Goal: Information Seeking & Learning: Learn about a topic

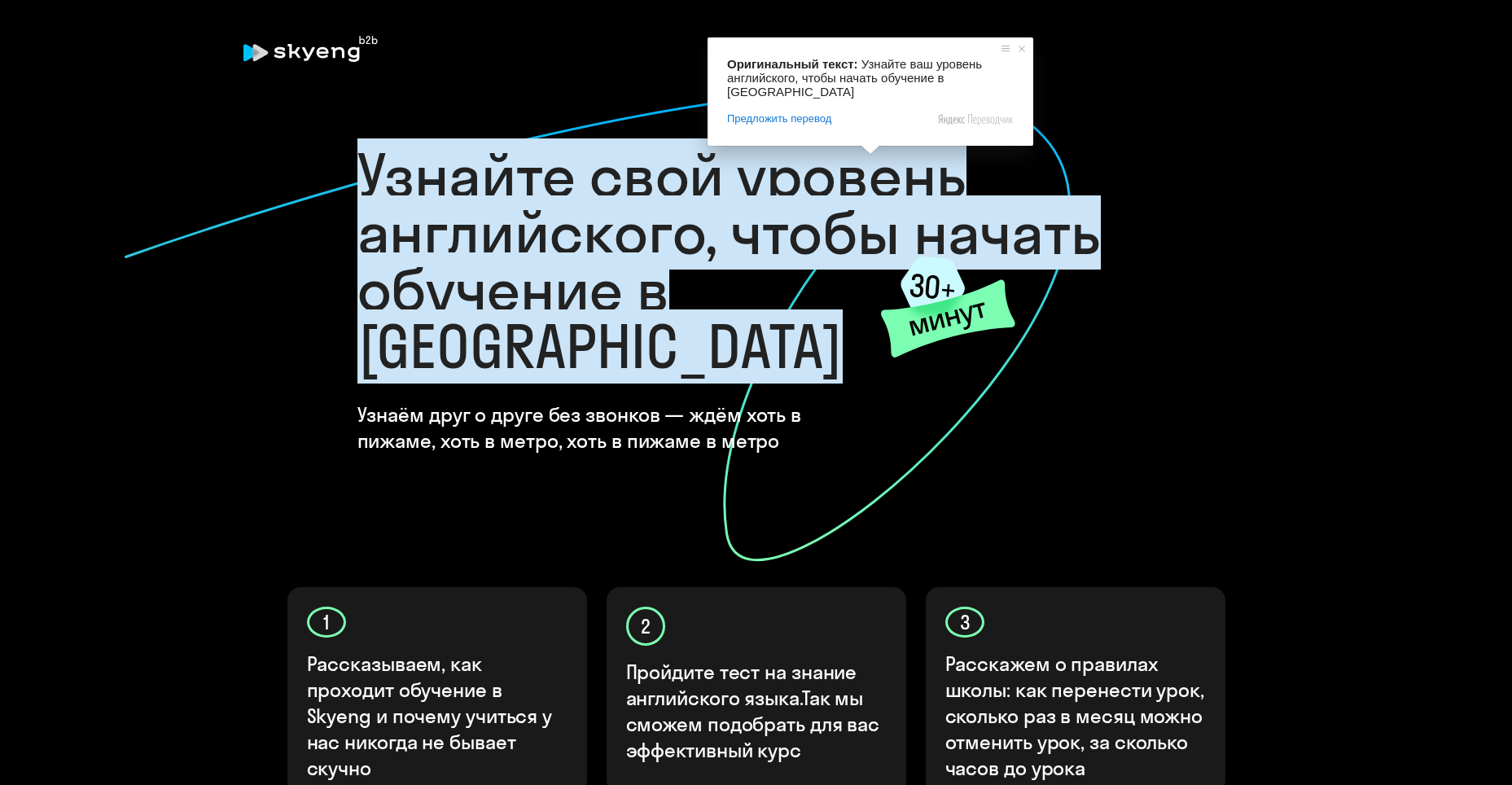
click at [595, 228] on ya-tr-span "Узнайте свой уровень английского, чтобы начать обучение в [GEOGRAPHIC_DATA]" at bounding box center [730, 261] width 744 height 245
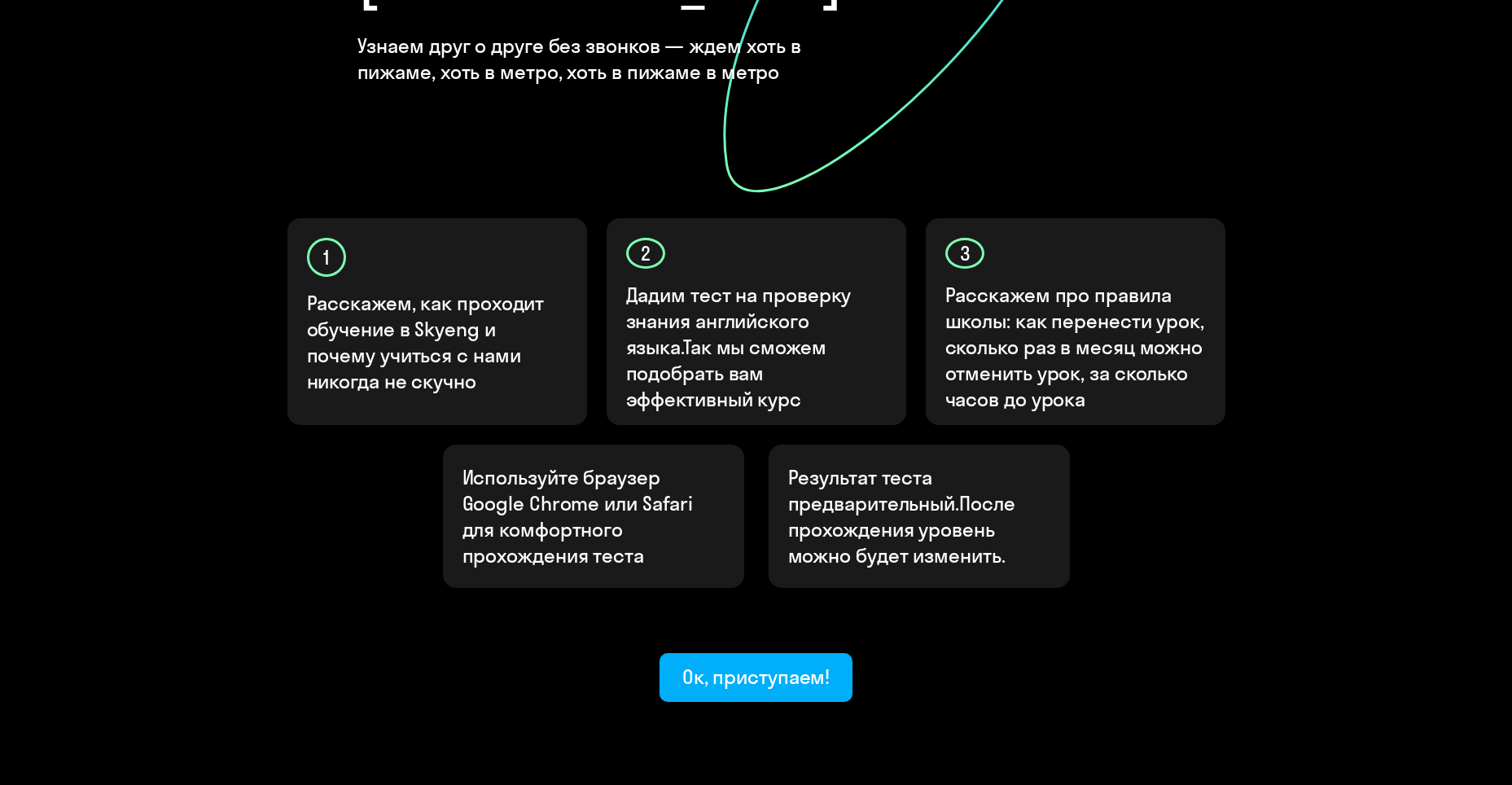
scroll to position [391, 0]
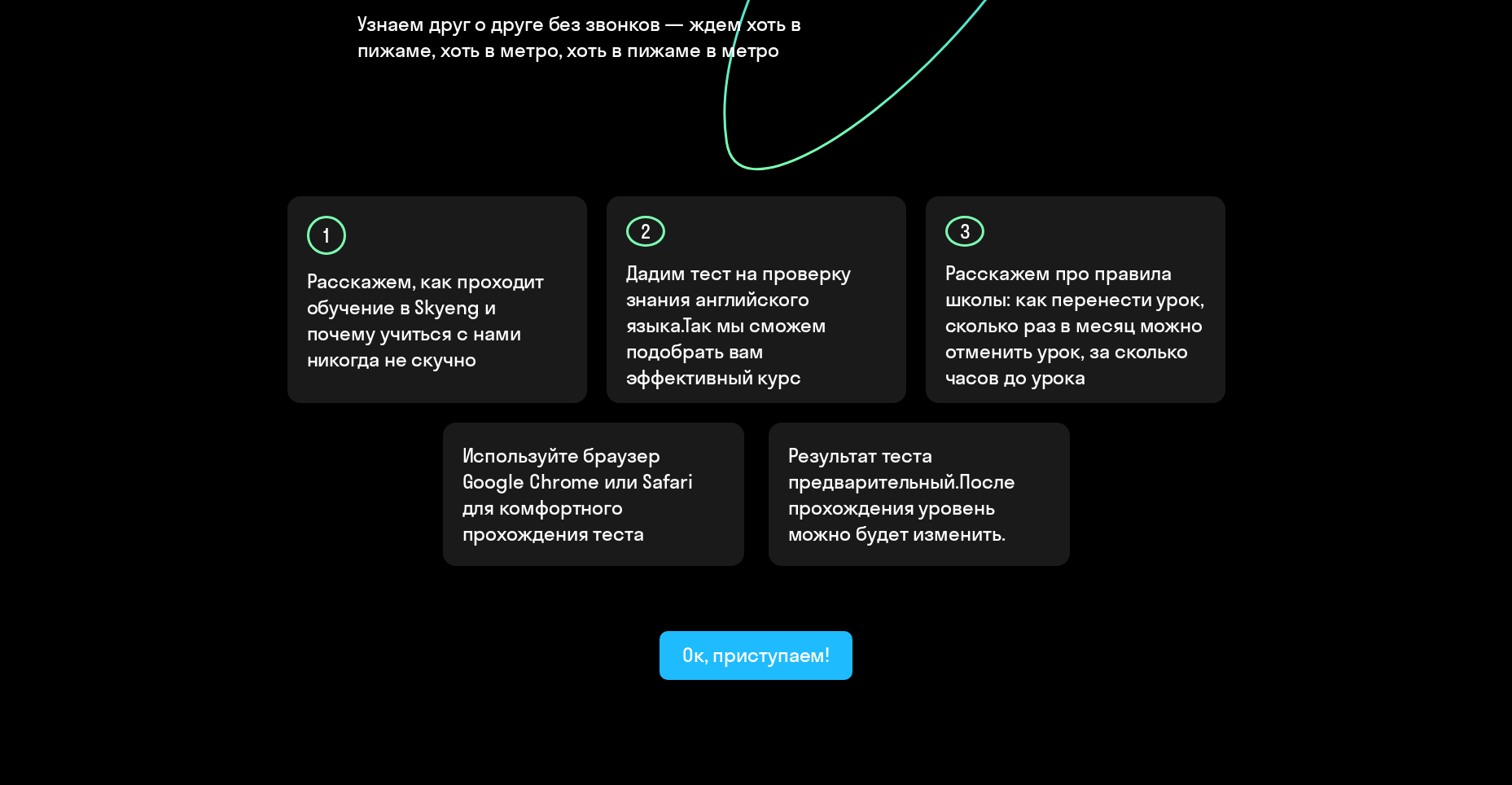
click at [721, 641] on div "Ок, приступаем!" at bounding box center [757, 654] width 148 height 26
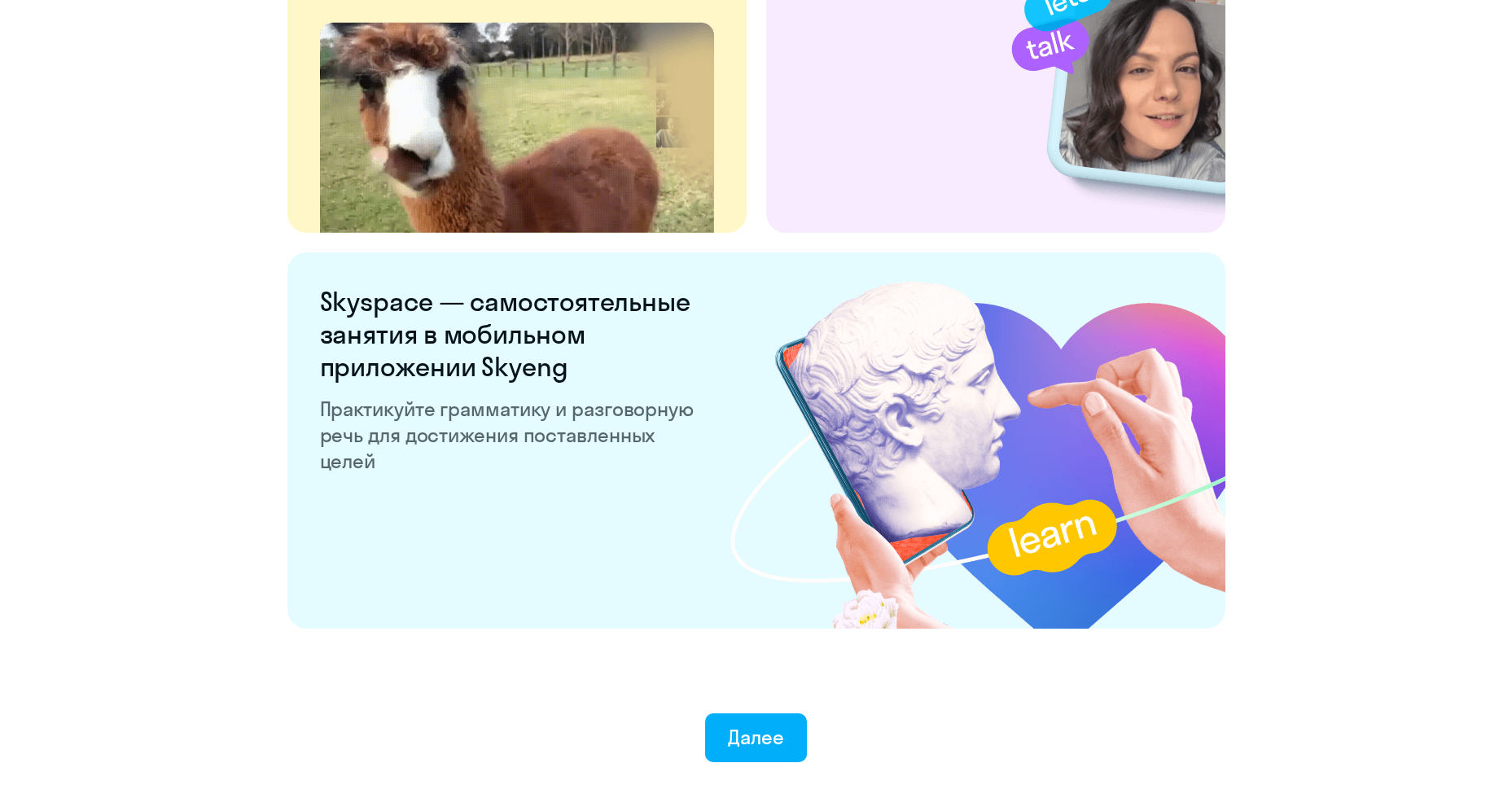
scroll to position [2990, 0]
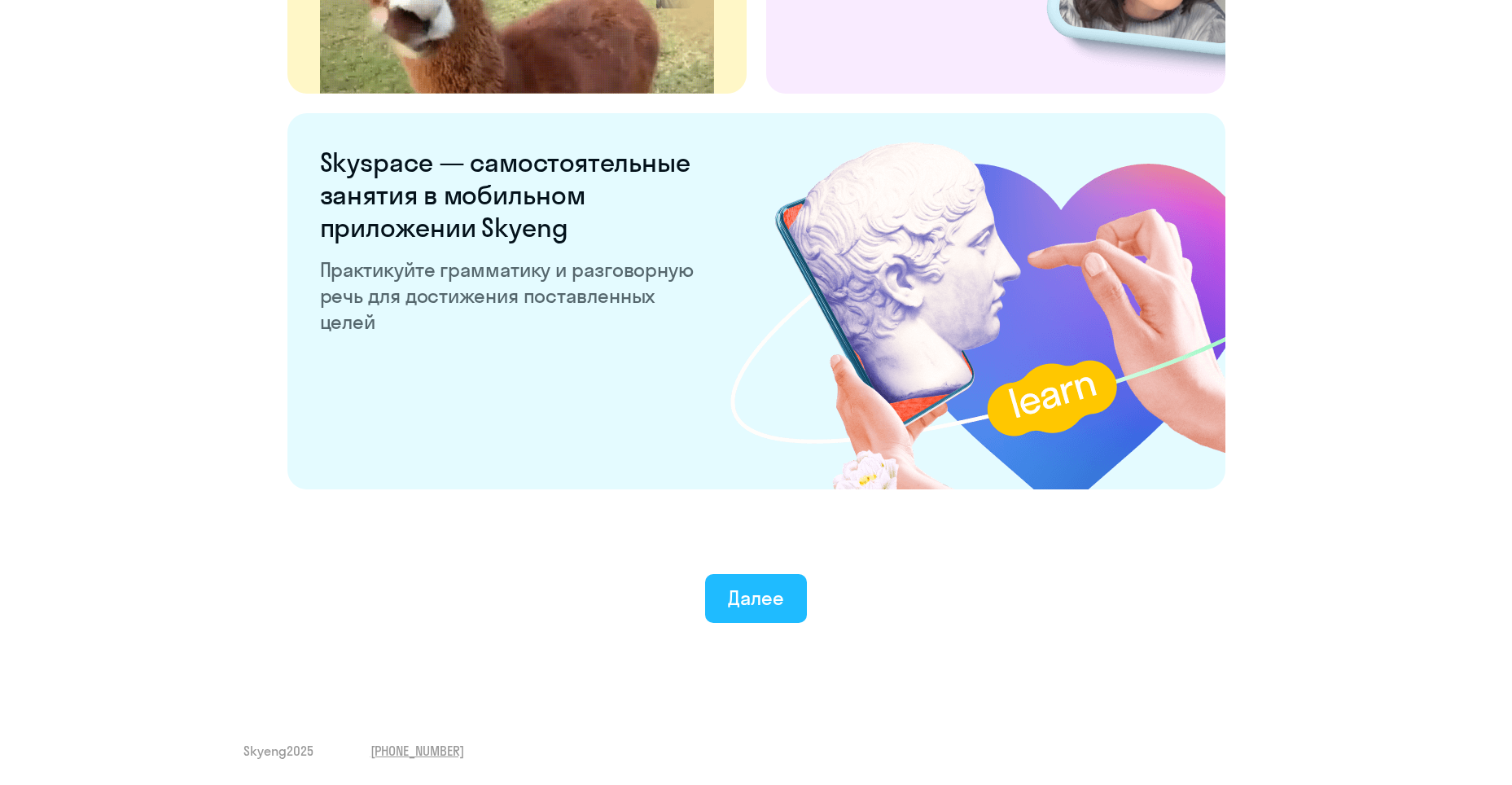
click at [742, 589] on div "Далее" at bounding box center [756, 597] width 56 height 26
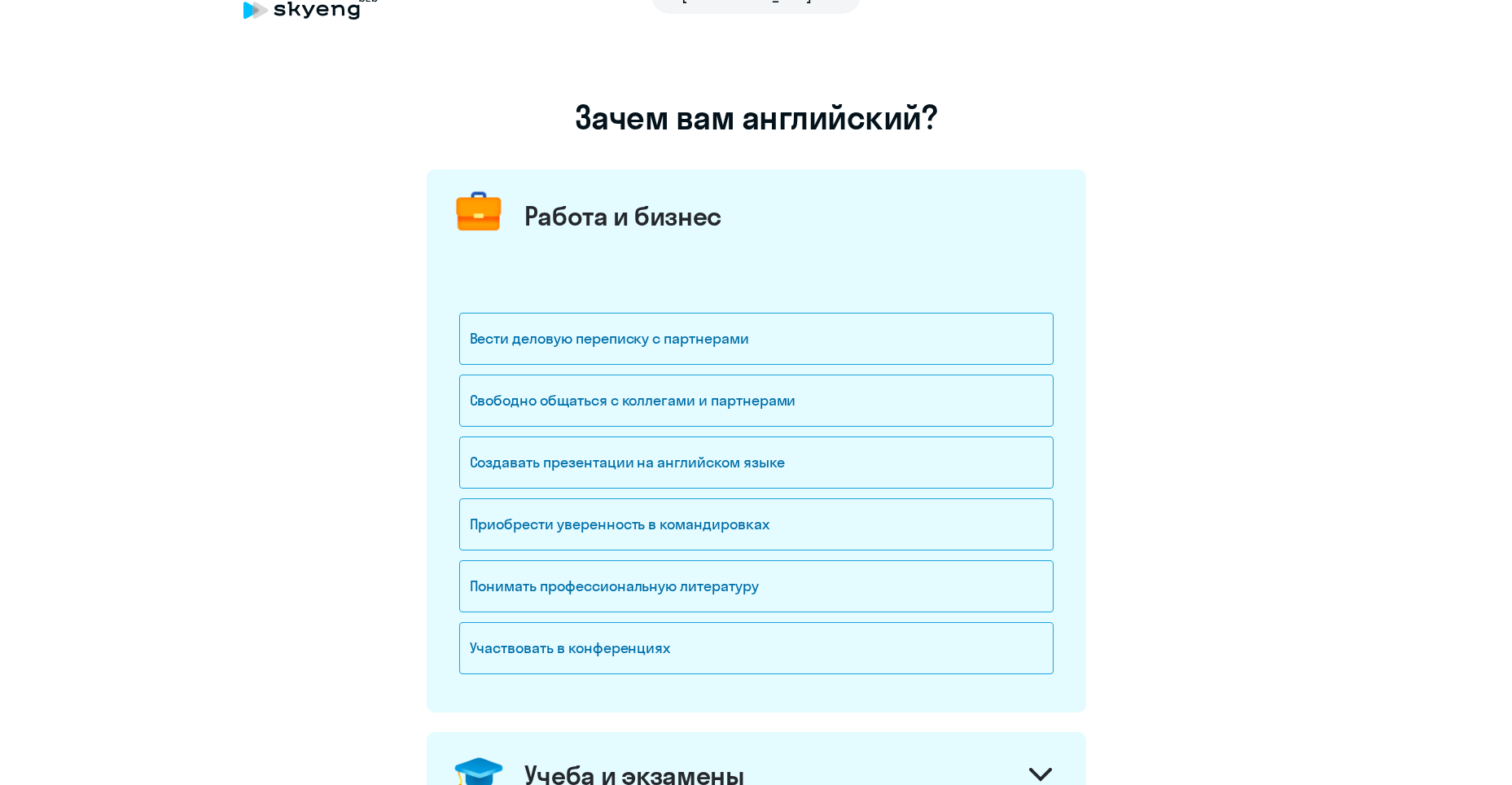
scroll to position [81, 0]
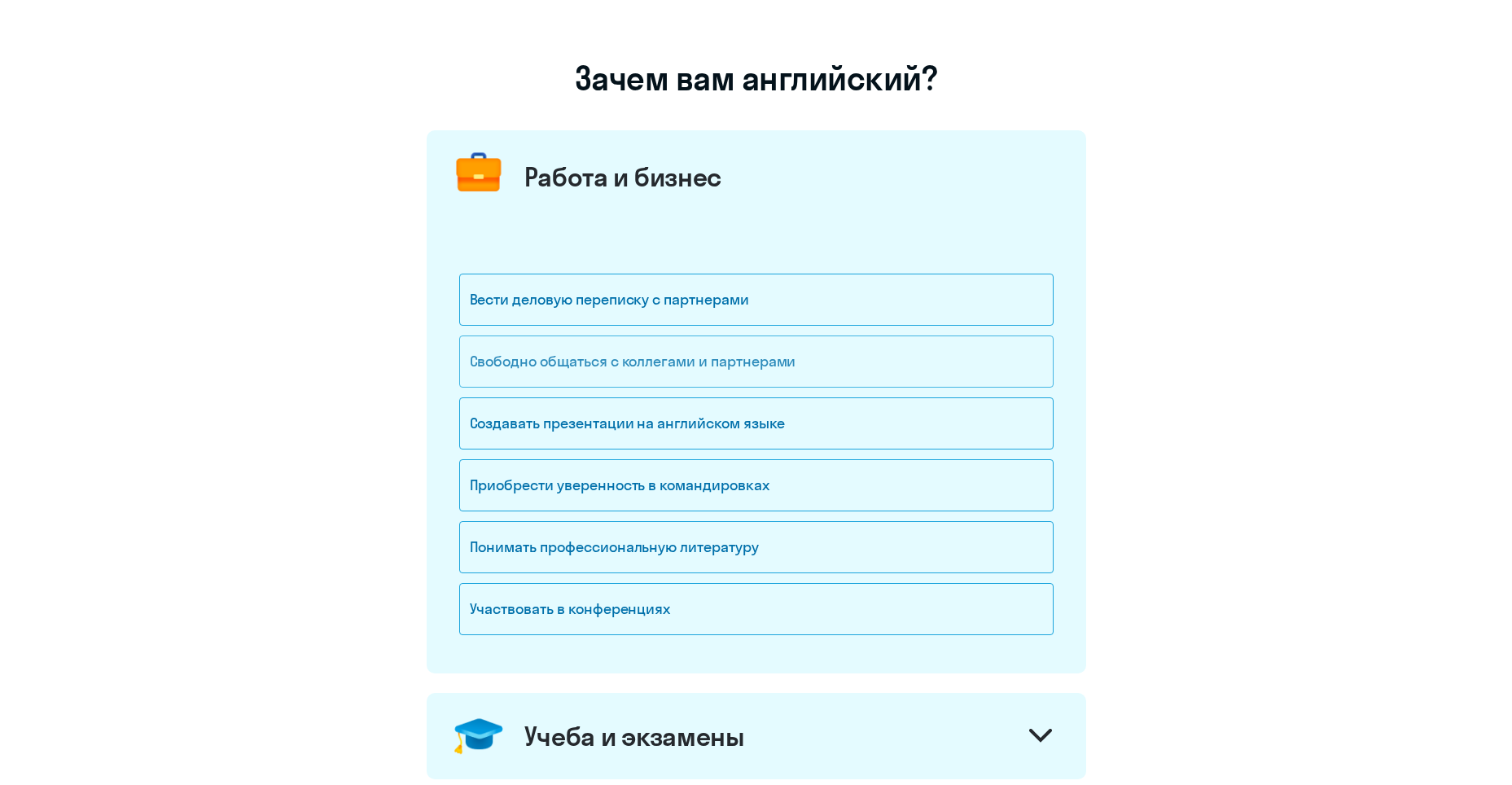
click at [681, 364] on div "Свободно общаться с коллегами и партнерами" at bounding box center [756, 362] width 594 height 52
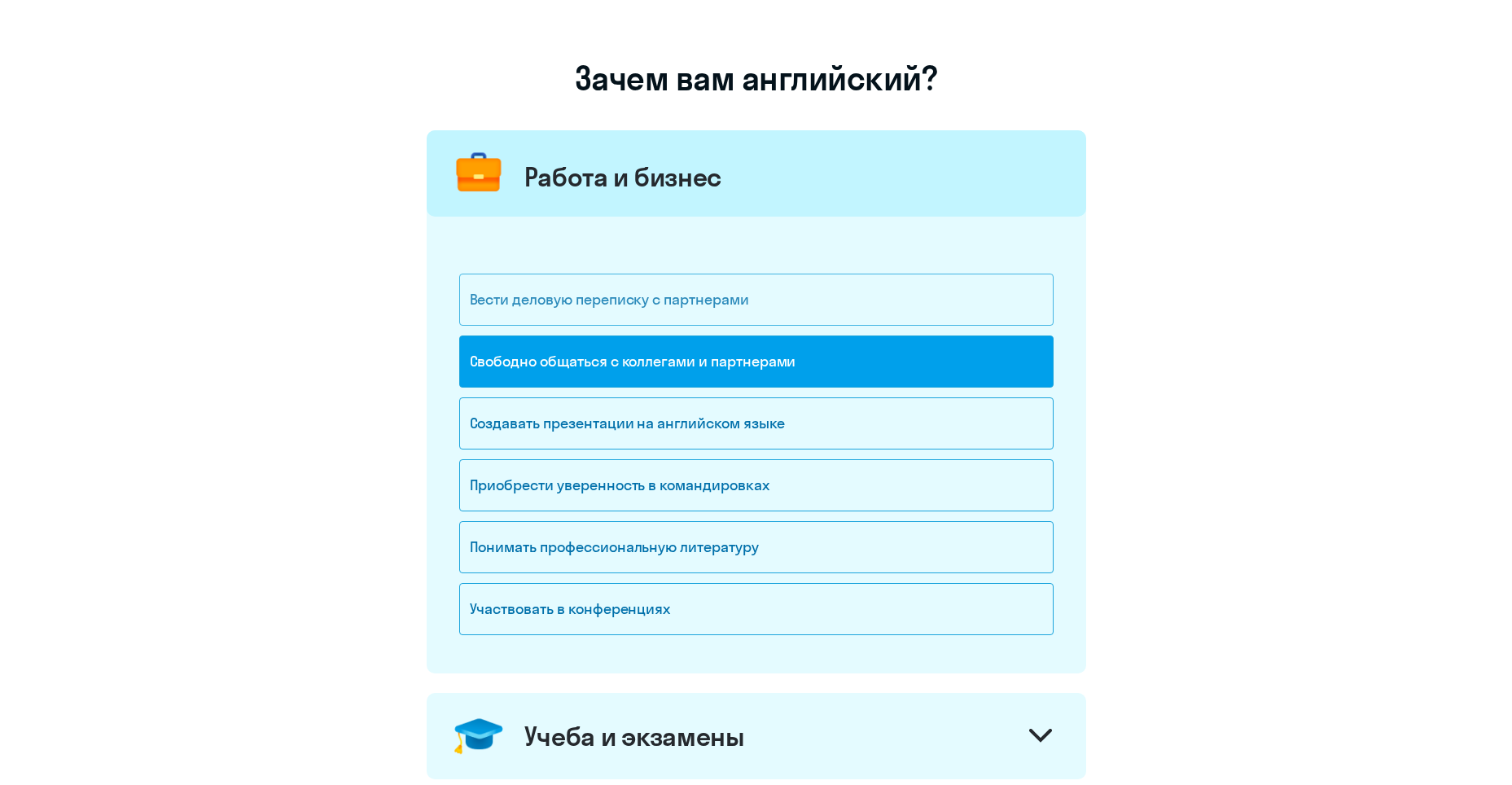
click at [672, 305] on div "Вести деловую переписку с партнерами" at bounding box center [756, 300] width 594 height 52
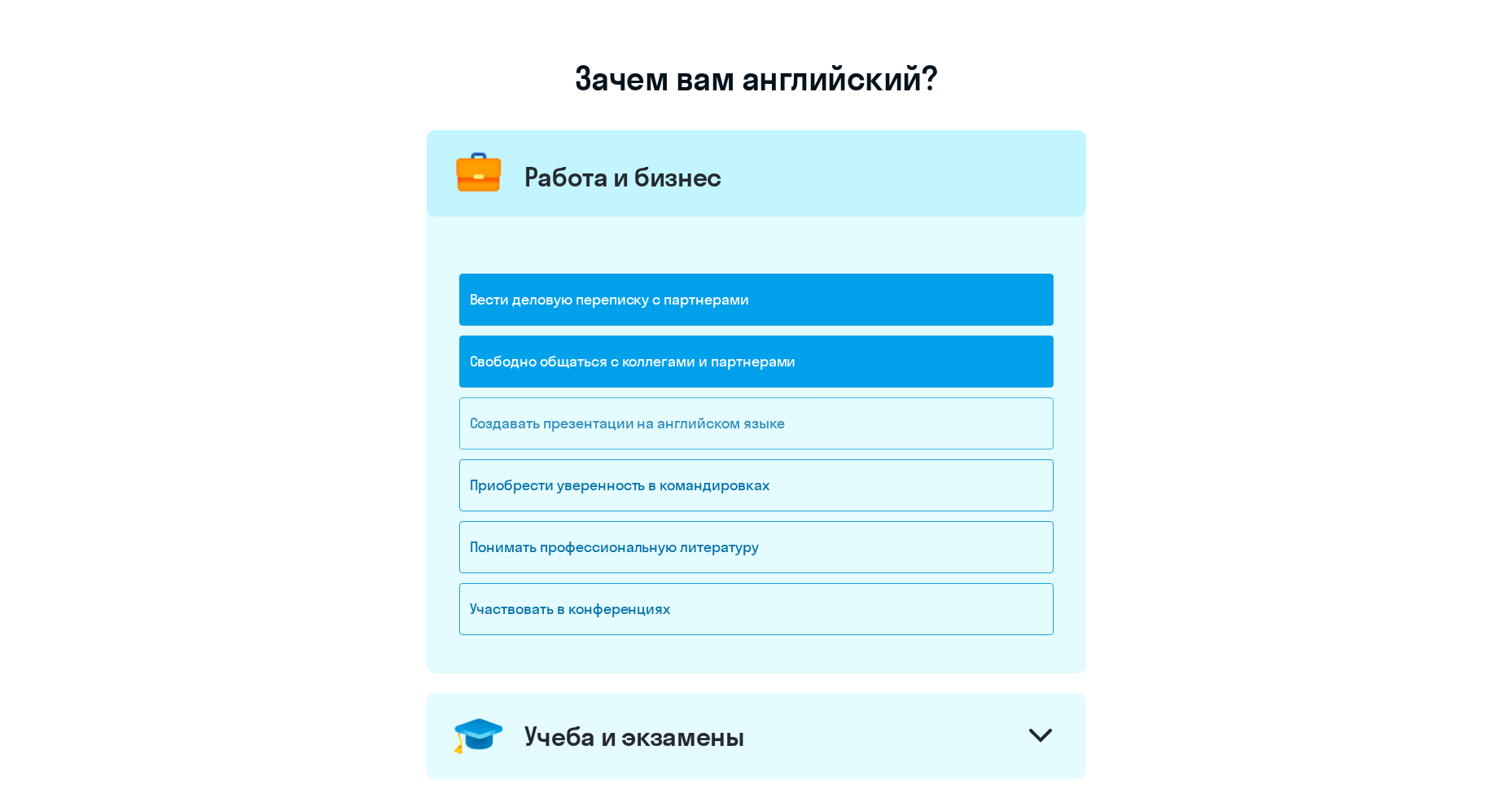
click at [699, 435] on div "Создавать презентации на английском языке" at bounding box center [756, 423] width 594 height 52
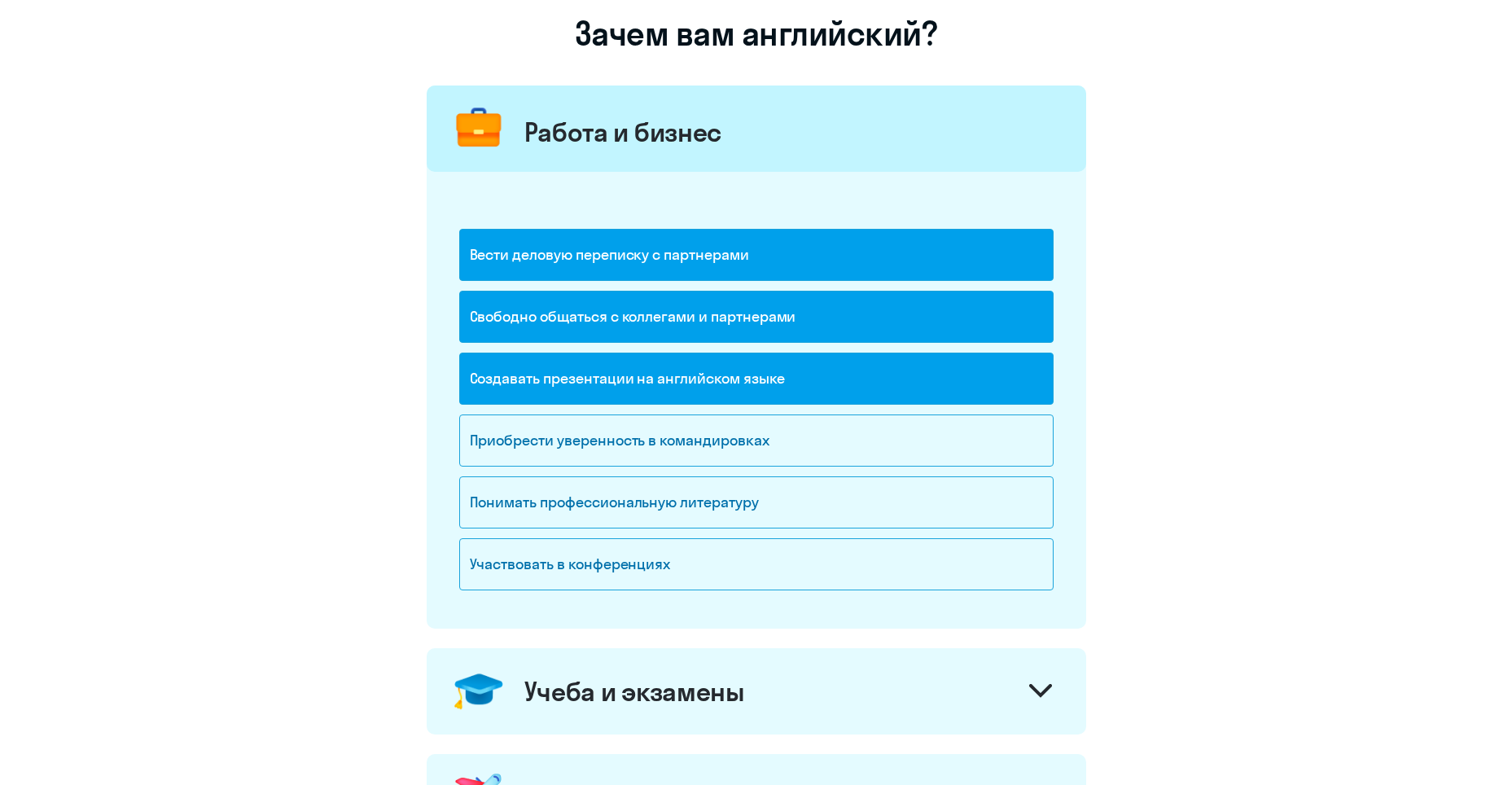
scroll to position [163, 0]
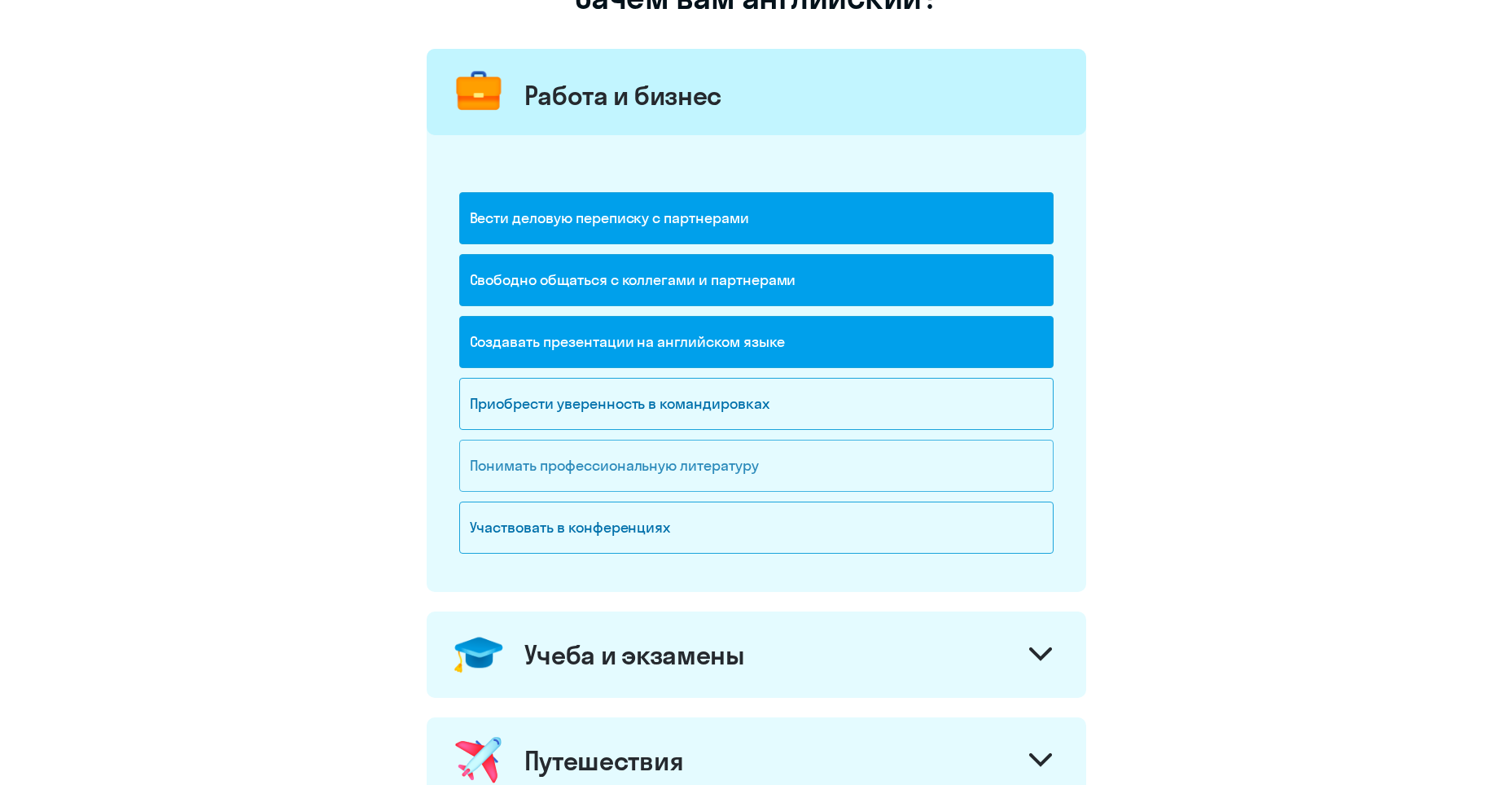
click at [648, 480] on div "Понимать профессиональную литературу" at bounding box center [756, 466] width 594 height 52
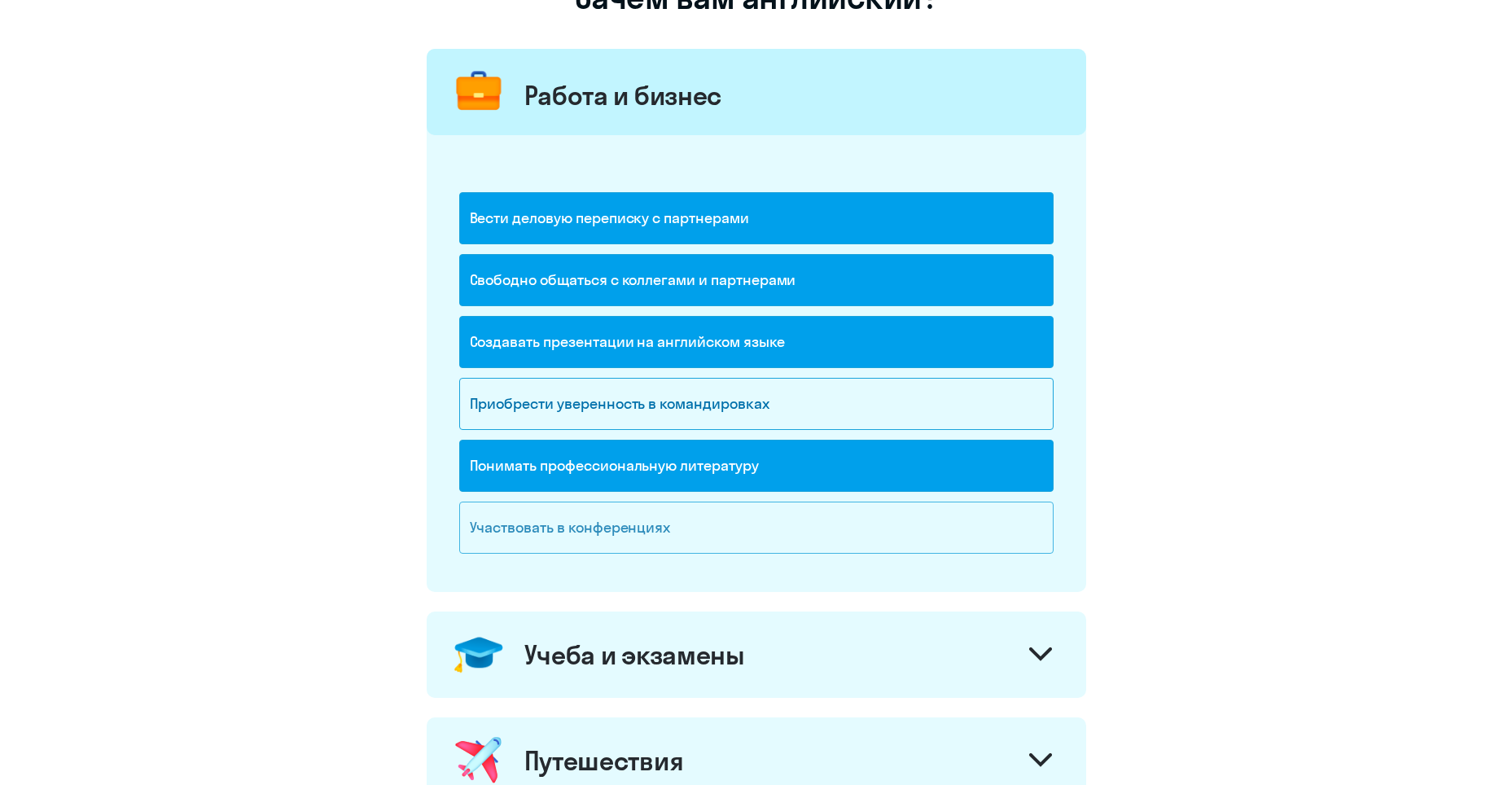
click at [658, 527] on div "Участвовать в конференциях" at bounding box center [756, 528] width 594 height 52
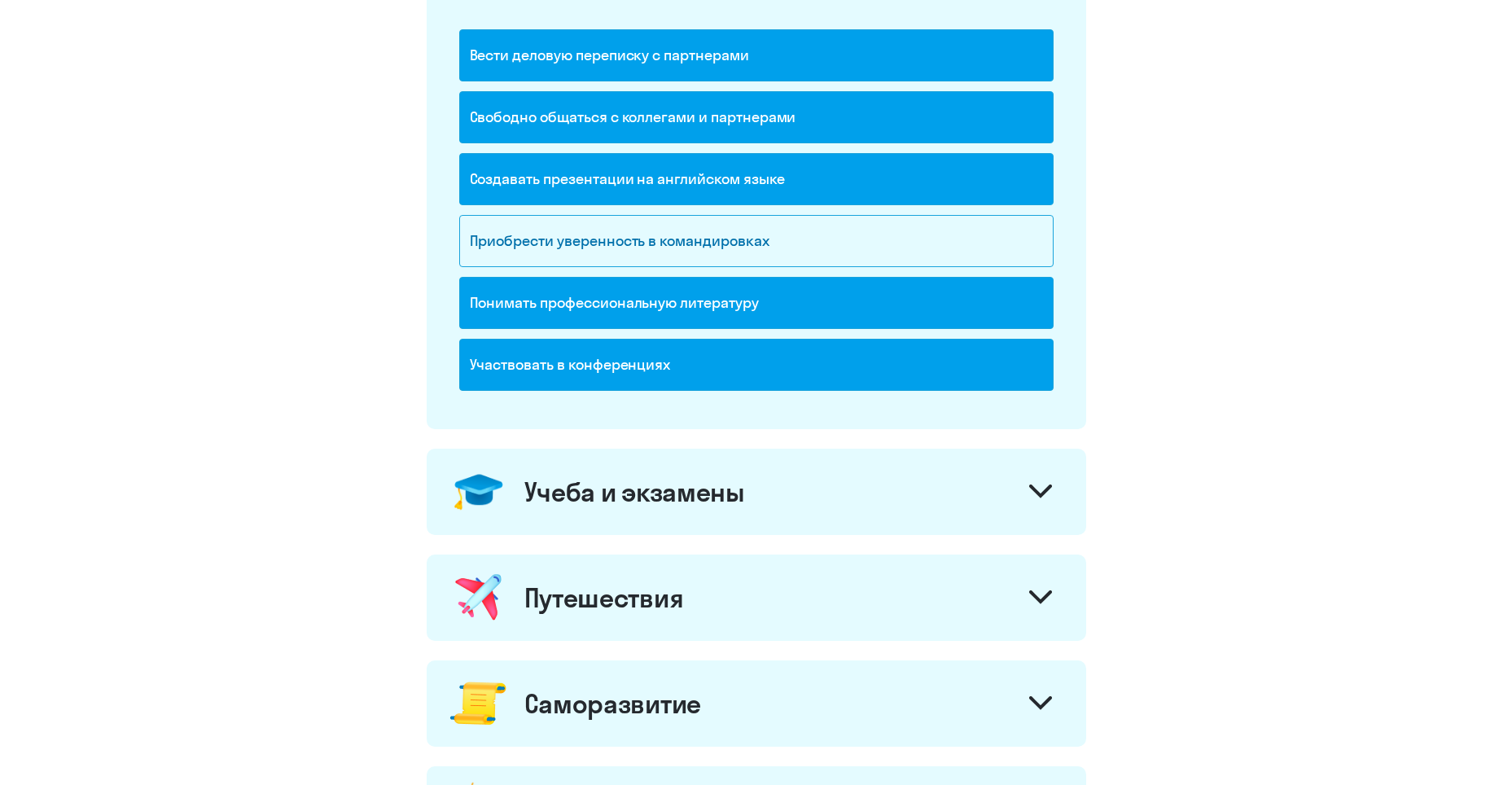
click at [611, 511] on div "Учеба и экзамены" at bounding box center [757, 492] width 660 height 87
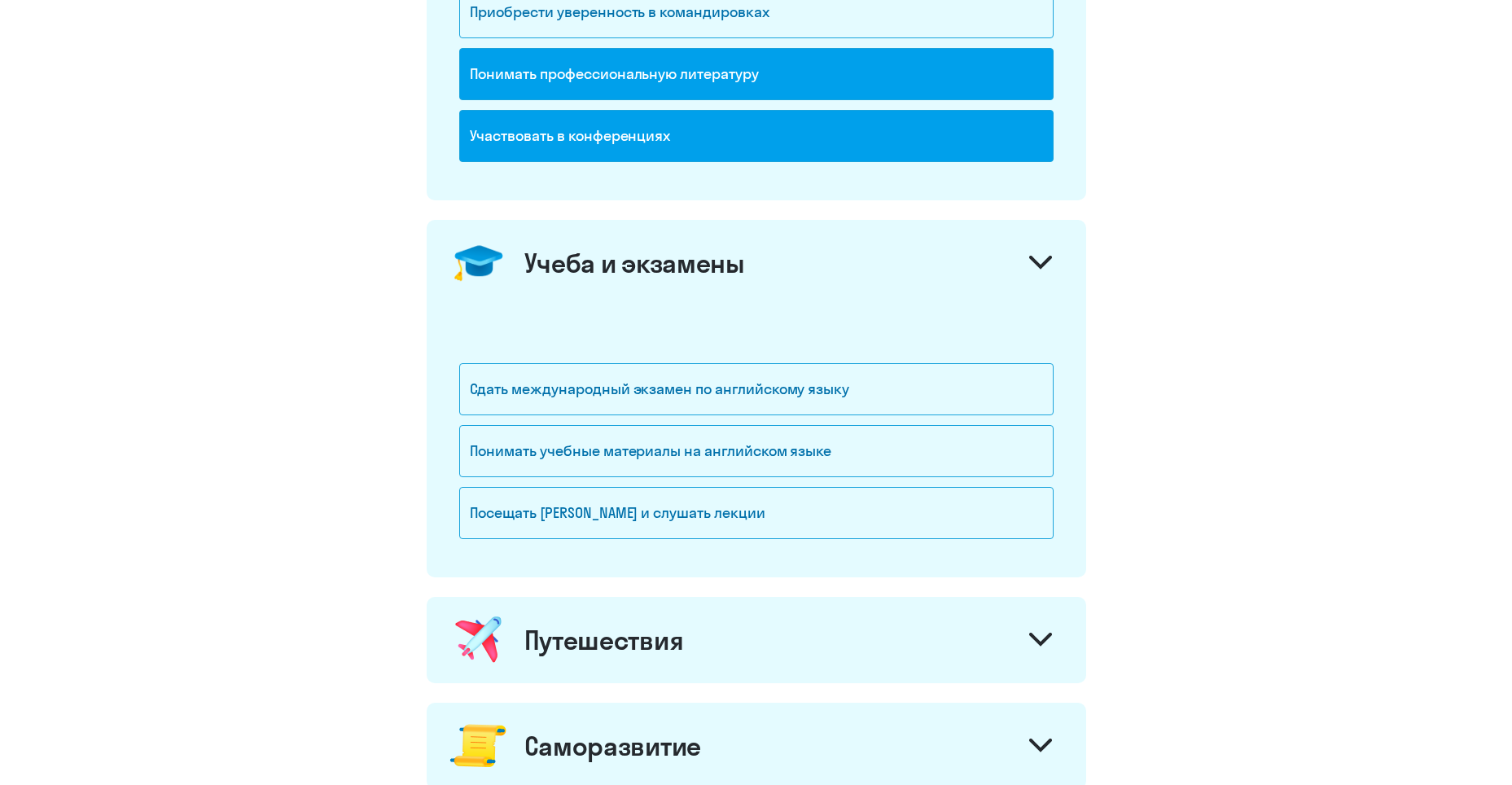
scroll to position [570, 0]
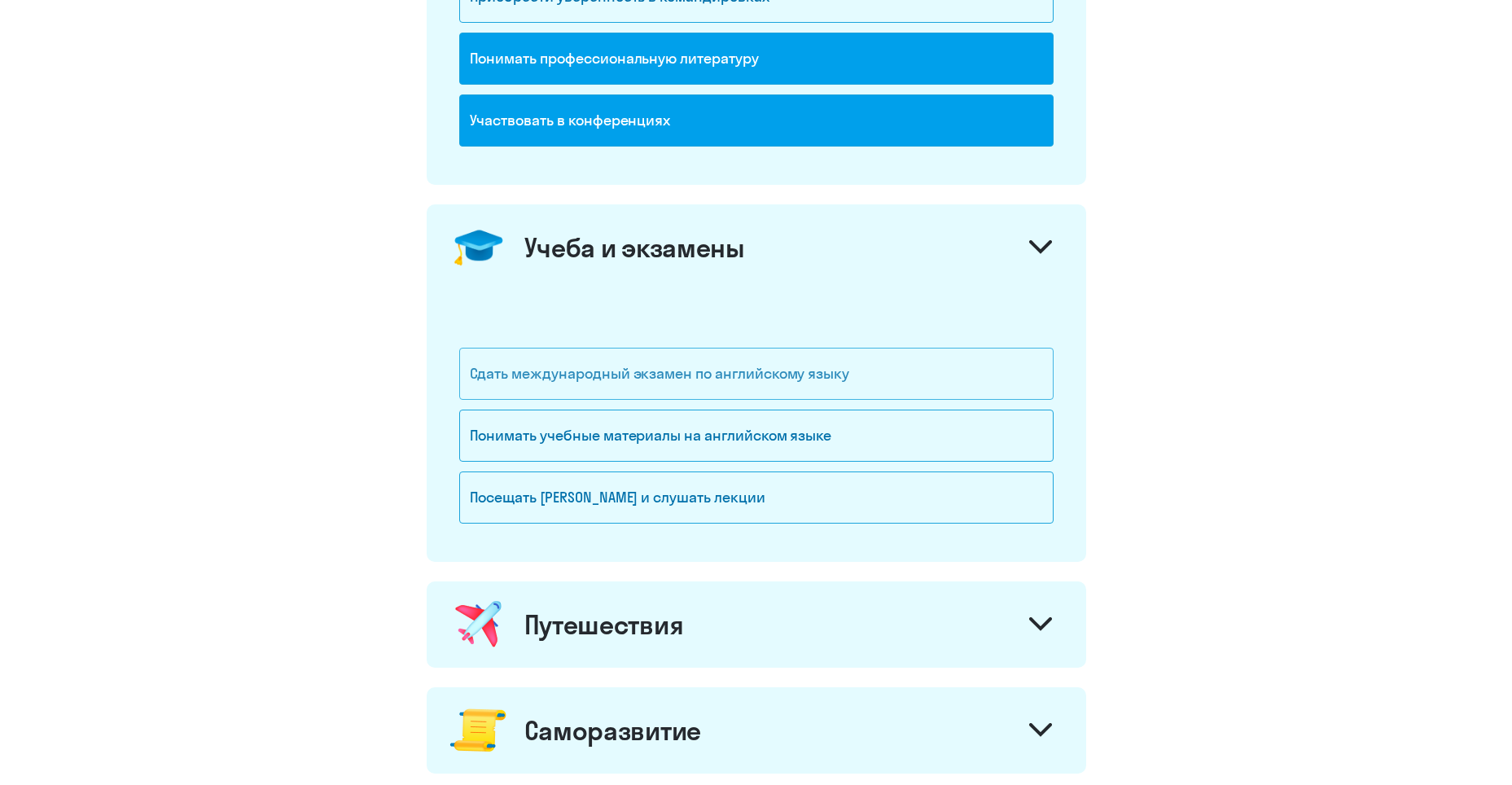
click at [624, 387] on div "Сдать международный экзамен по английскому языку" at bounding box center [756, 374] width 594 height 52
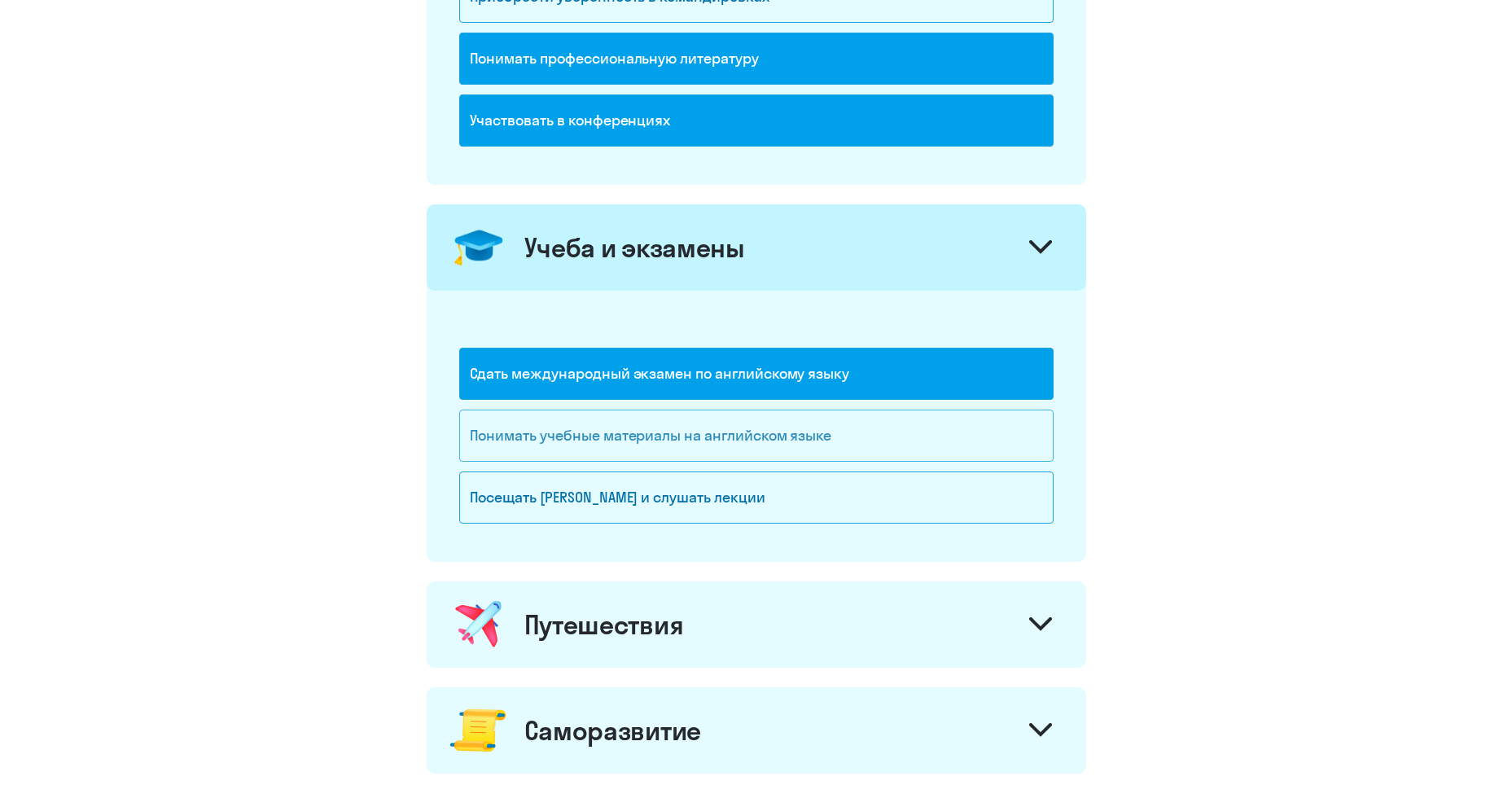
click at [673, 426] on div "Понимать учебные материалы на английском языке" at bounding box center [756, 436] width 594 height 52
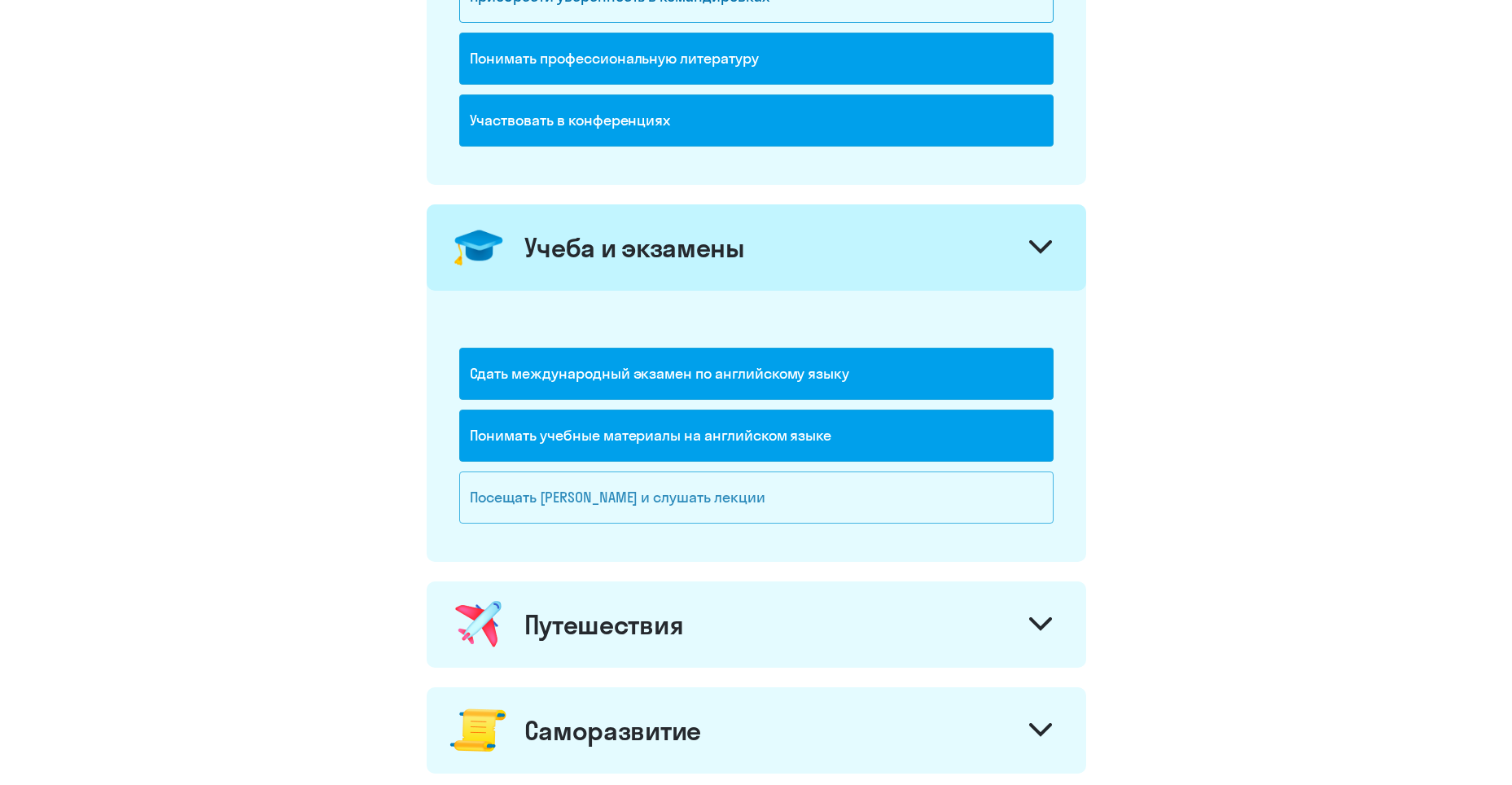
click at [705, 505] on div "Посещать [PERSON_NAME] и слушать лекции" at bounding box center [756, 498] width 594 height 52
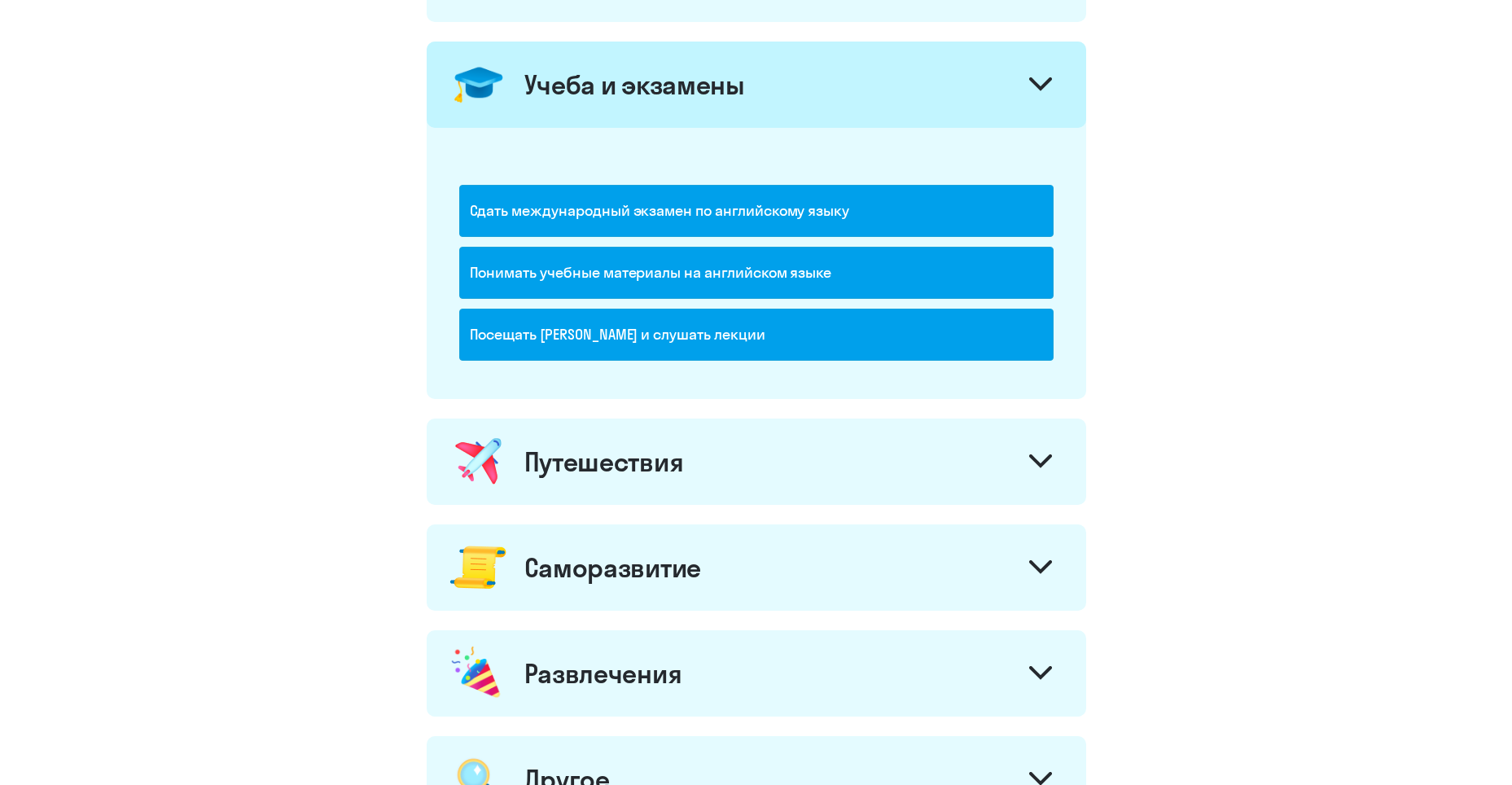
click at [641, 479] on div "Путешествия" at bounding box center [757, 462] width 660 height 87
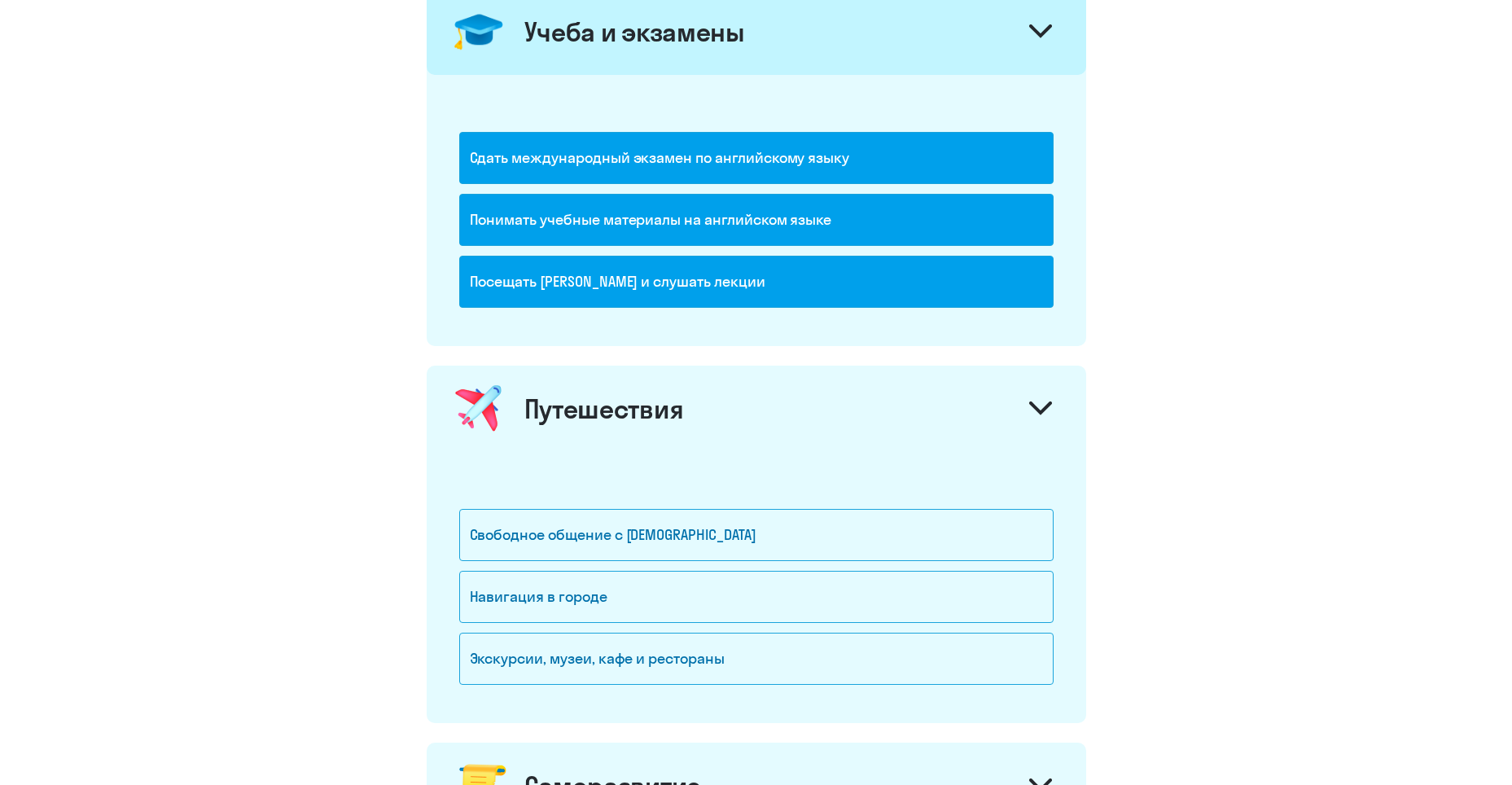
scroll to position [815, 0]
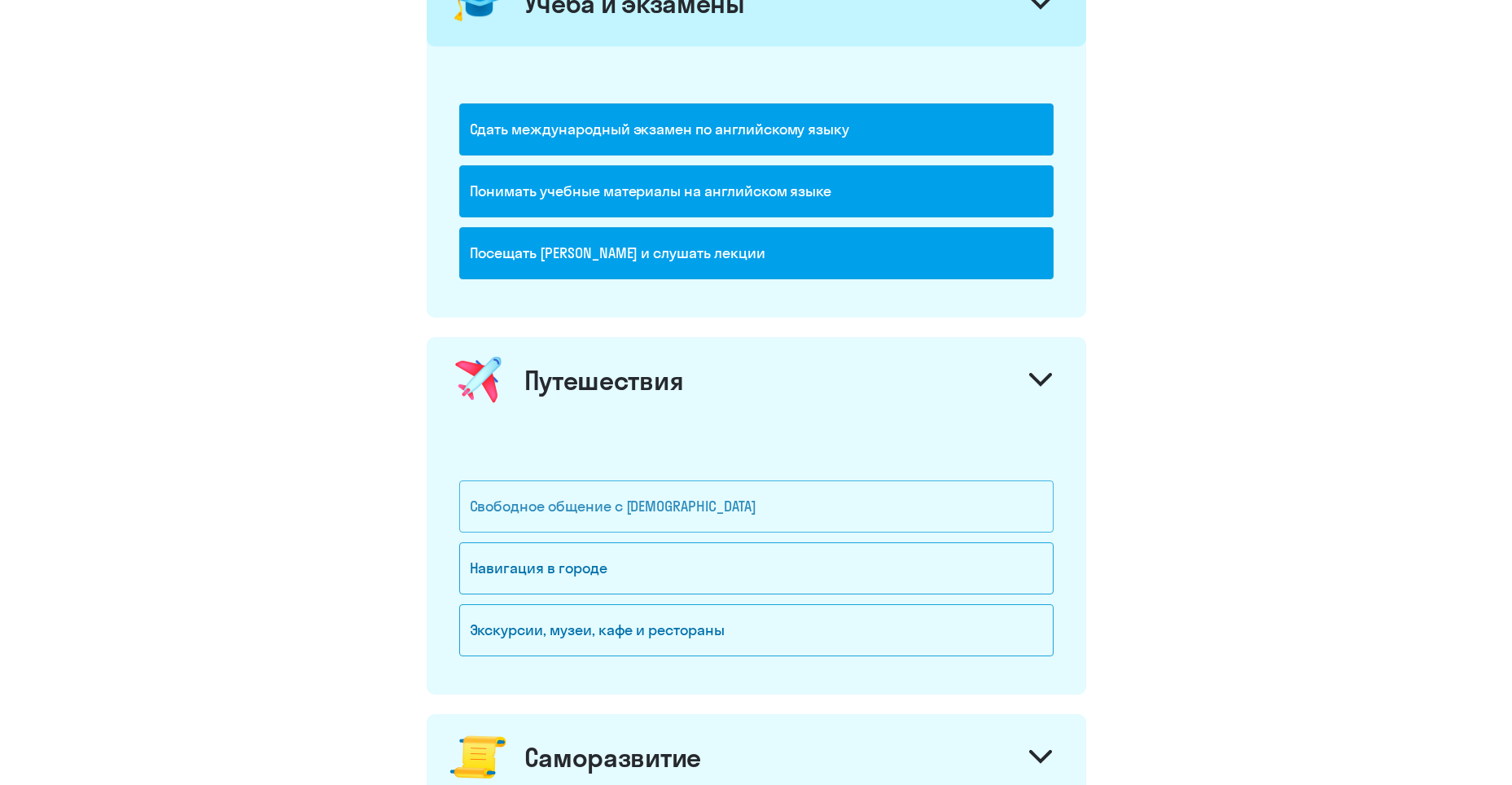
click at [658, 511] on div "Свободное общение с [DEMOGRAPHIC_DATA]" at bounding box center [756, 506] width 594 height 52
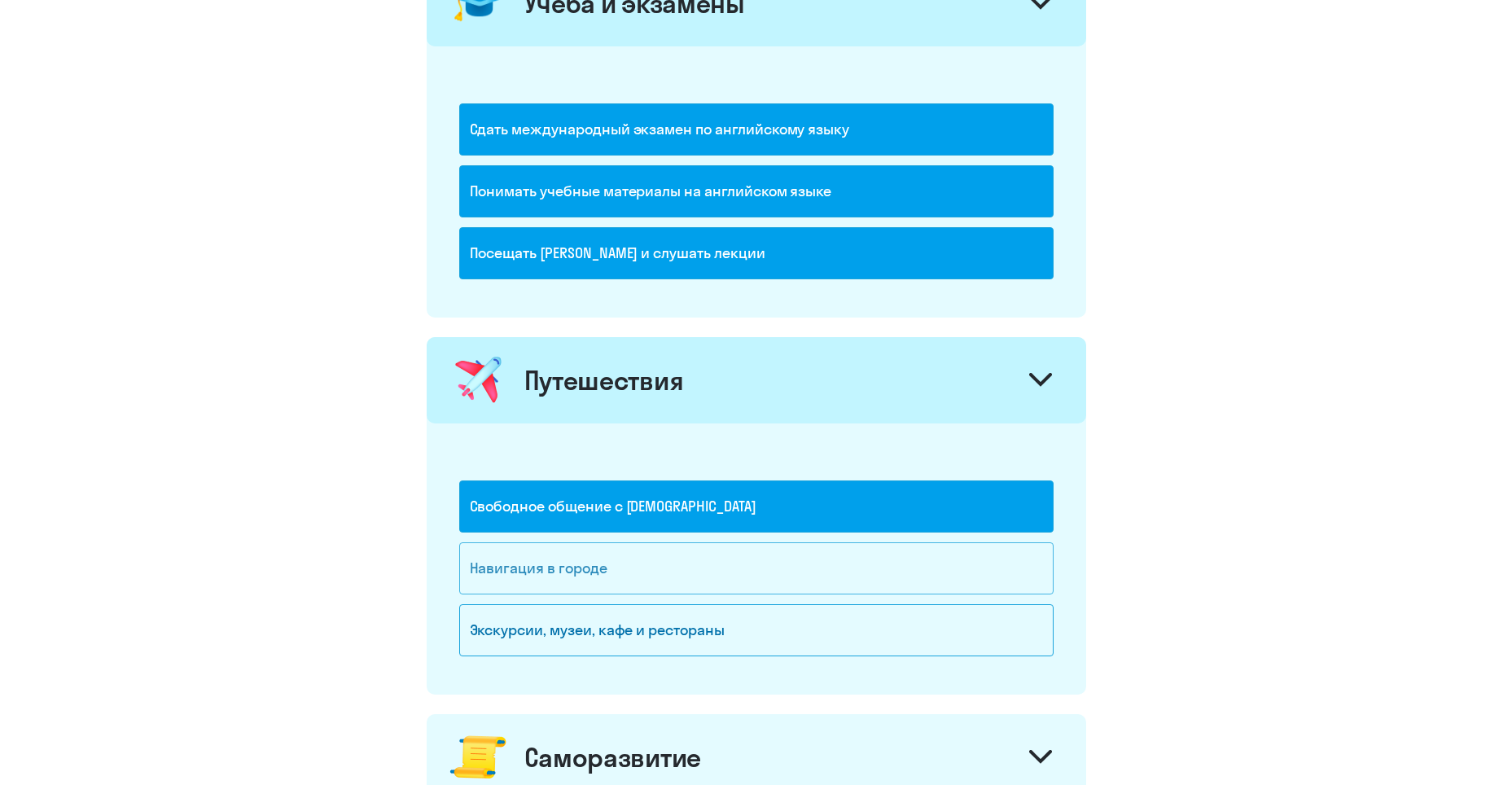
click at [646, 561] on div "Навигация в городе" at bounding box center [756, 568] width 594 height 52
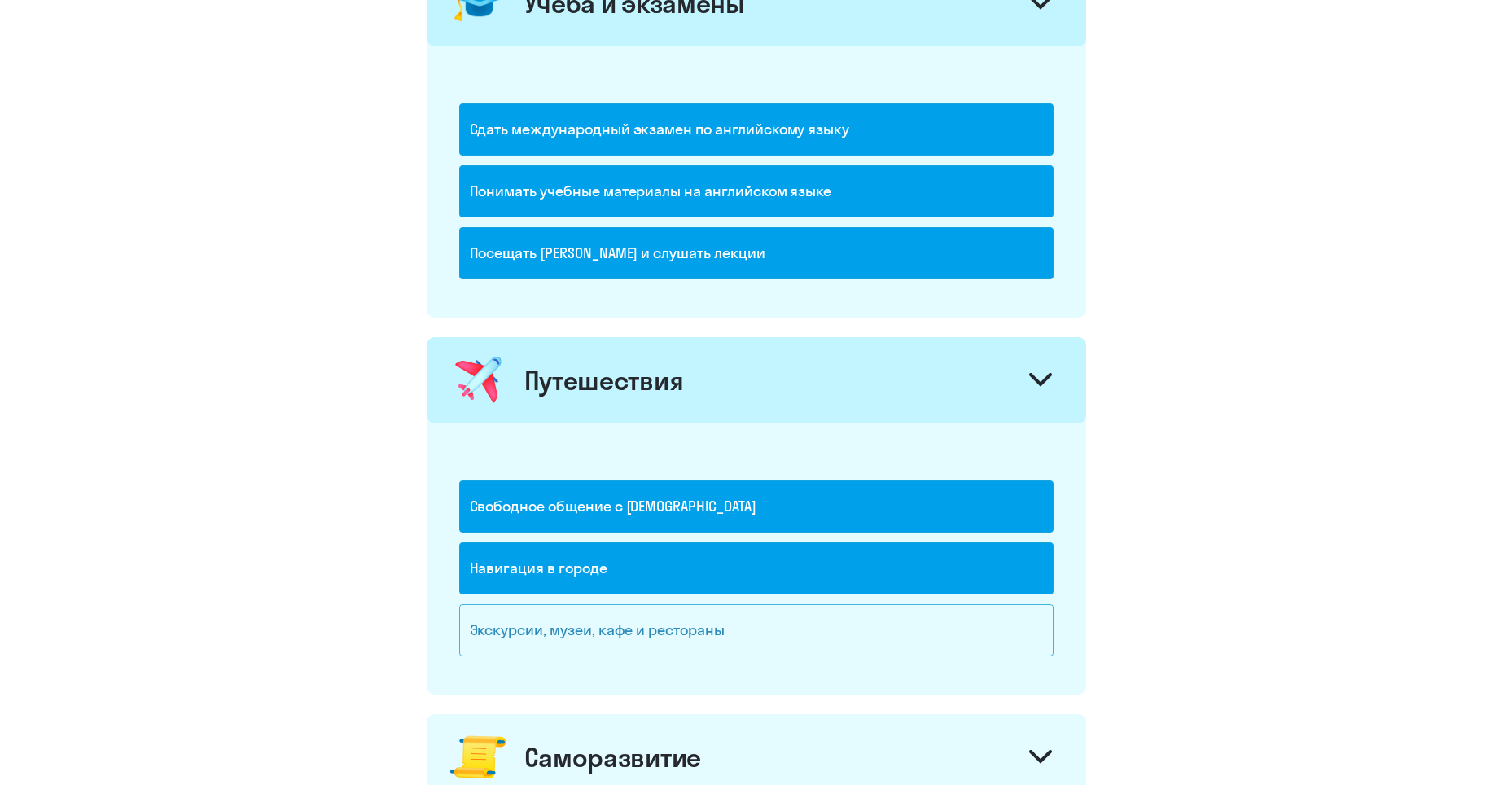
click at [649, 626] on div "Экскурсии, музеи, кафе и рестораны" at bounding box center [756, 631] width 594 height 52
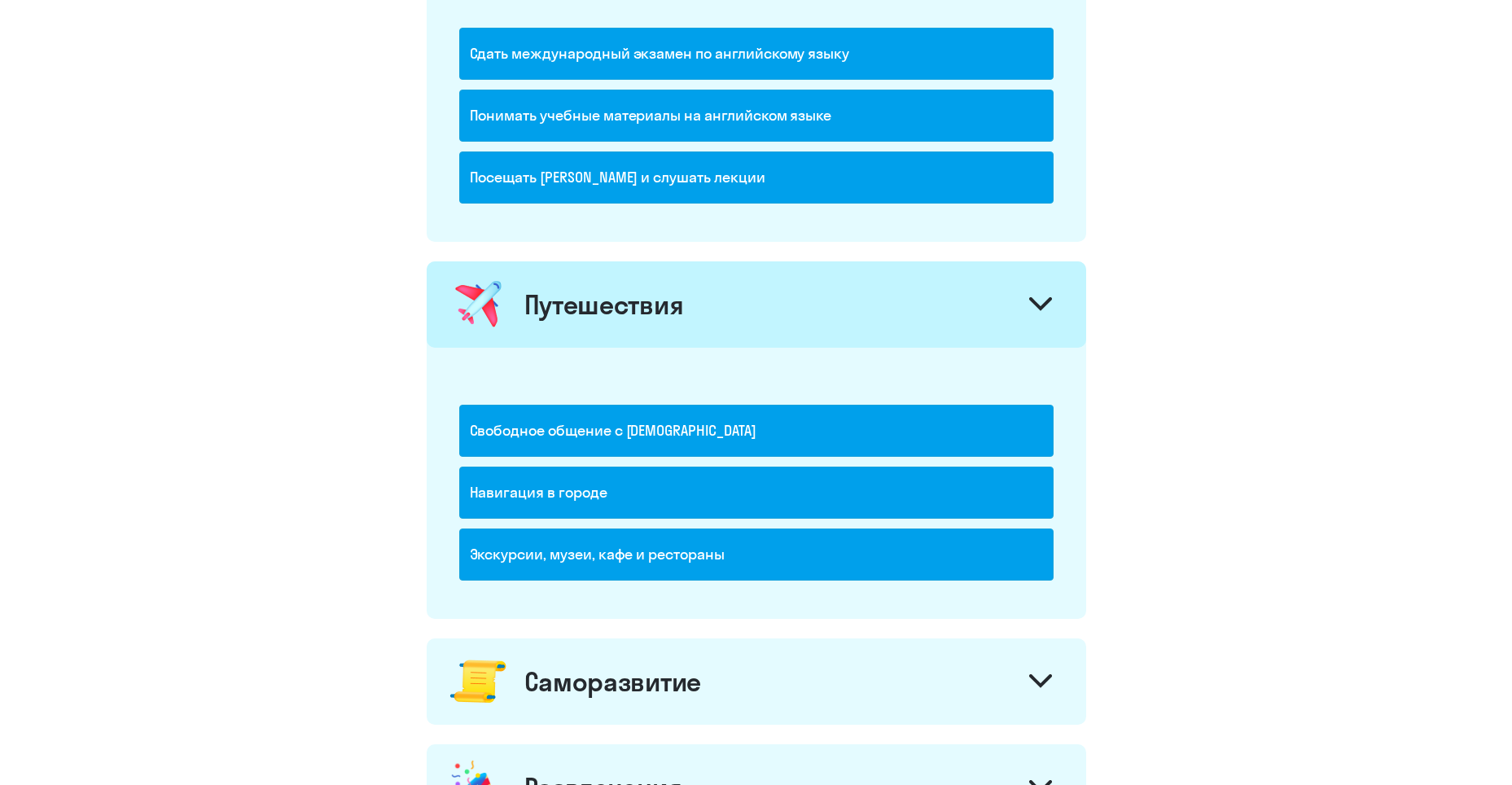
scroll to position [1140, 0]
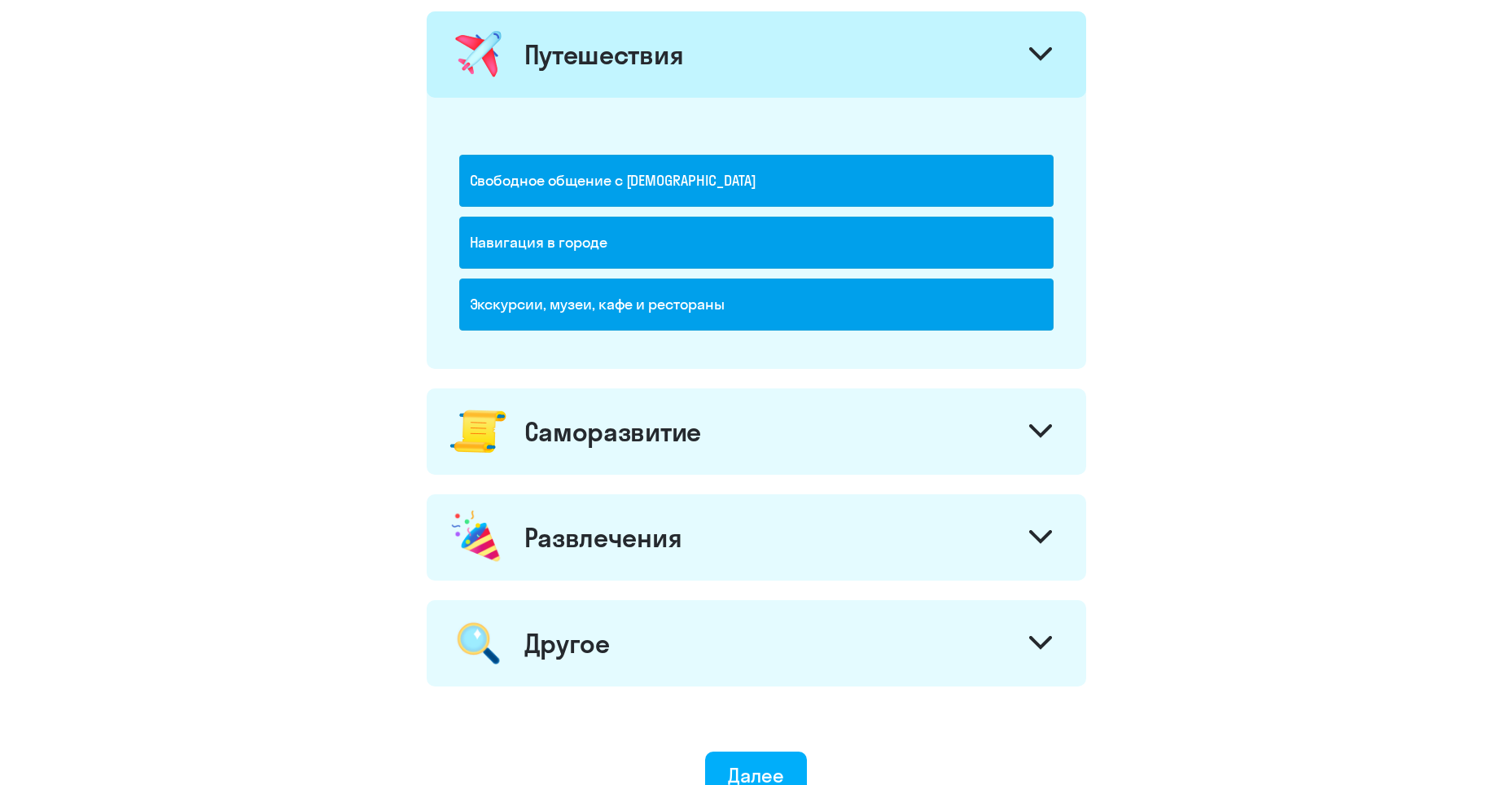
click at [687, 451] on div "Саморазвитие" at bounding box center [757, 432] width 660 height 87
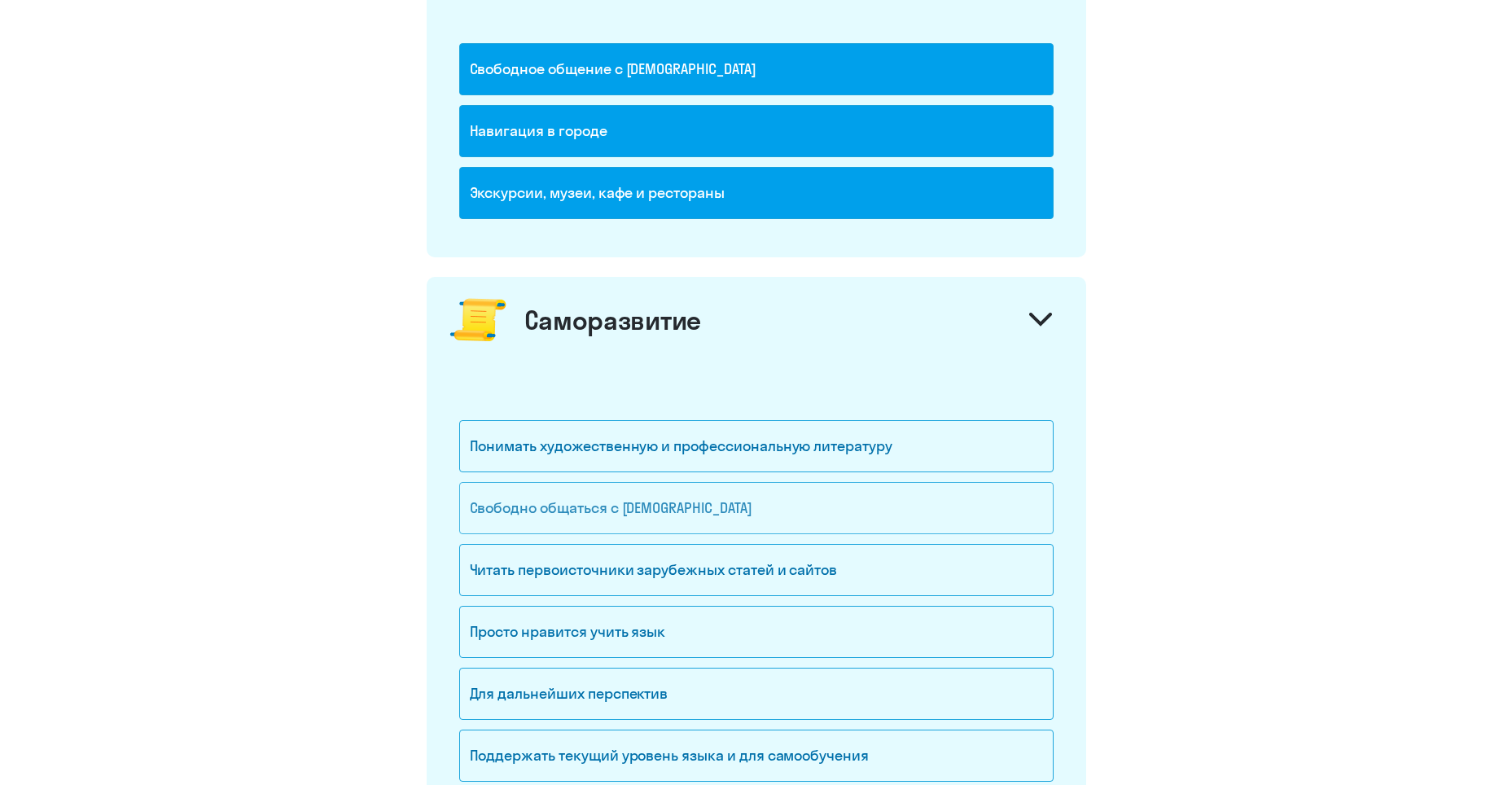
scroll to position [1303, 0]
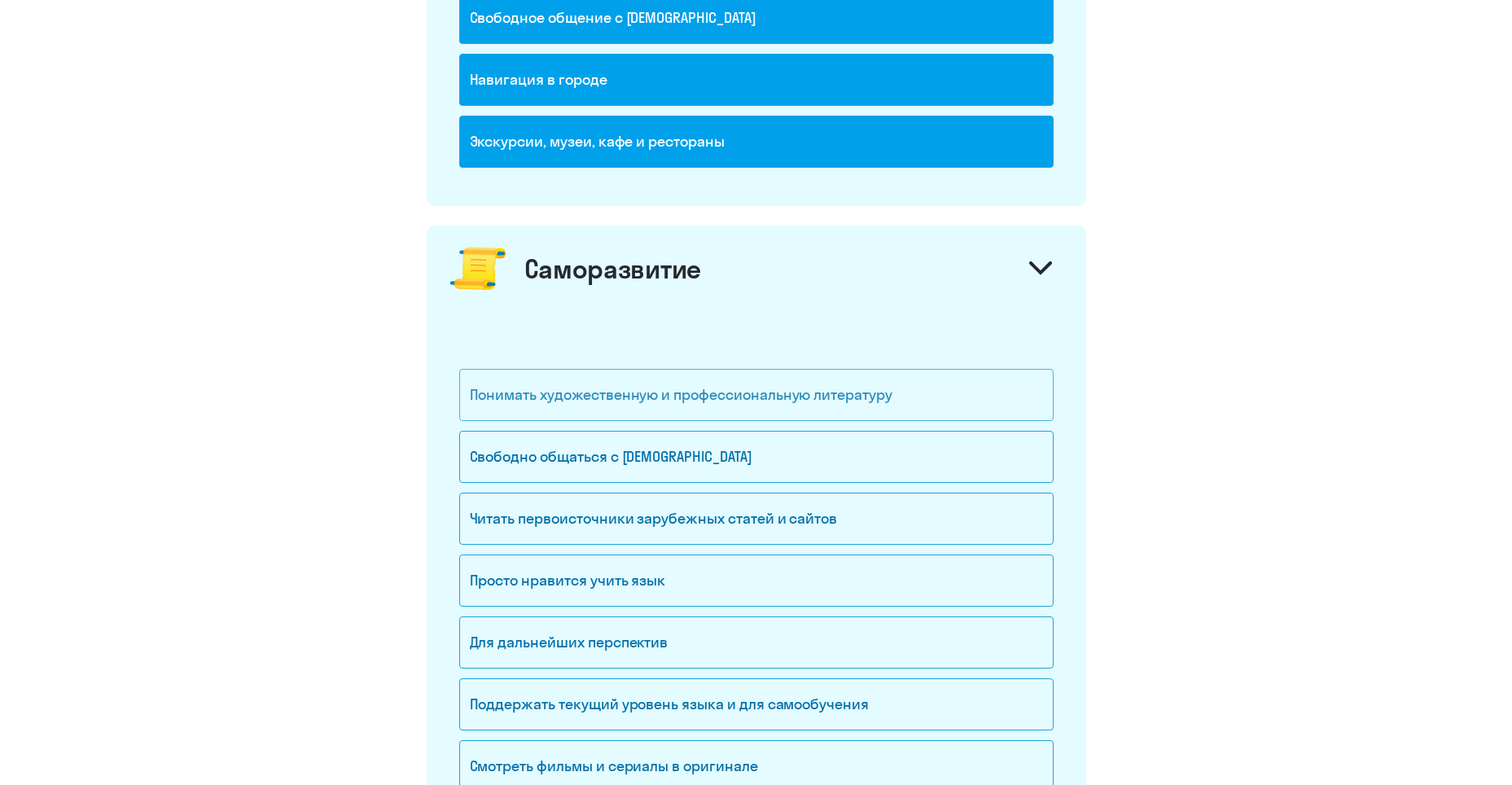
click at [699, 395] on div "Понимать художественную и профессиональную литературу" at bounding box center [756, 395] width 594 height 52
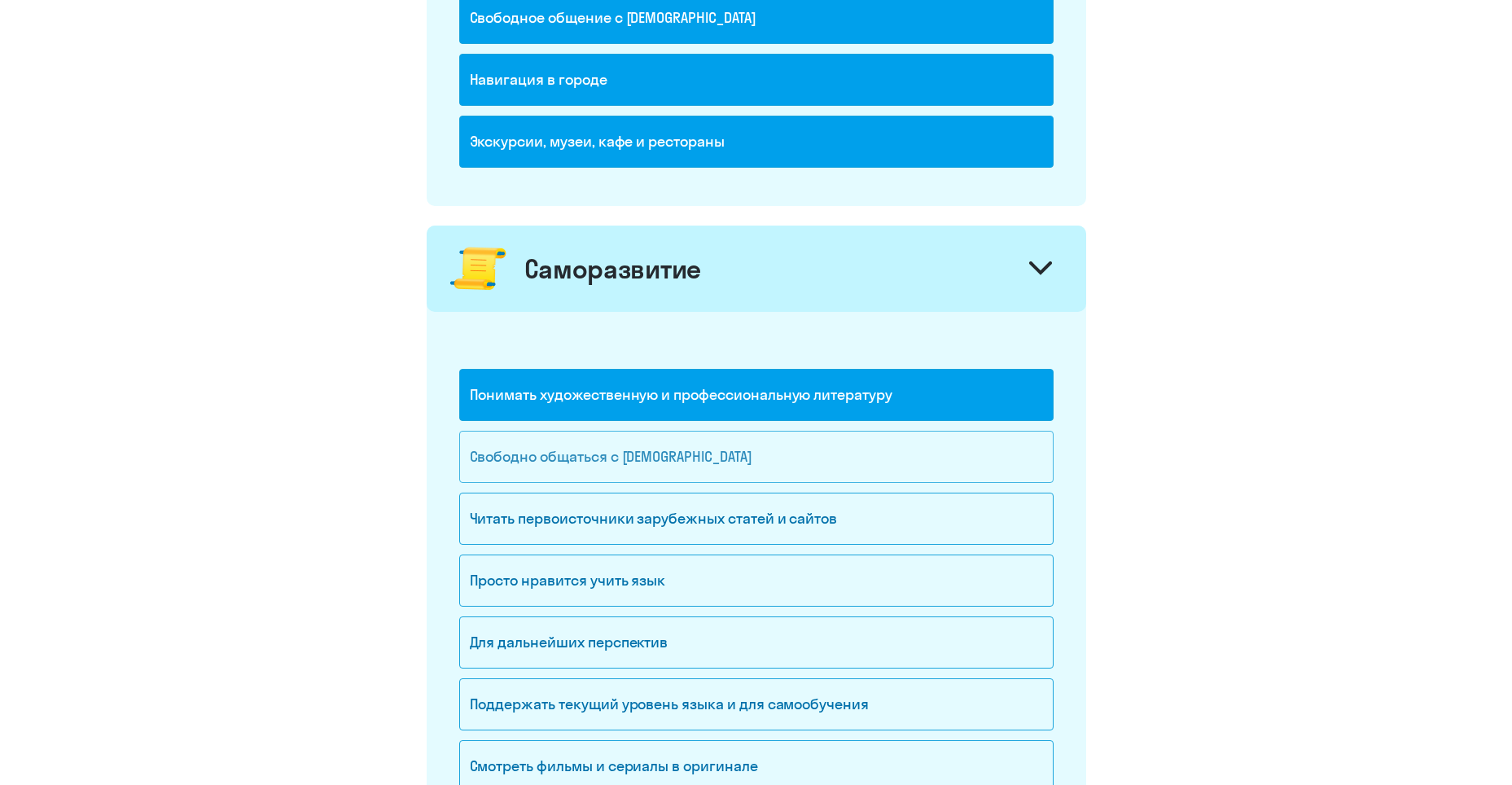
click at [751, 451] on div "Свободно общаться с [DEMOGRAPHIC_DATA]" at bounding box center [756, 457] width 594 height 52
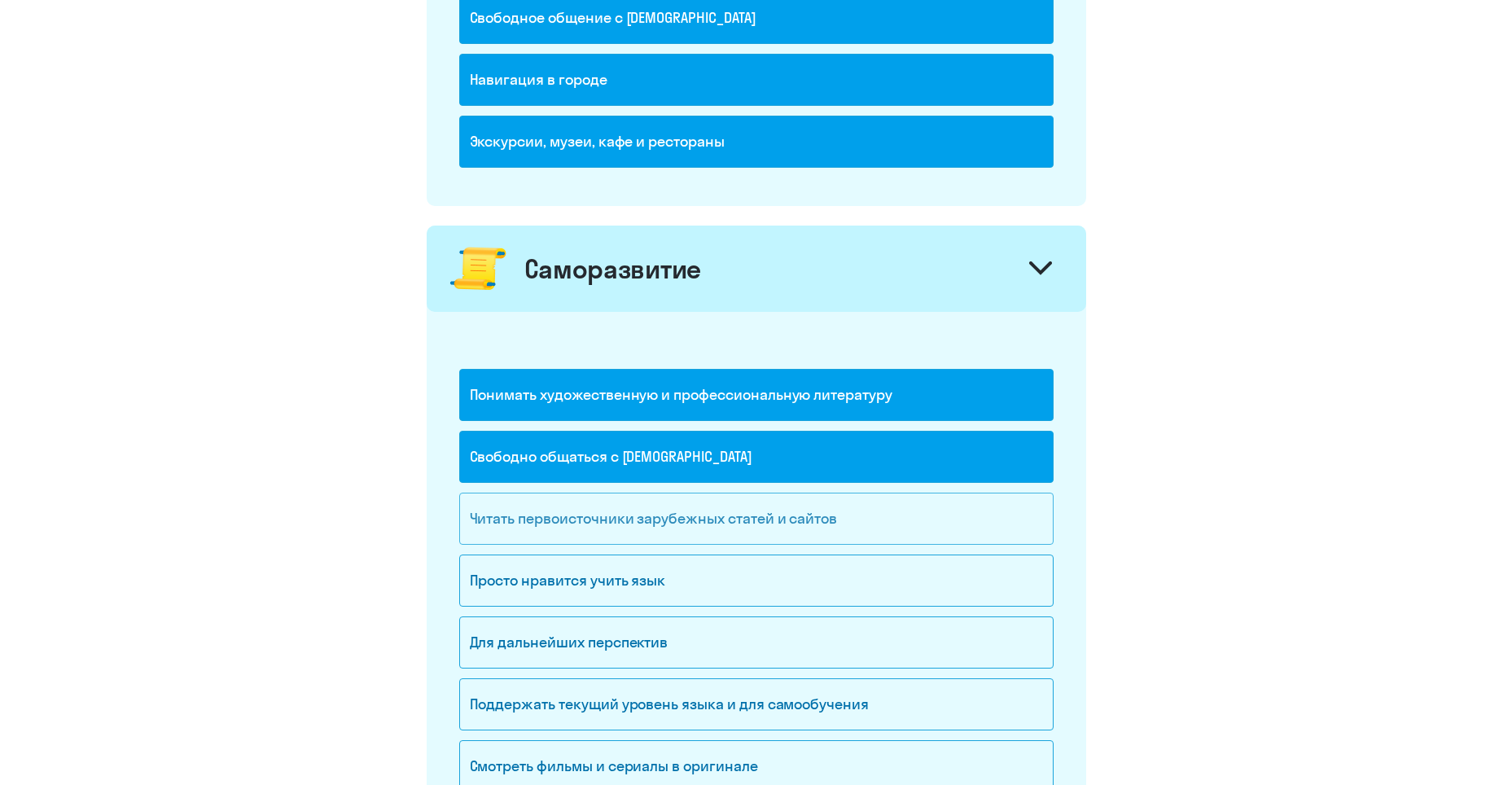
click at [781, 510] on div "Читать первоисточники зарубежных статей и сайтов" at bounding box center [756, 519] width 594 height 52
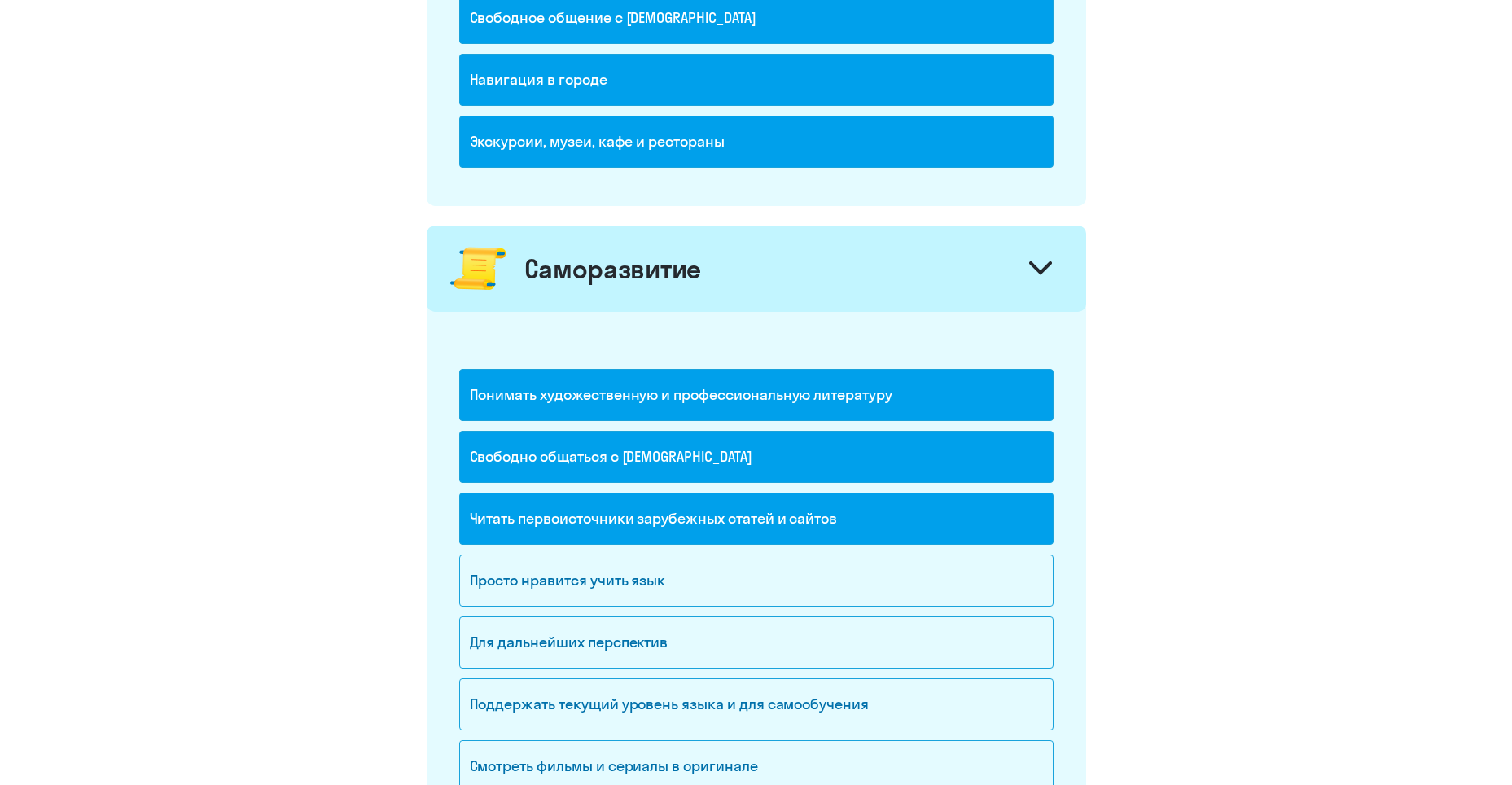
scroll to position [1385, 0]
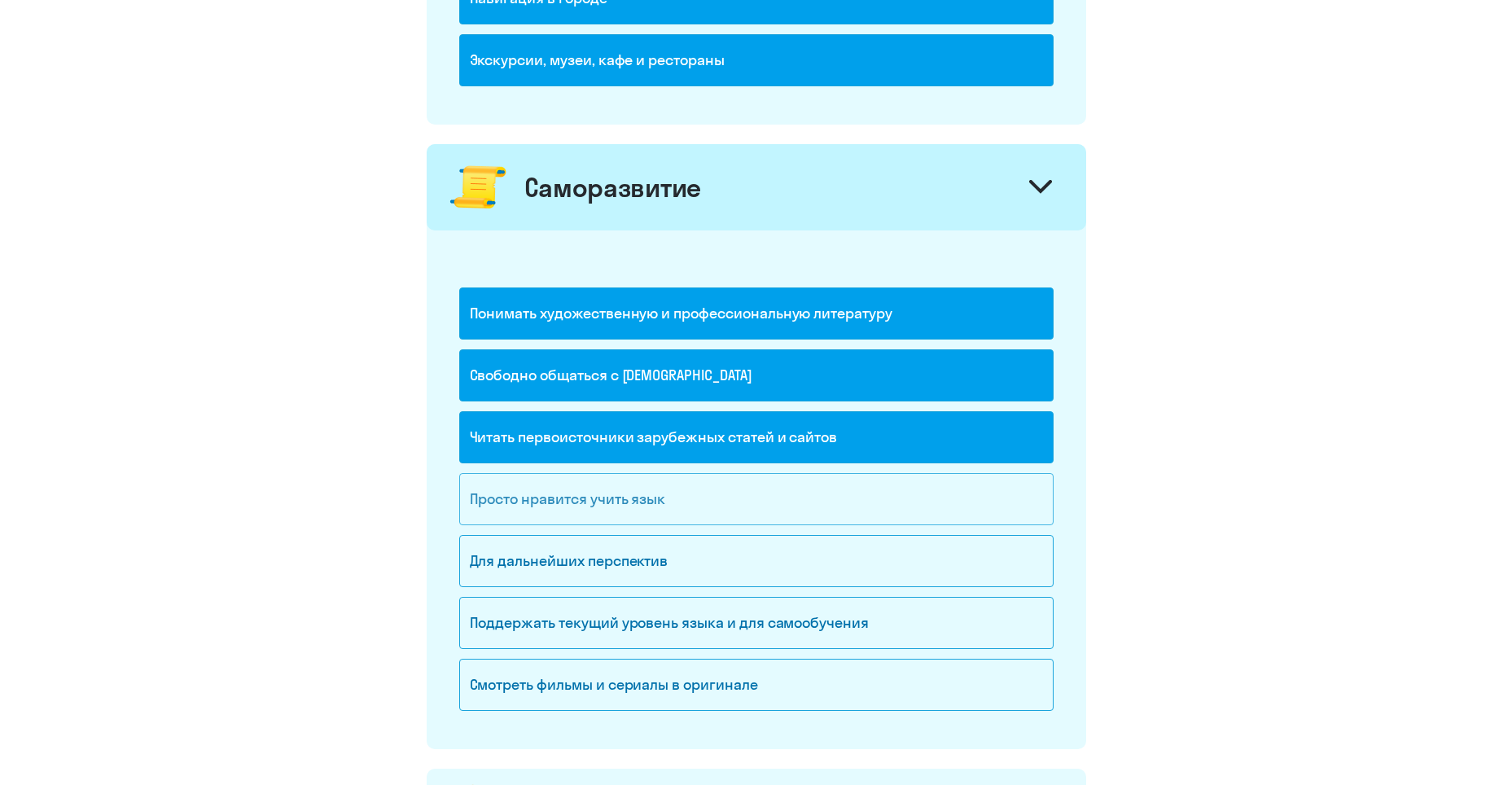
click at [702, 503] on div "Просто нравится учить язык" at bounding box center [756, 500] width 594 height 52
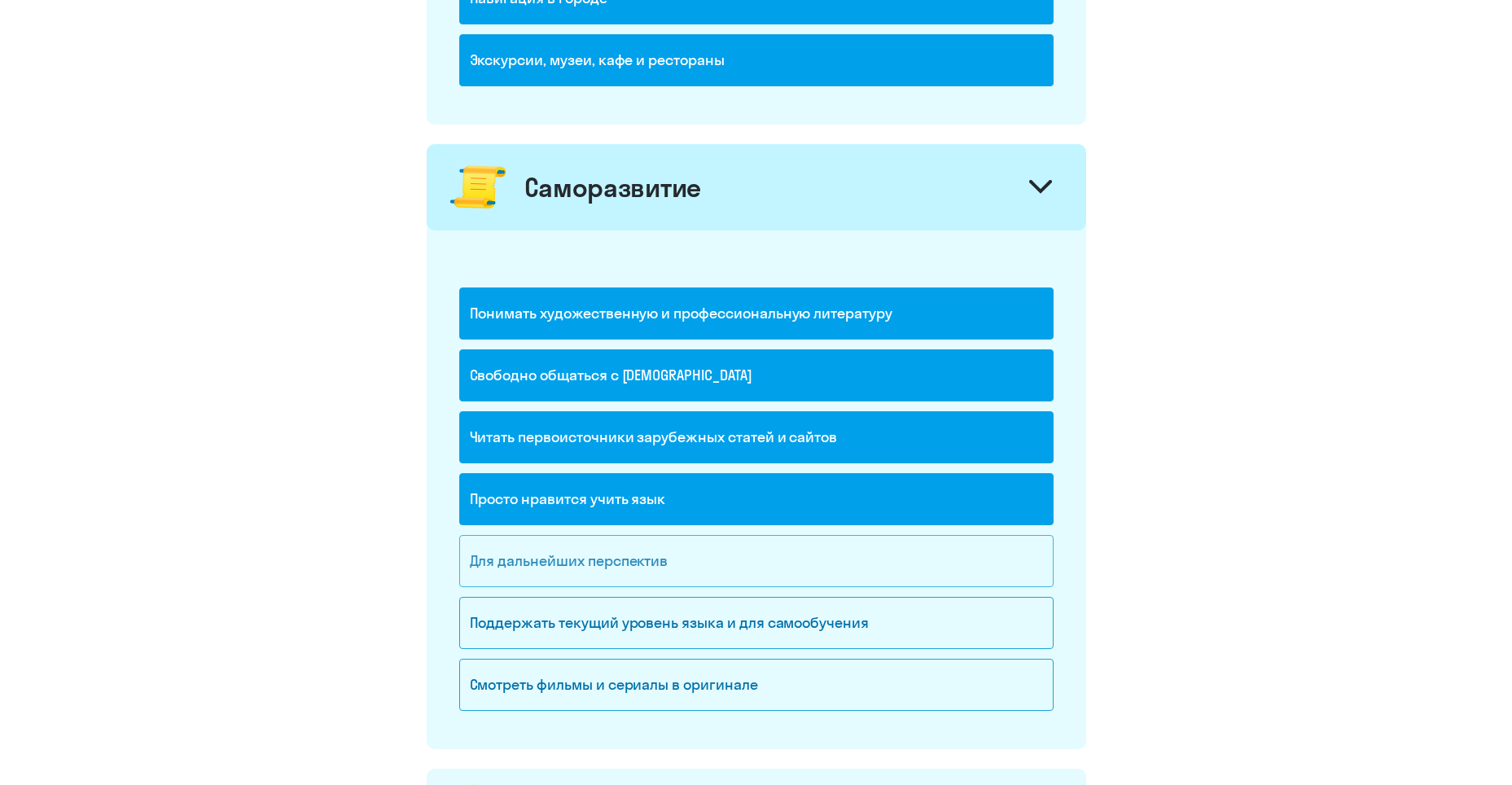
click at [707, 552] on div "Для дальнейших перспектив" at bounding box center [756, 561] width 594 height 52
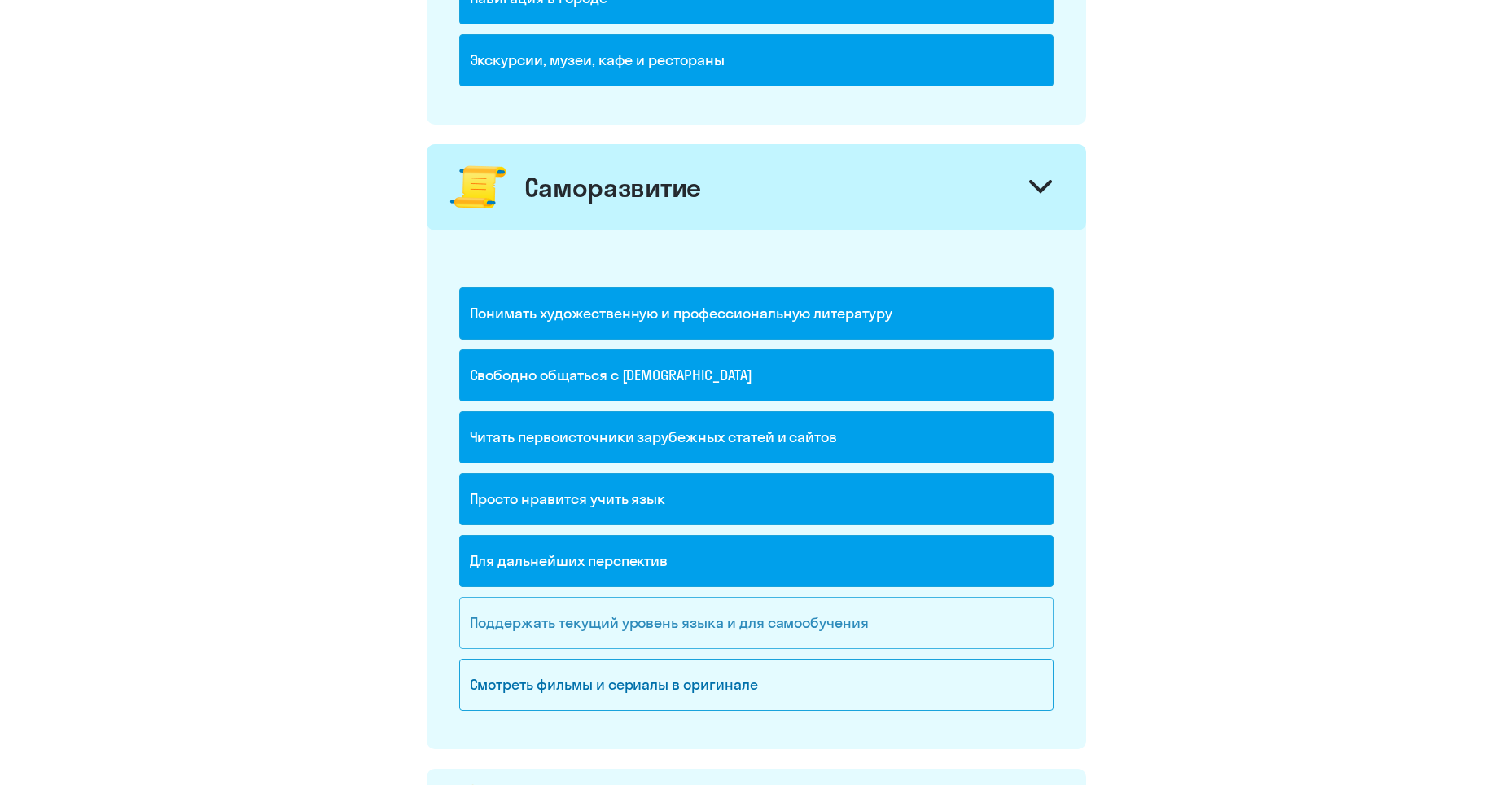
click at [712, 606] on div "Поддержать текущий уровень языка и для cамообучения" at bounding box center [756, 623] width 594 height 52
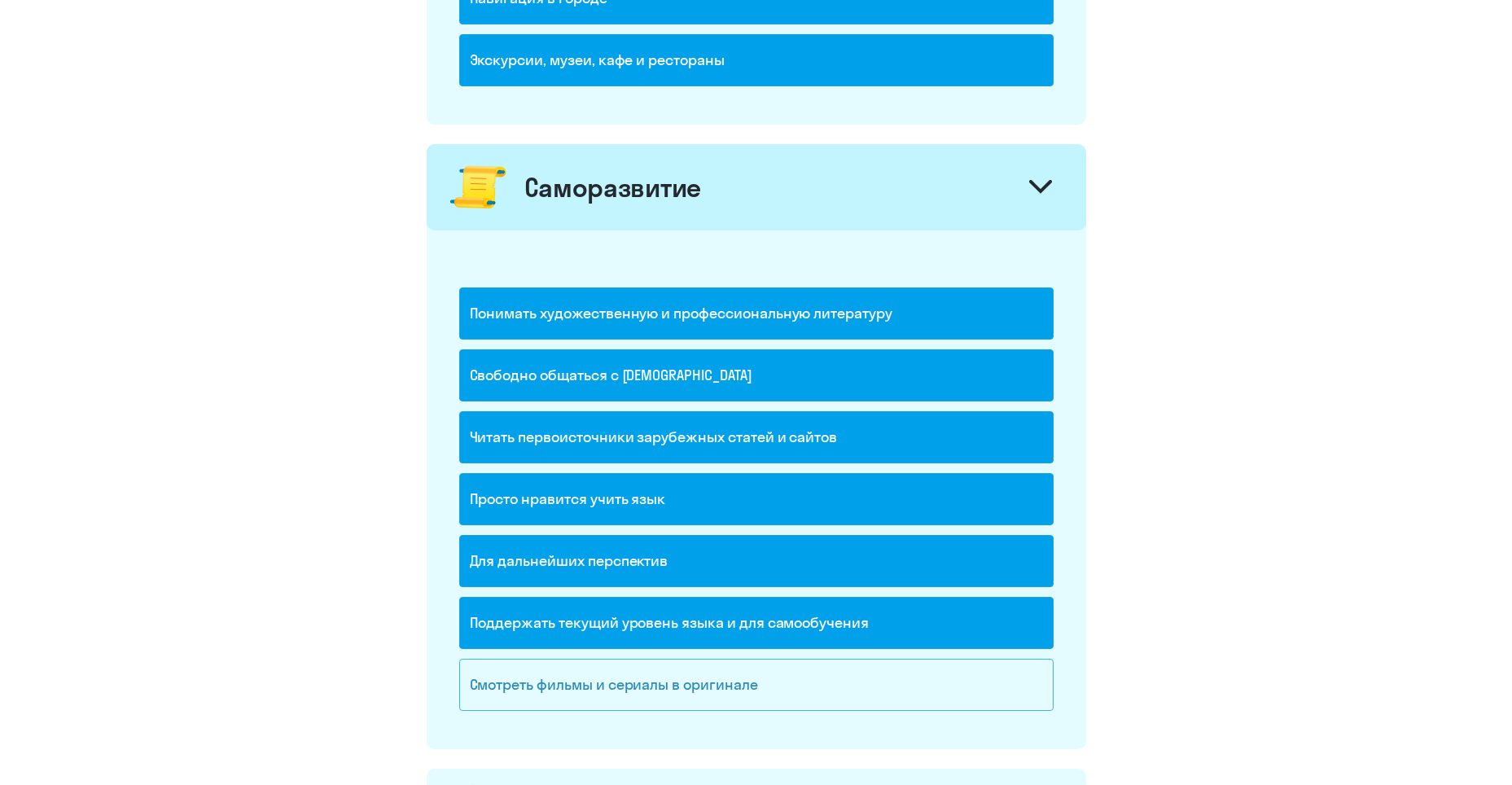
click at [709, 681] on div "Смотреть фильмы и сериалы в оригинале" at bounding box center [756, 685] width 594 height 52
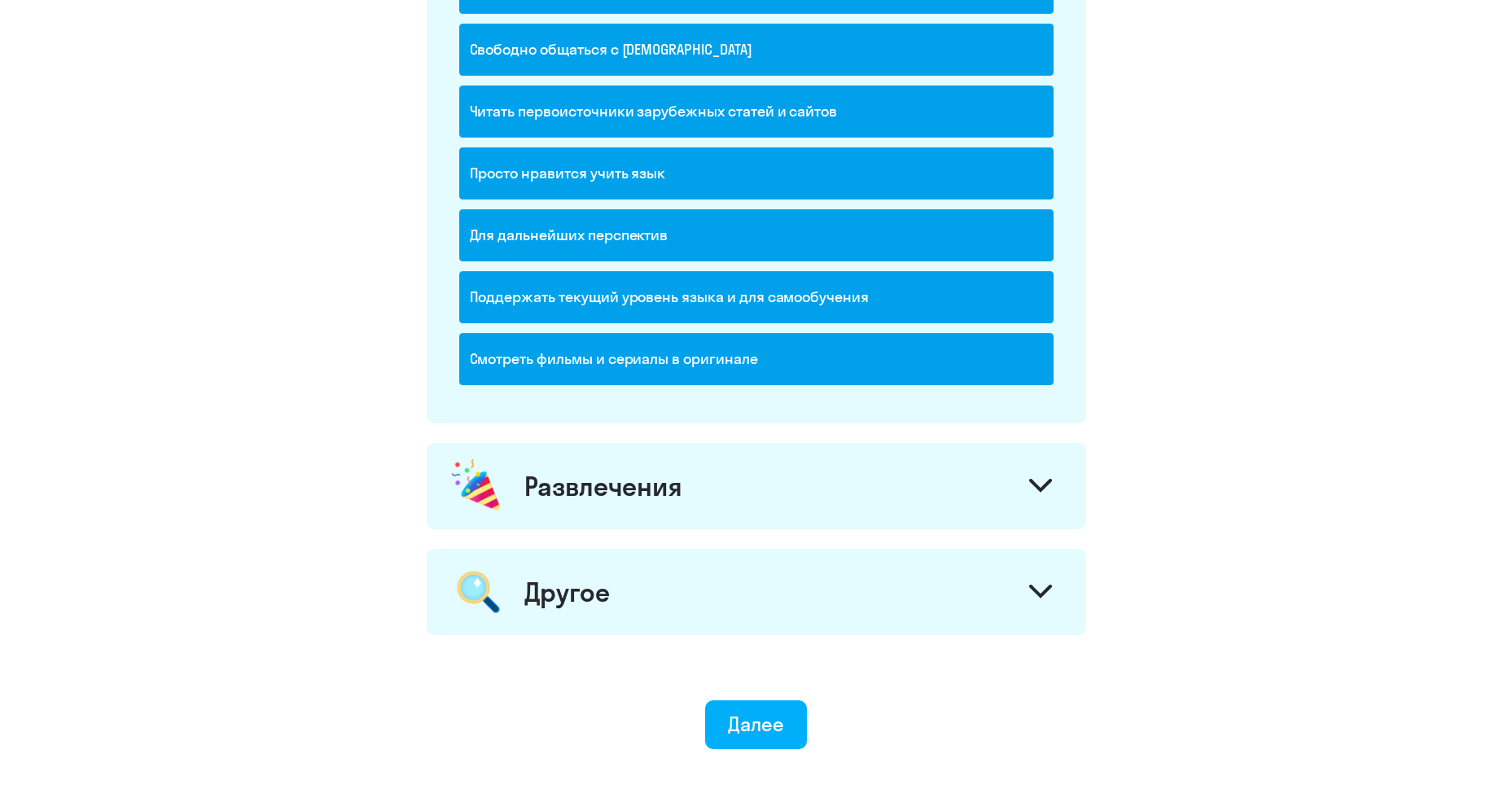
click at [642, 507] on div "Развлечения" at bounding box center [757, 486] width 660 height 87
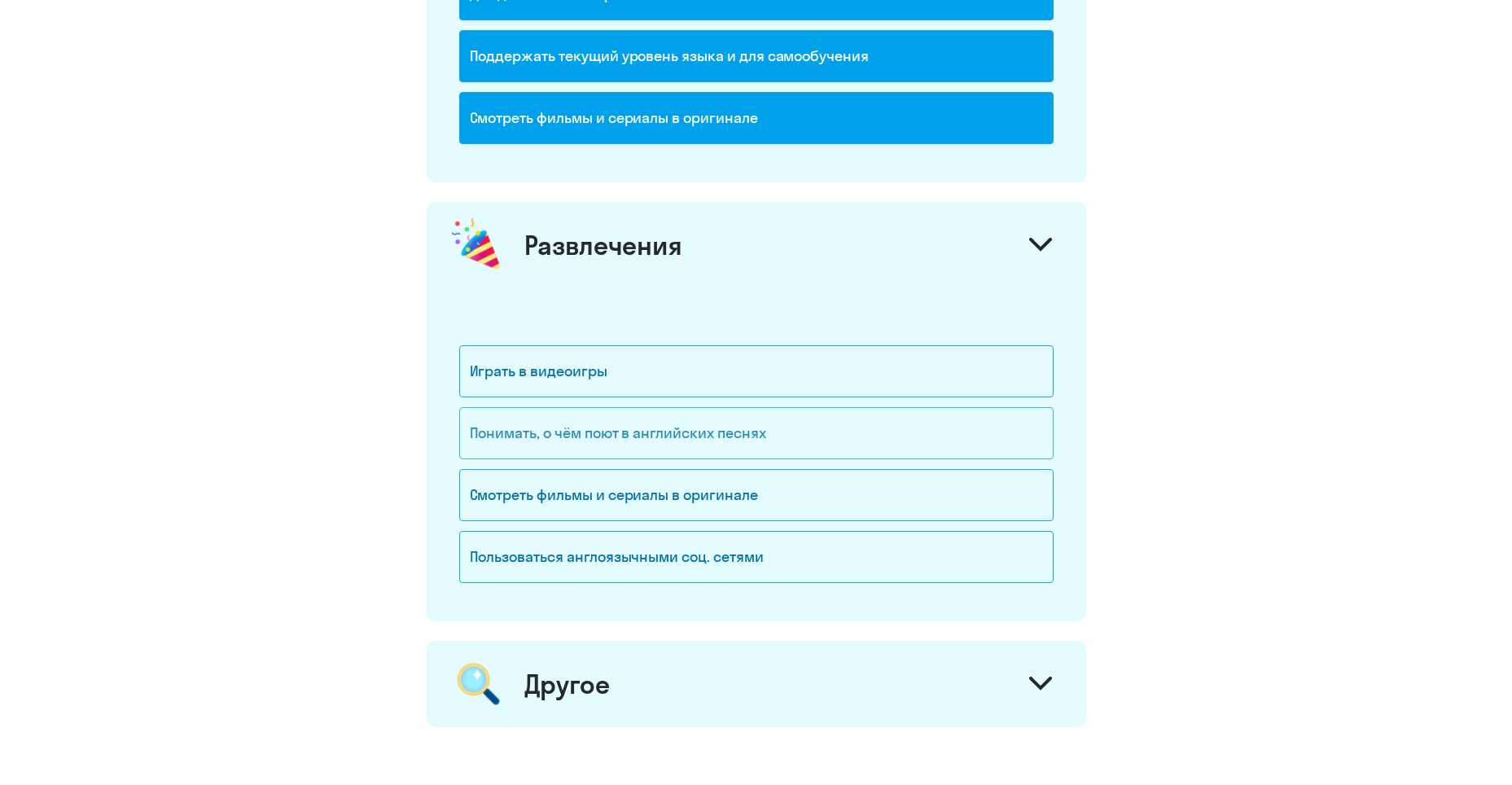
scroll to position [1955, 0]
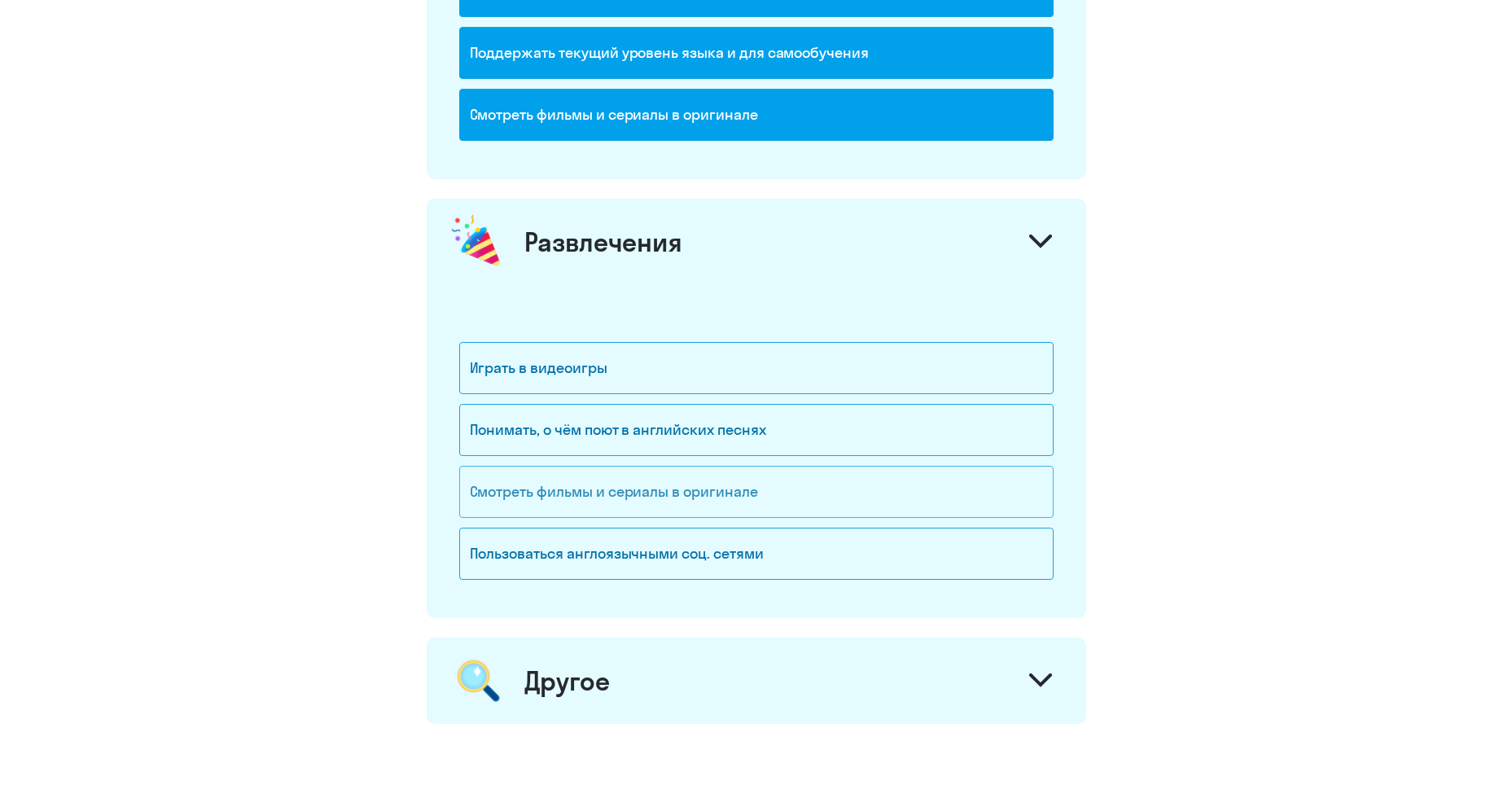
click at [650, 502] on div "Смотреть фильмы и сериалы в оригинале" at bounding box center [756, 492] width 594 height 52
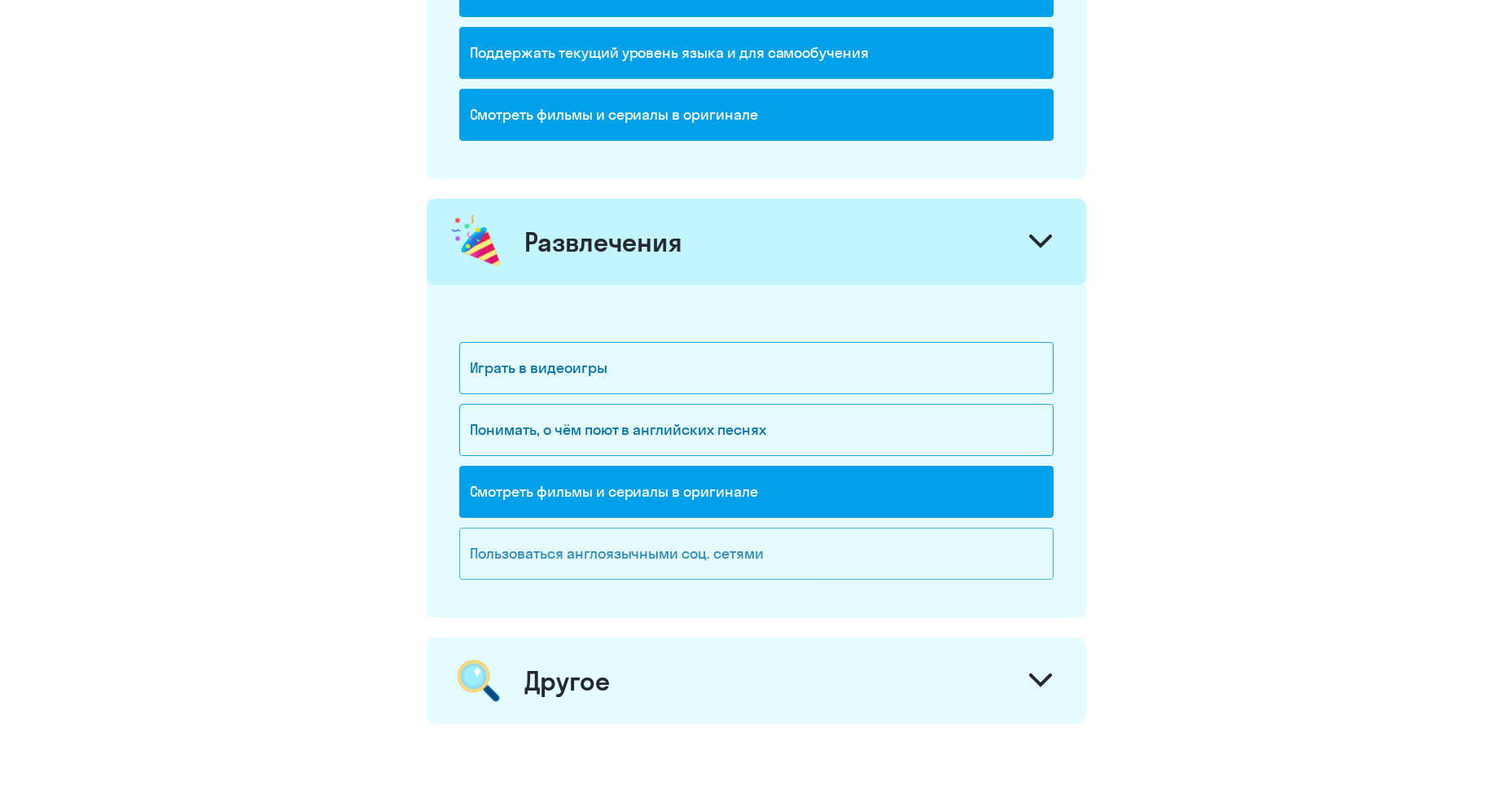
click at [628, 566] on div "Пользоваться англоязычными соц. сетями" at bounding box center [756, 554] width 594 height 52
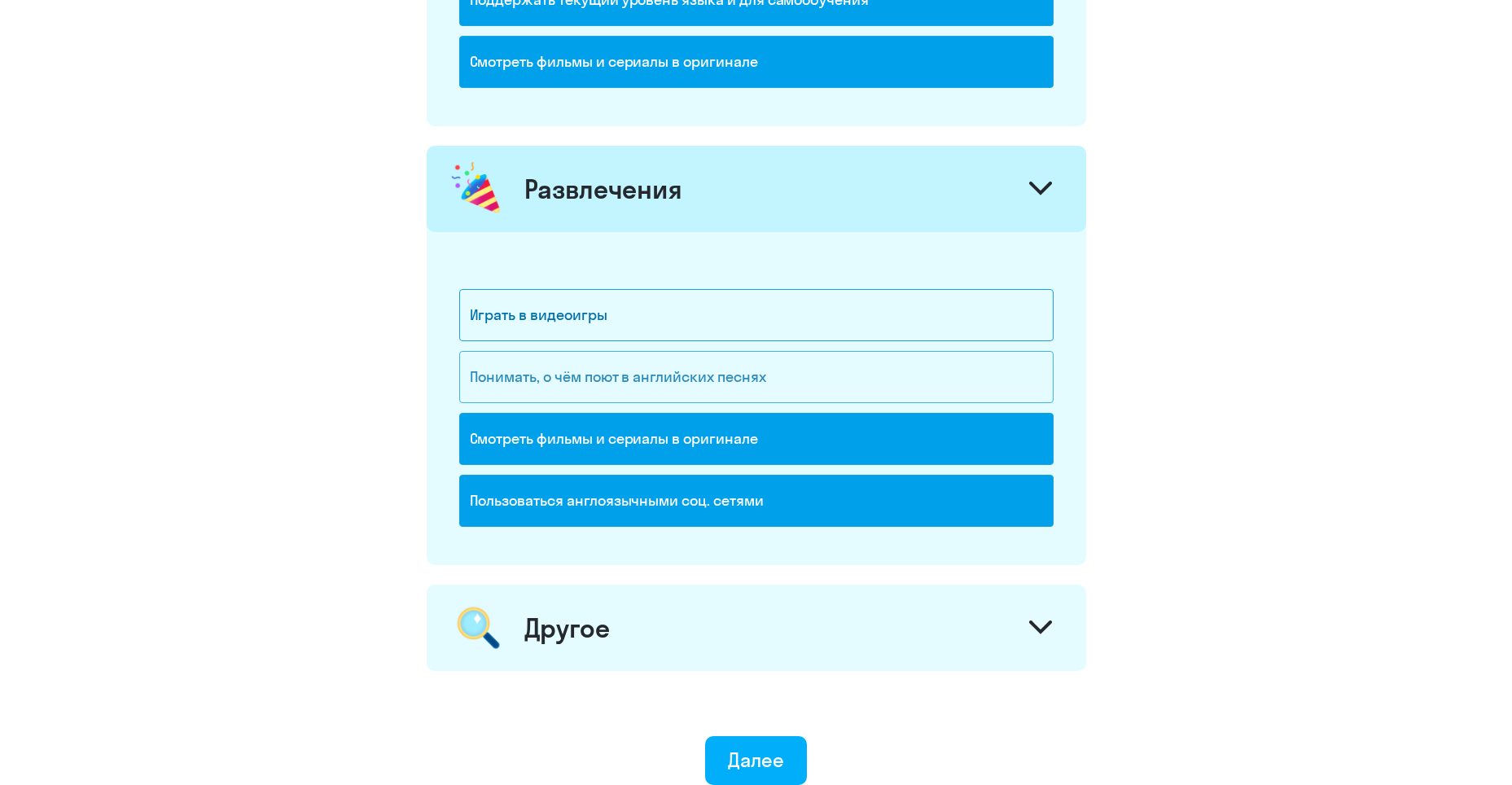
scroll to position [2036, 0]
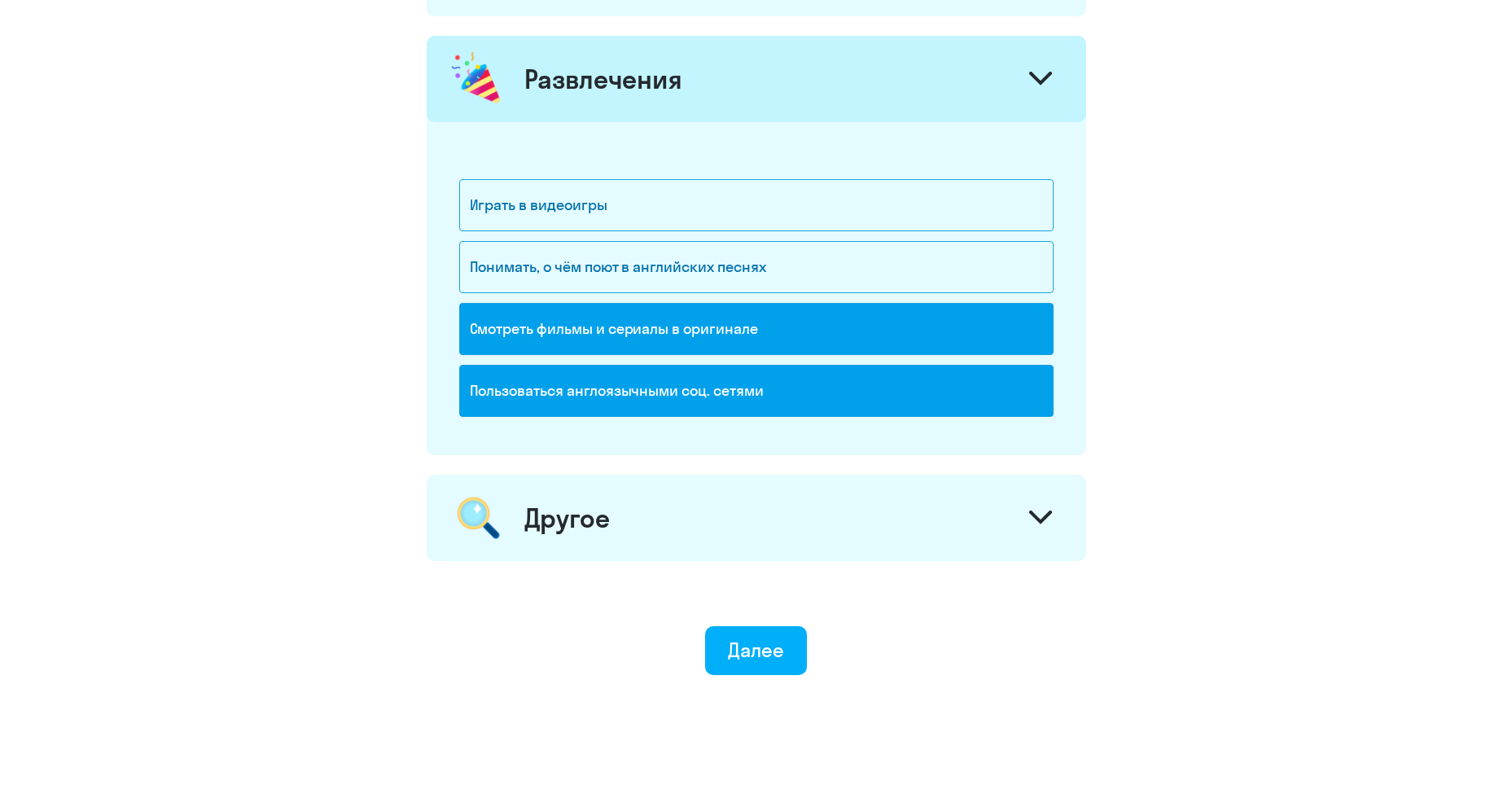
click at [657, 509] on div "Другое" at bounding box center [757, 518] width 660 height 87
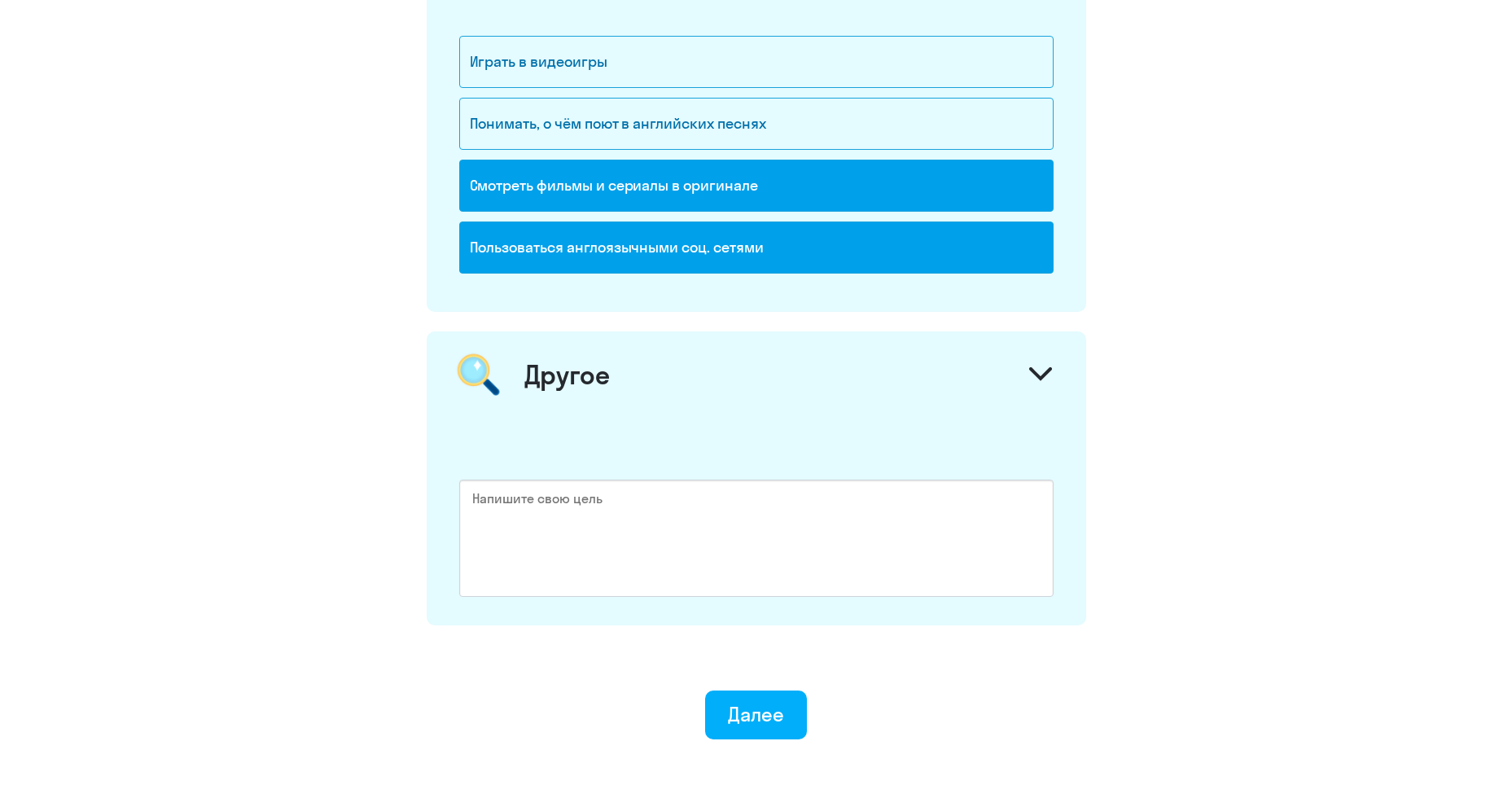
scroll to position [2281, 0]
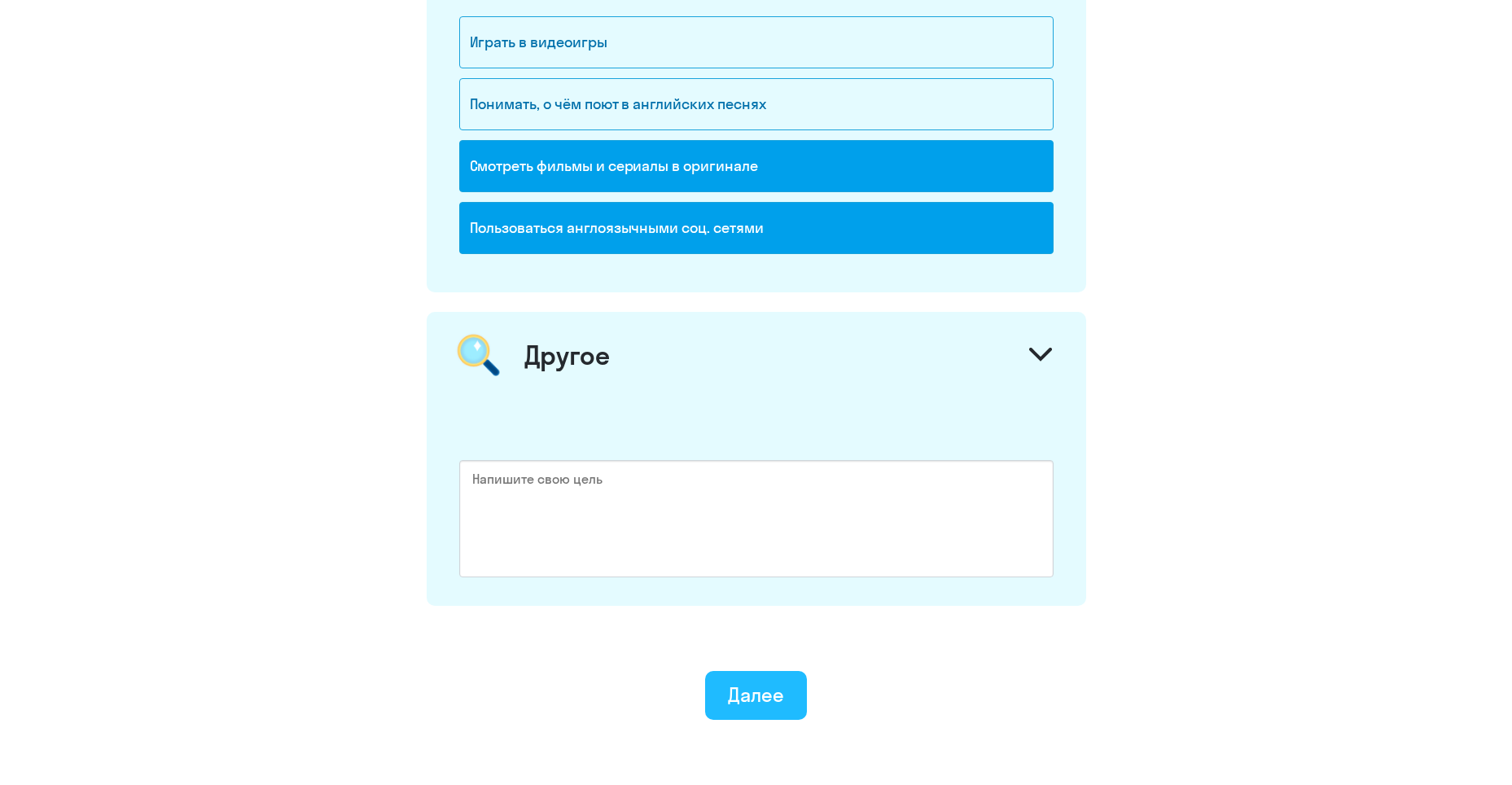
click at [764, 696] on div "Далее" at bounding box center [756, 694] width 56 height 26
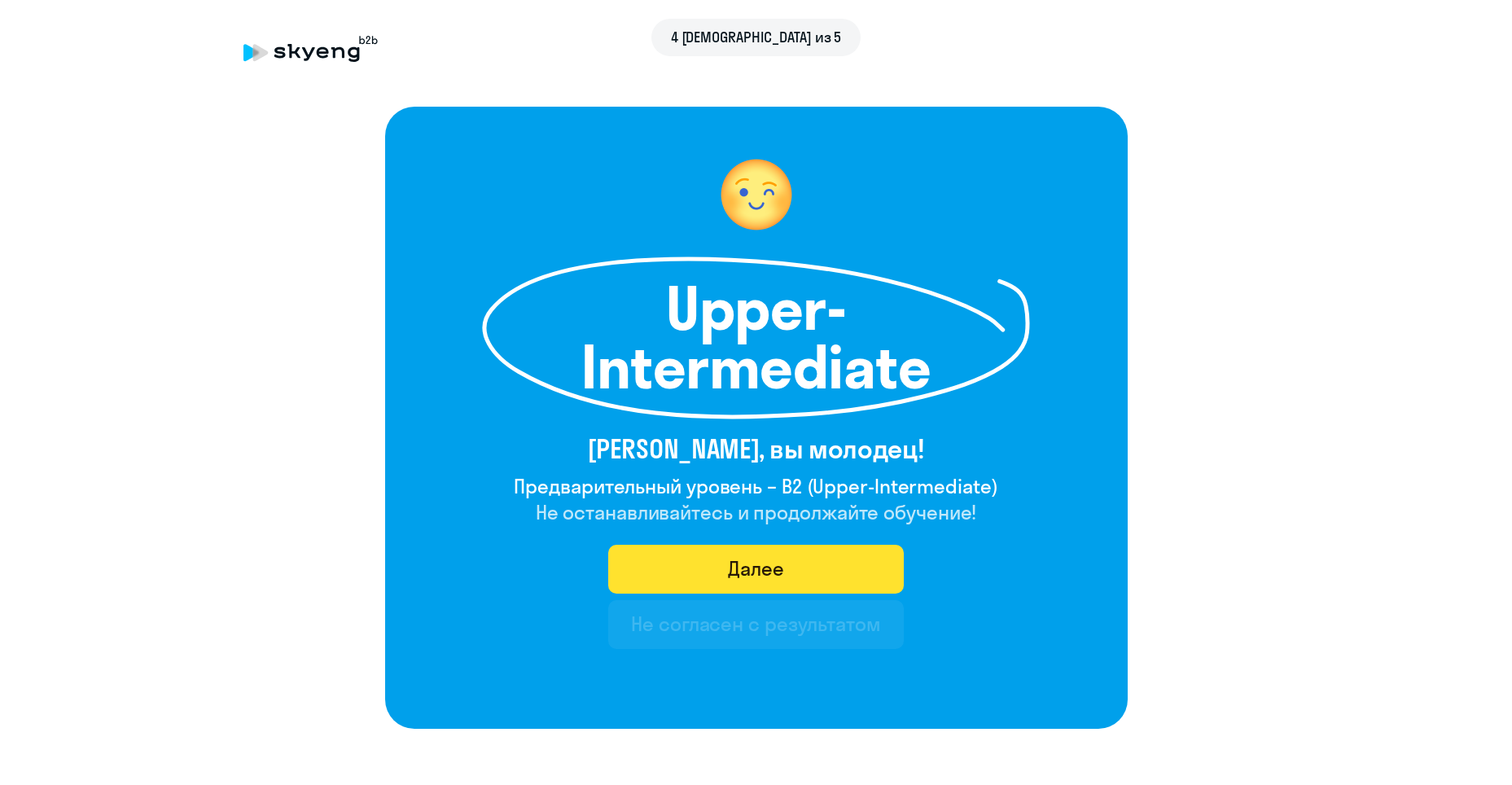
click at [820, 557] on button "Далее" at bounding box center [756, 569] width 296 height 49
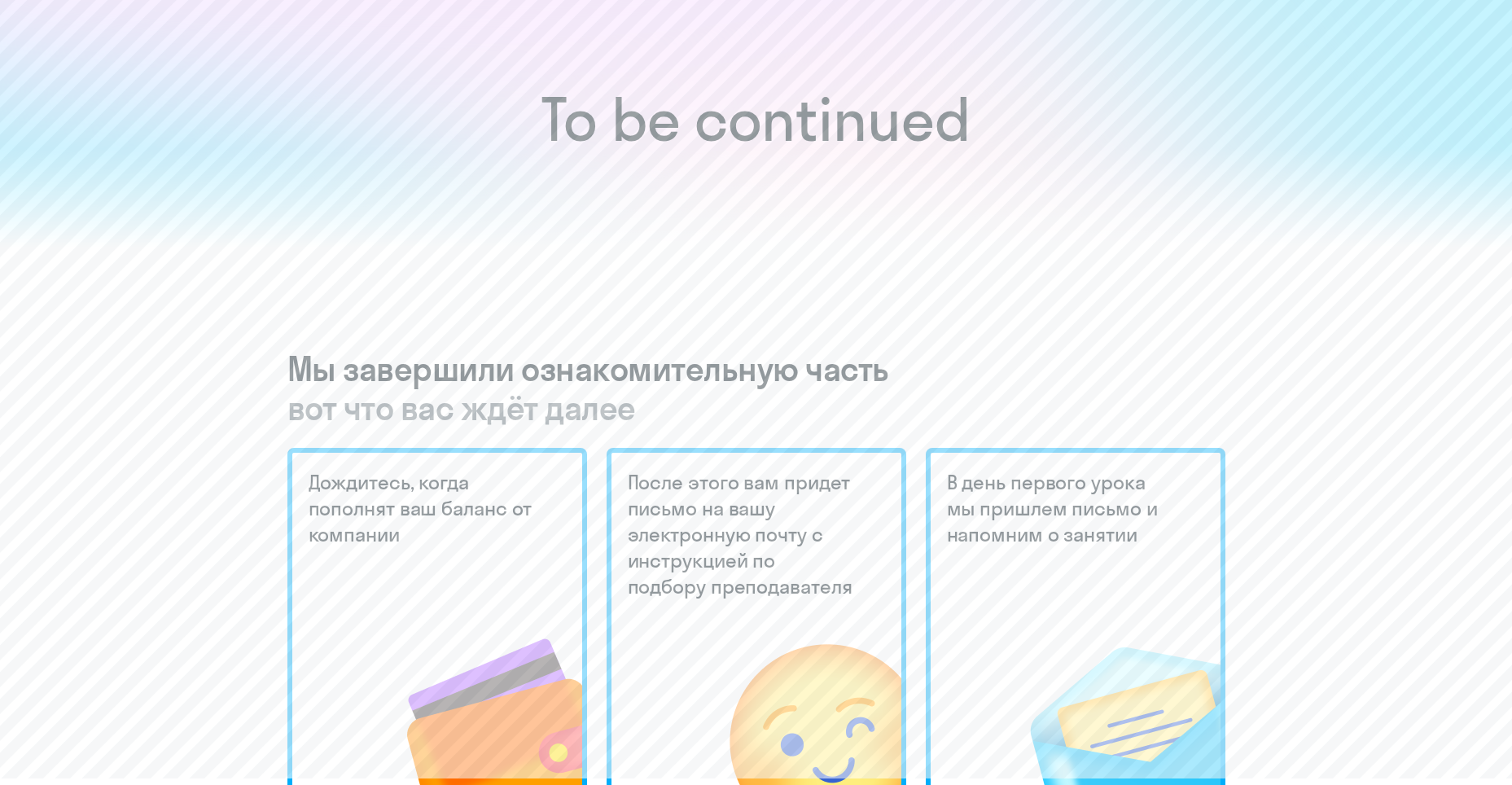
scroll to position [163, 0]
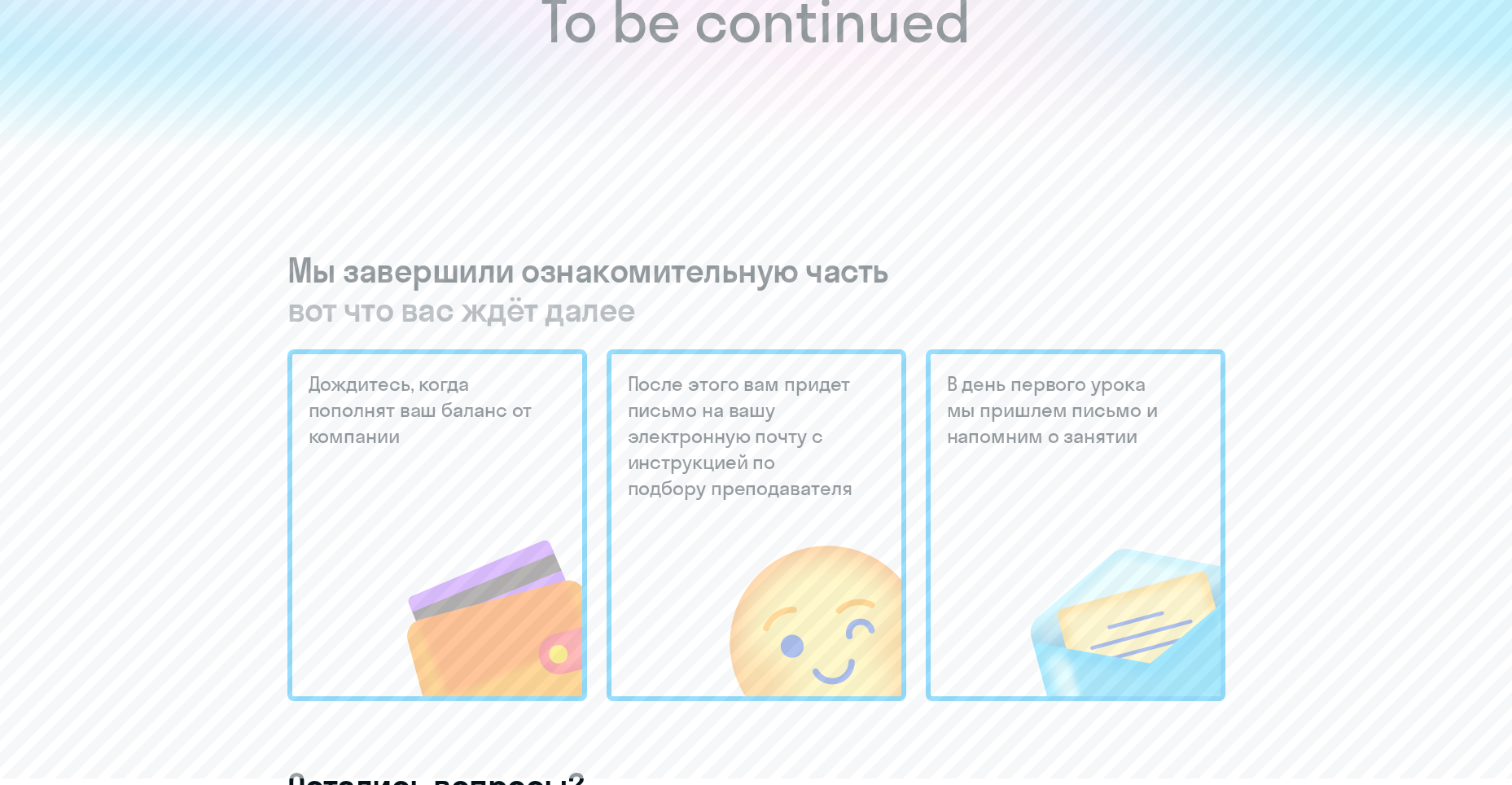
drag, startPoint x: 364, startPoint y: 297, endPoint x: 708, endPoint y: 323, distance: 345.0
click at [708, 323] on span "вот что вас ждёт далее" at bounding box center [756, 310] width 938 height 40
click at [398, 270] on h3 "Мы завершили ознакомительную часть вот что вас ждёт далее" at bounding box center [756, 289] width 938 height 78
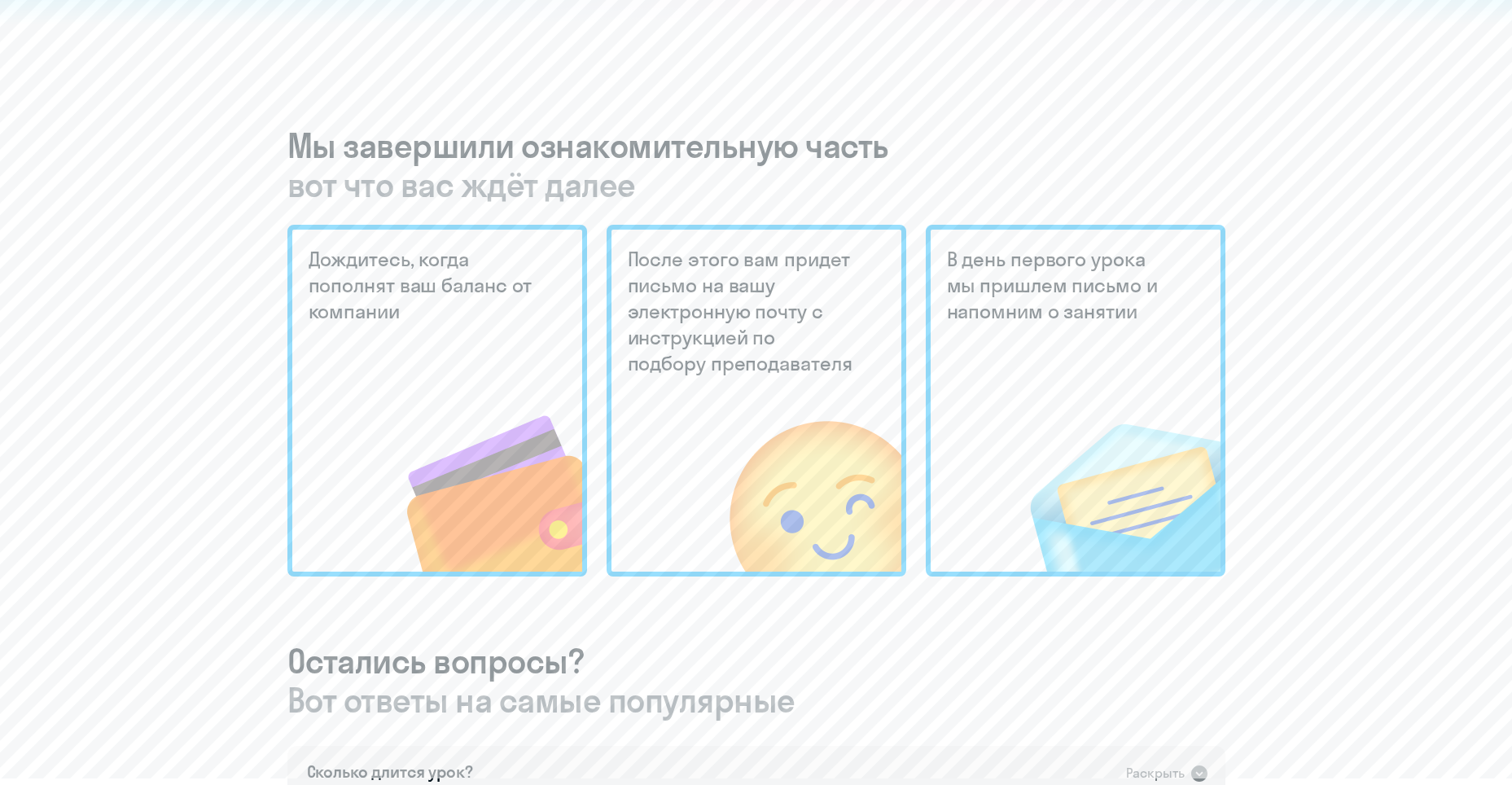
scroll to position [326, 0]
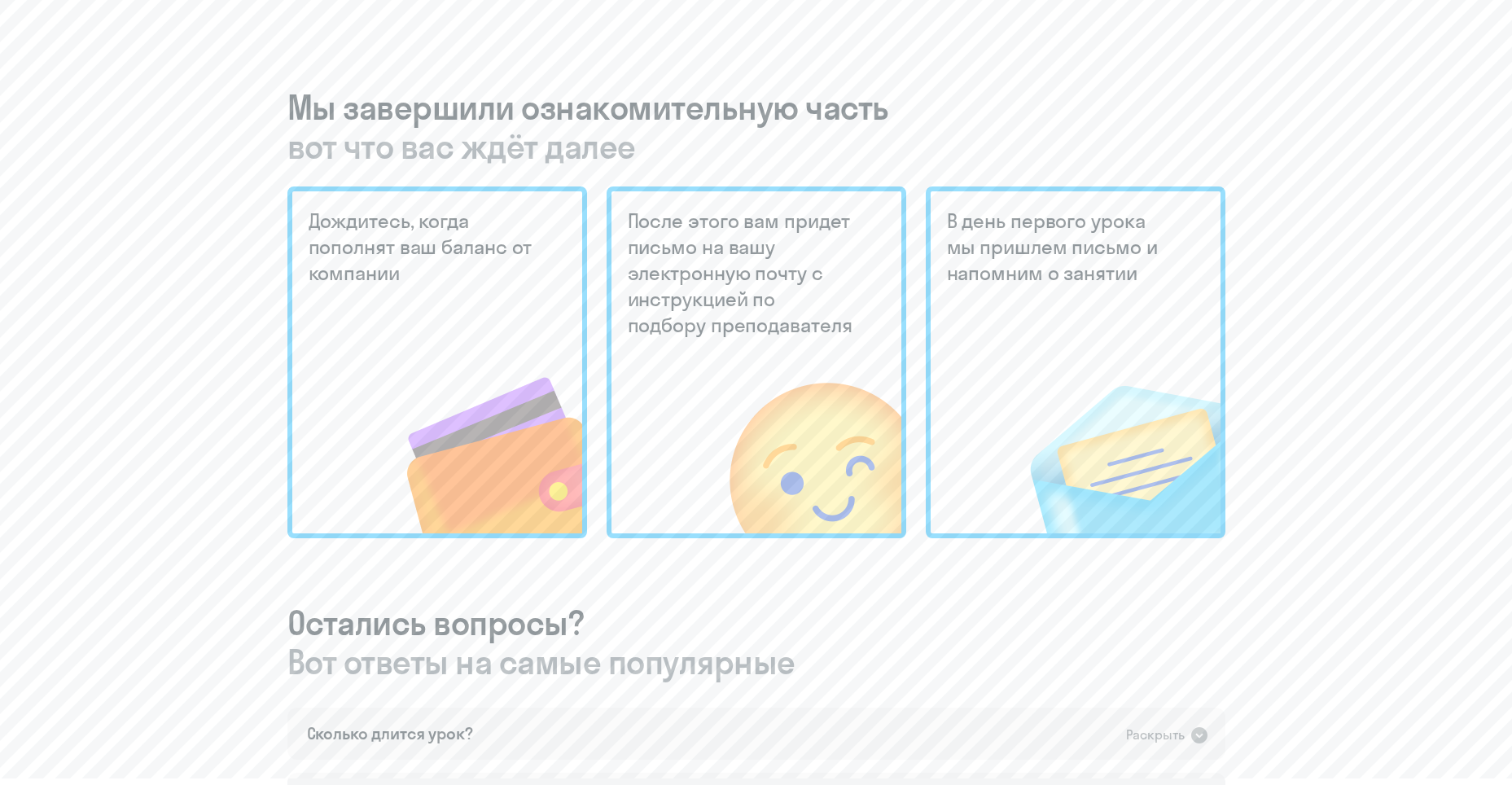
drag, startPoint x: 636, startPoint y: 212, endPoint x: 876, endPoint y: 318, distance: 262.4
click at [876, 318] on div "После этого вам придет письмо на вашу электронную почту с инструкцией по подбор…" at bounding box center [756, 362] width 300 height 352
click at [977, 252] on h5 "В день первого урока мы пришлем письмо и напомним о занятии" at bounding box center [1062, 246] width 230 height 78
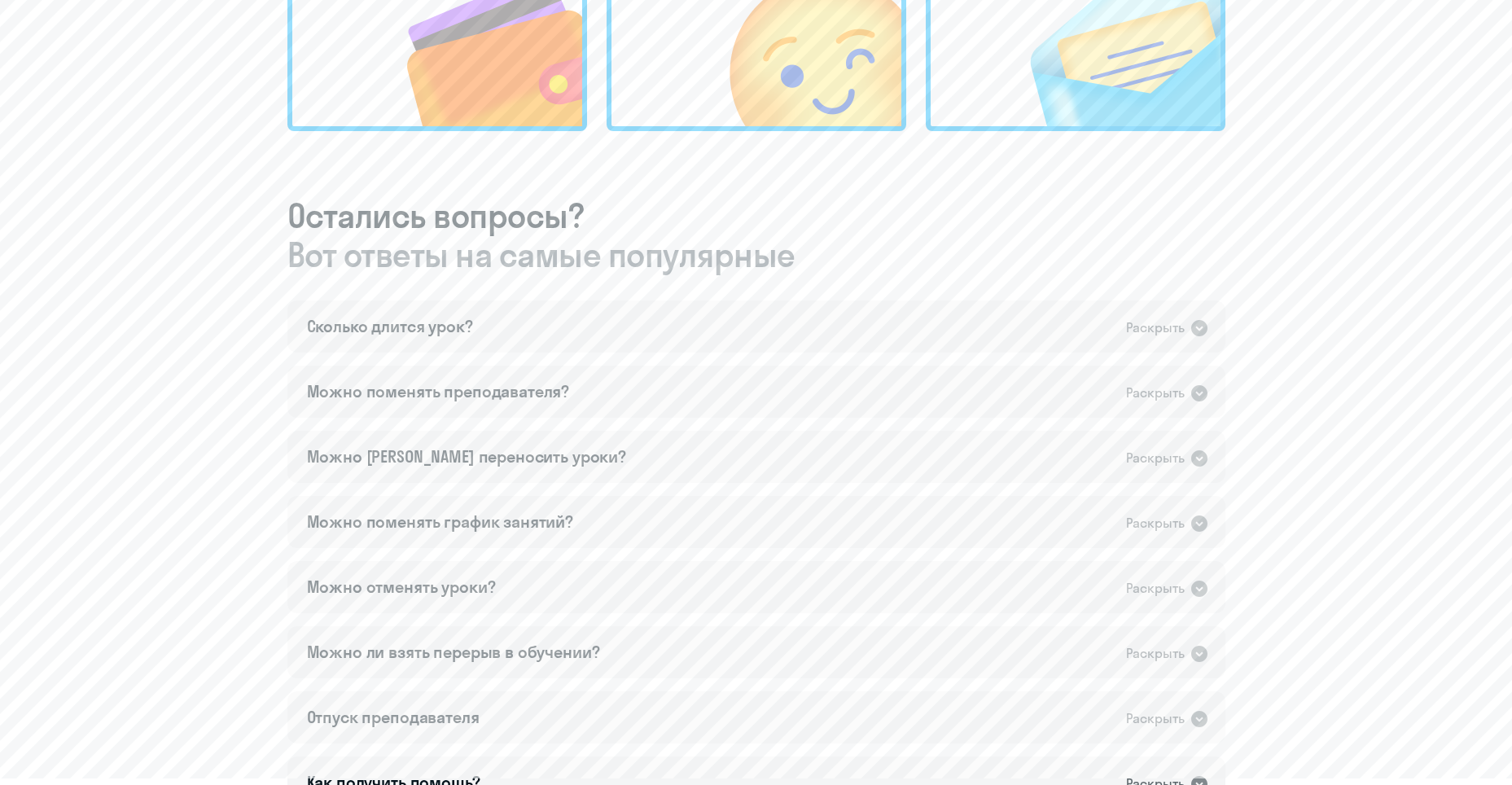
scroll to position [815, 0]
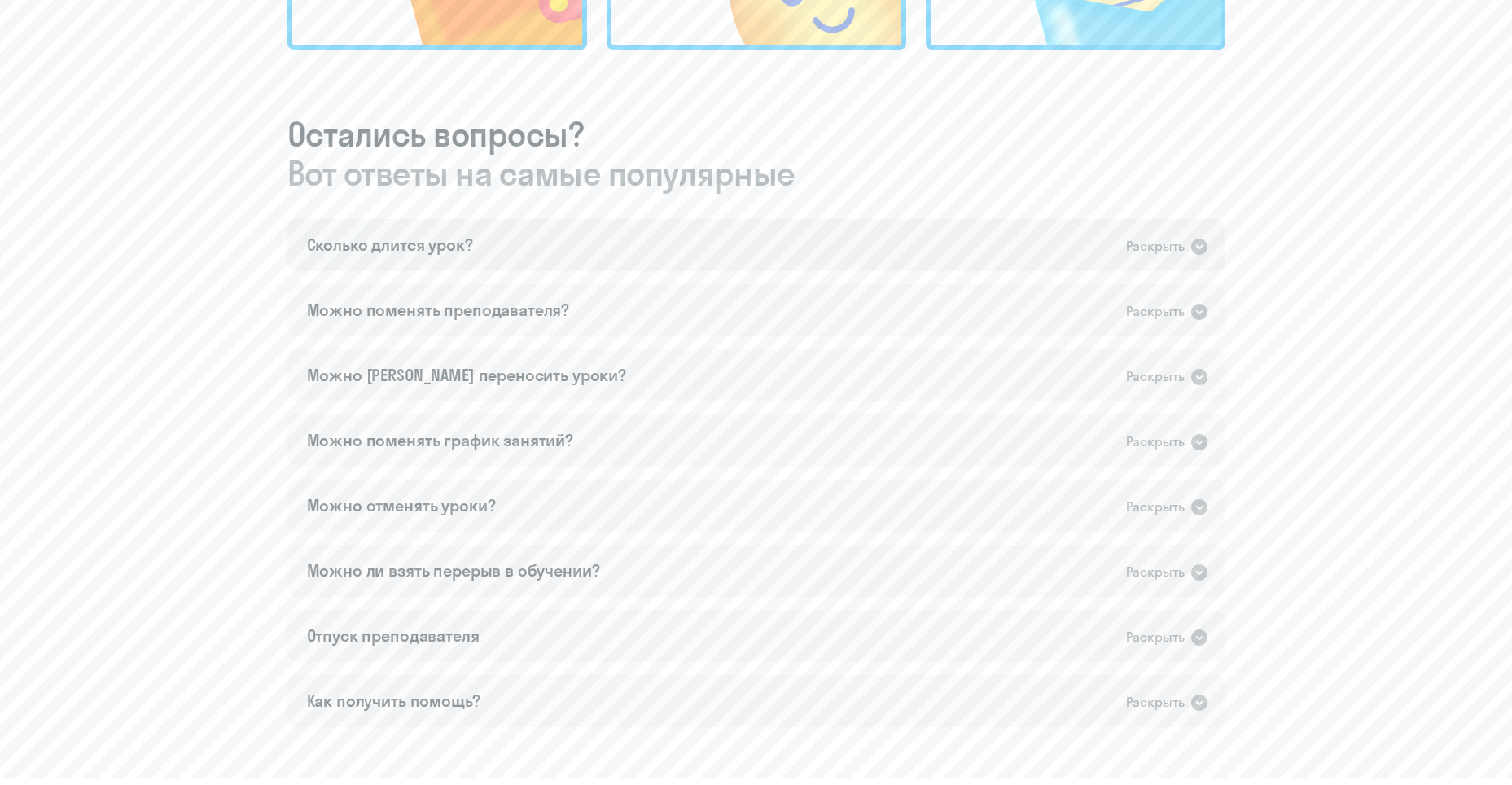
click at [438, 238] on div "Сколько длится урок?" at bounding box center [390, 245] width 166 height 23
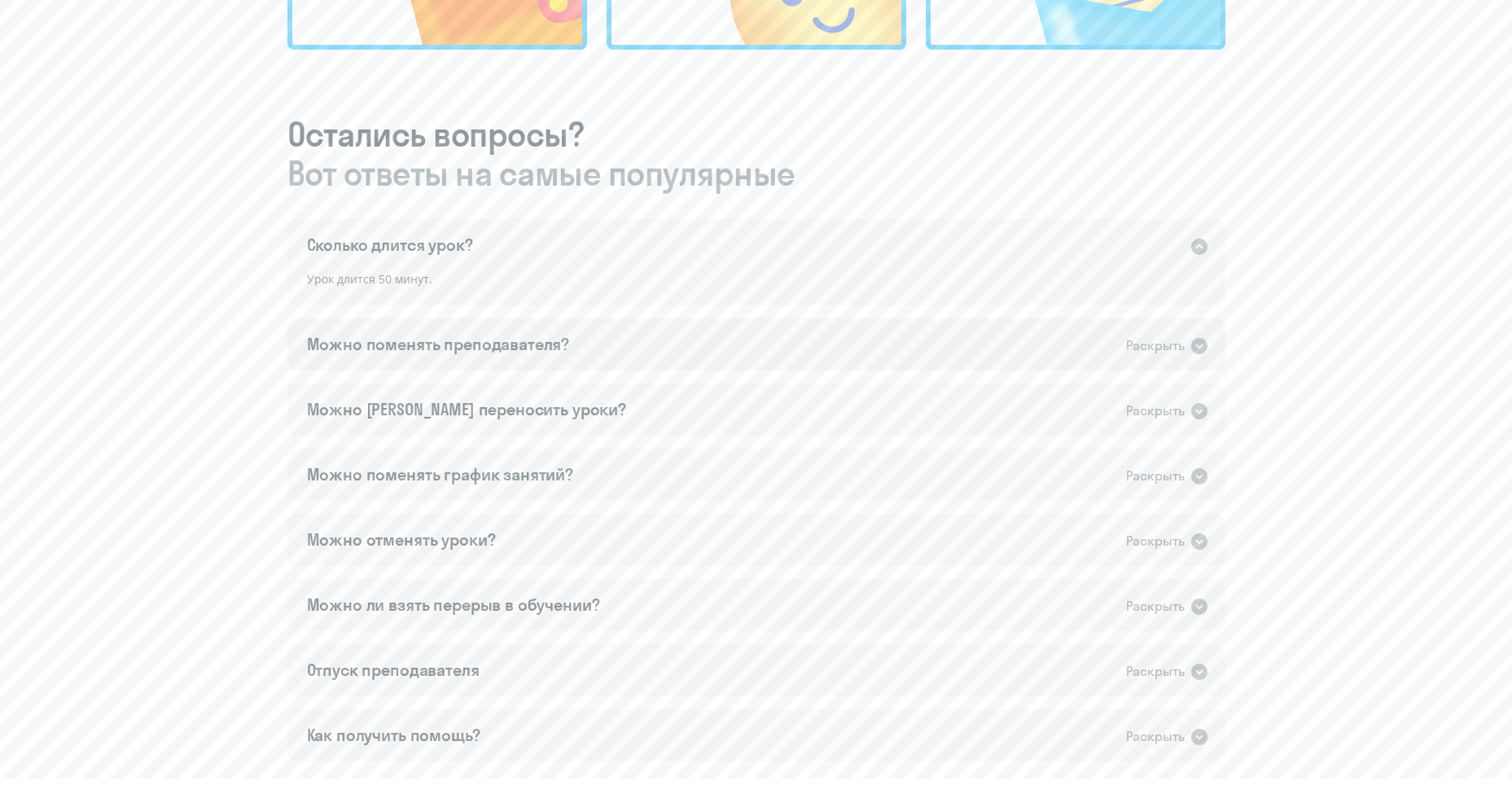
click at [462, 359] on div "Можно поменять преподавателя? Раскрыть" at bounding box center [756, 344] width 938 height 52
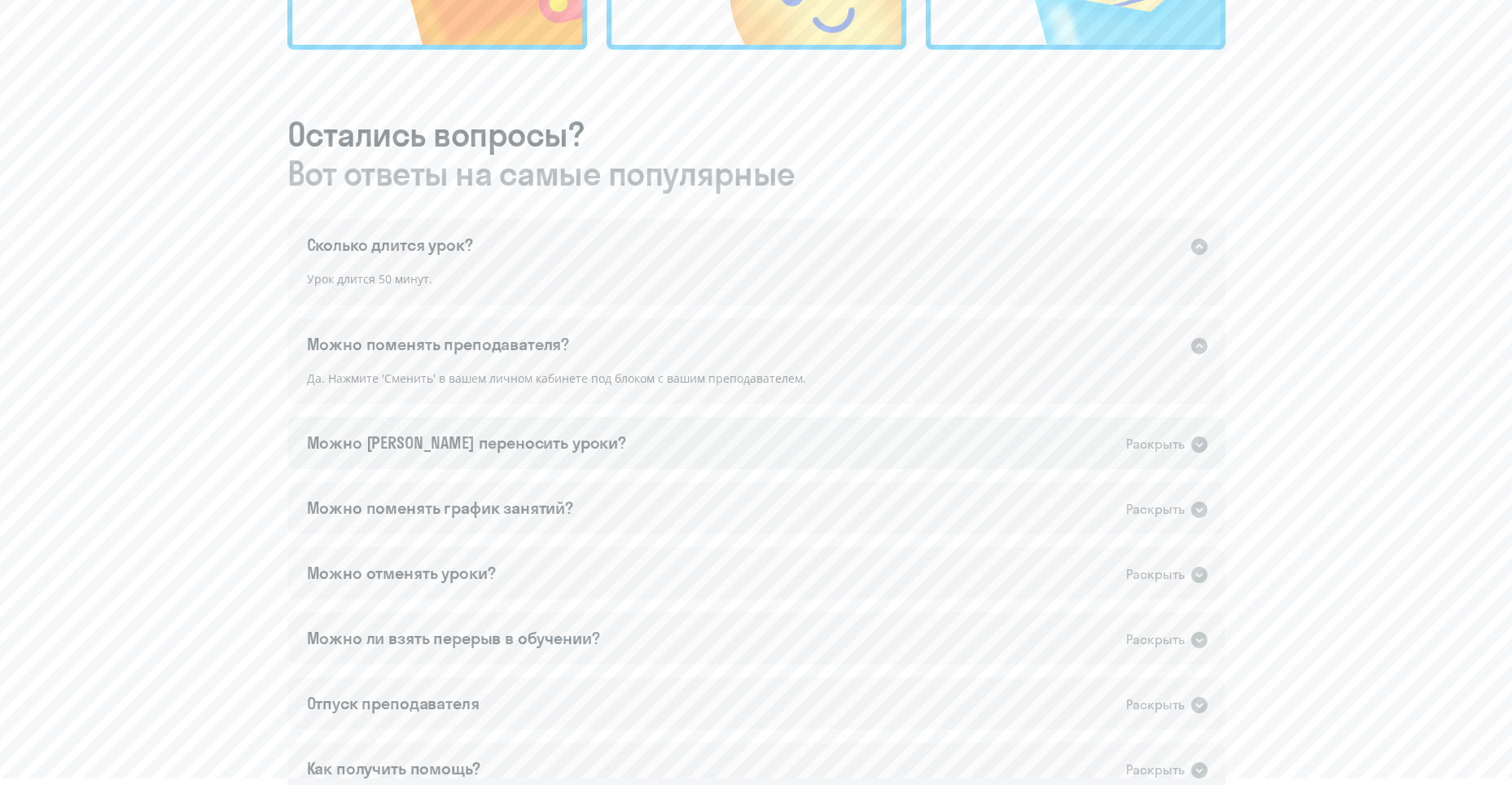
click at [620, 435] on div "Можно [PERSON_NAME] переносить уроки? Раскрыть" at bounding box center [756, 443] width 938 height 52
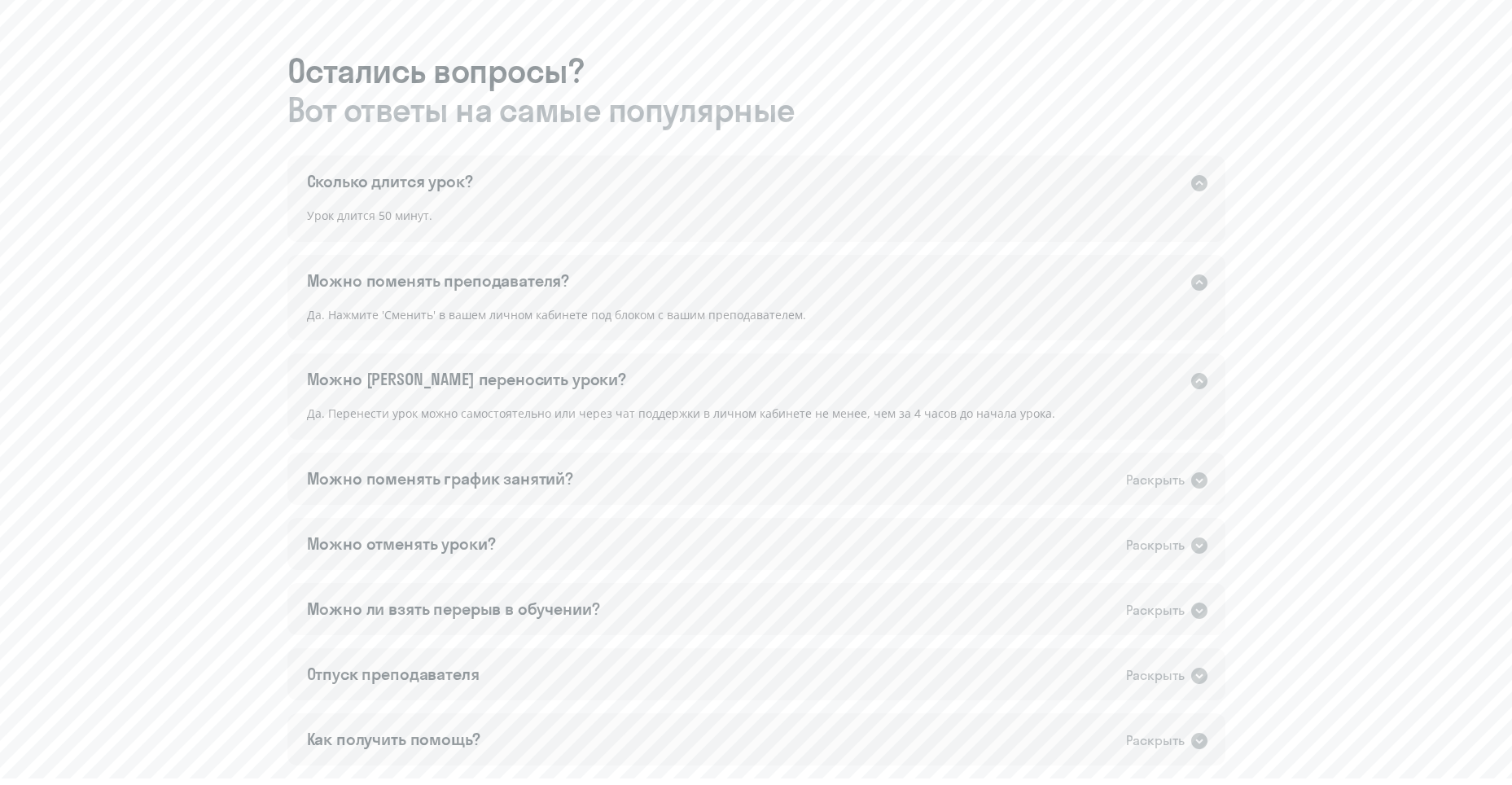
scroll to position [896, 0]
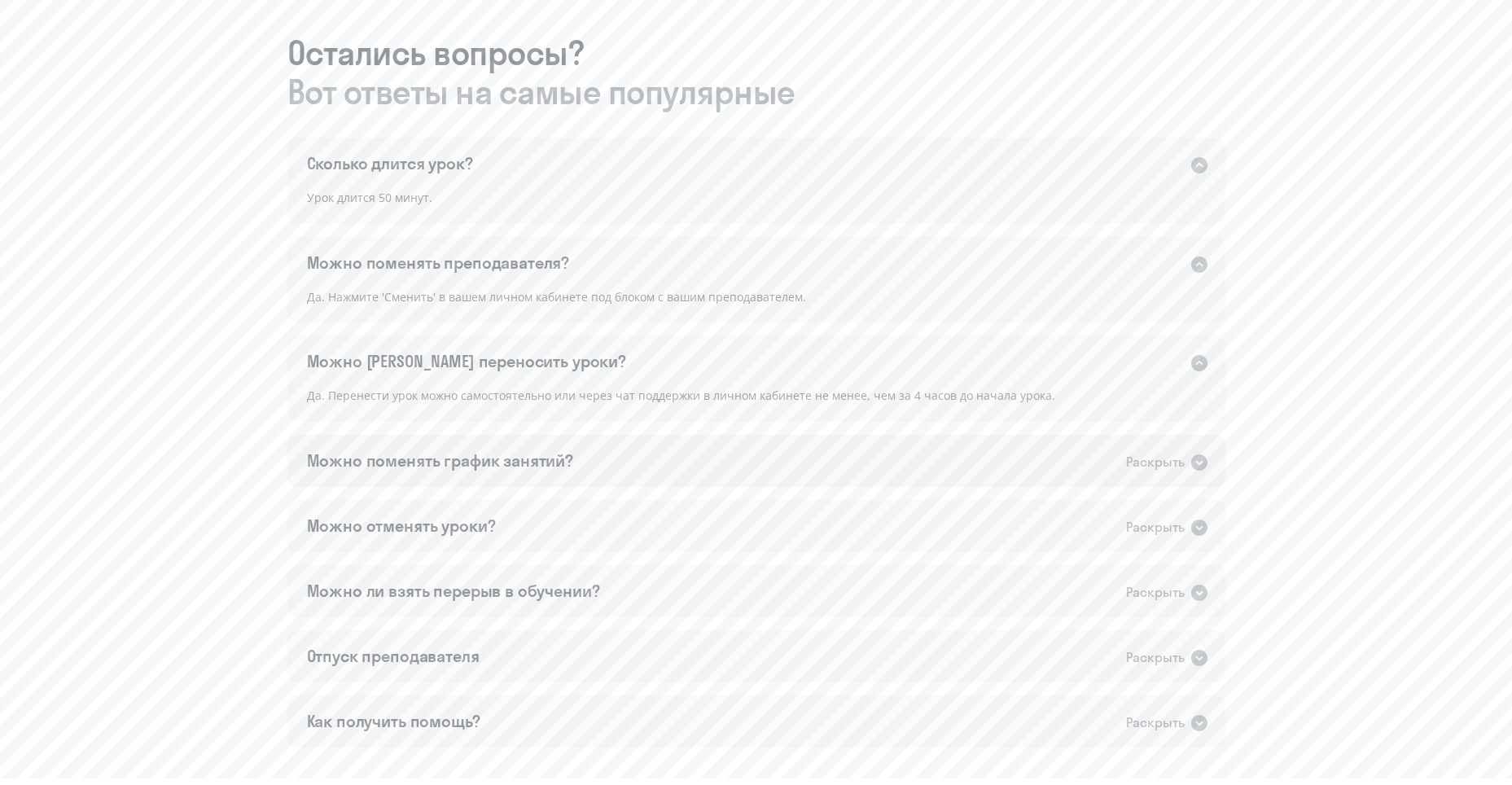
click at [495, 472] on div "Можно поменять график занятий?" at bounding box center [440, 461] width 267 height 23
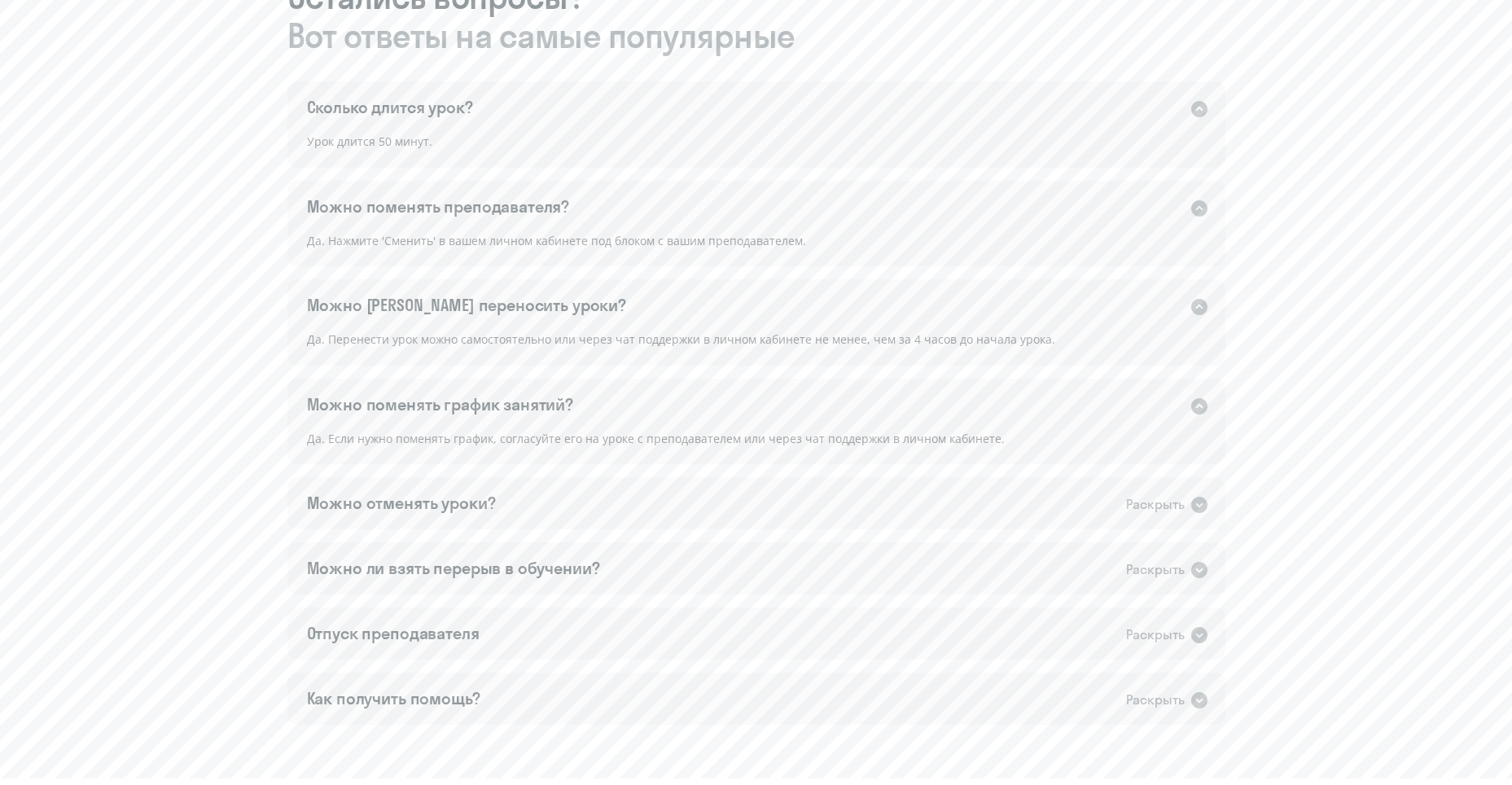
scroll to position [977, 0]
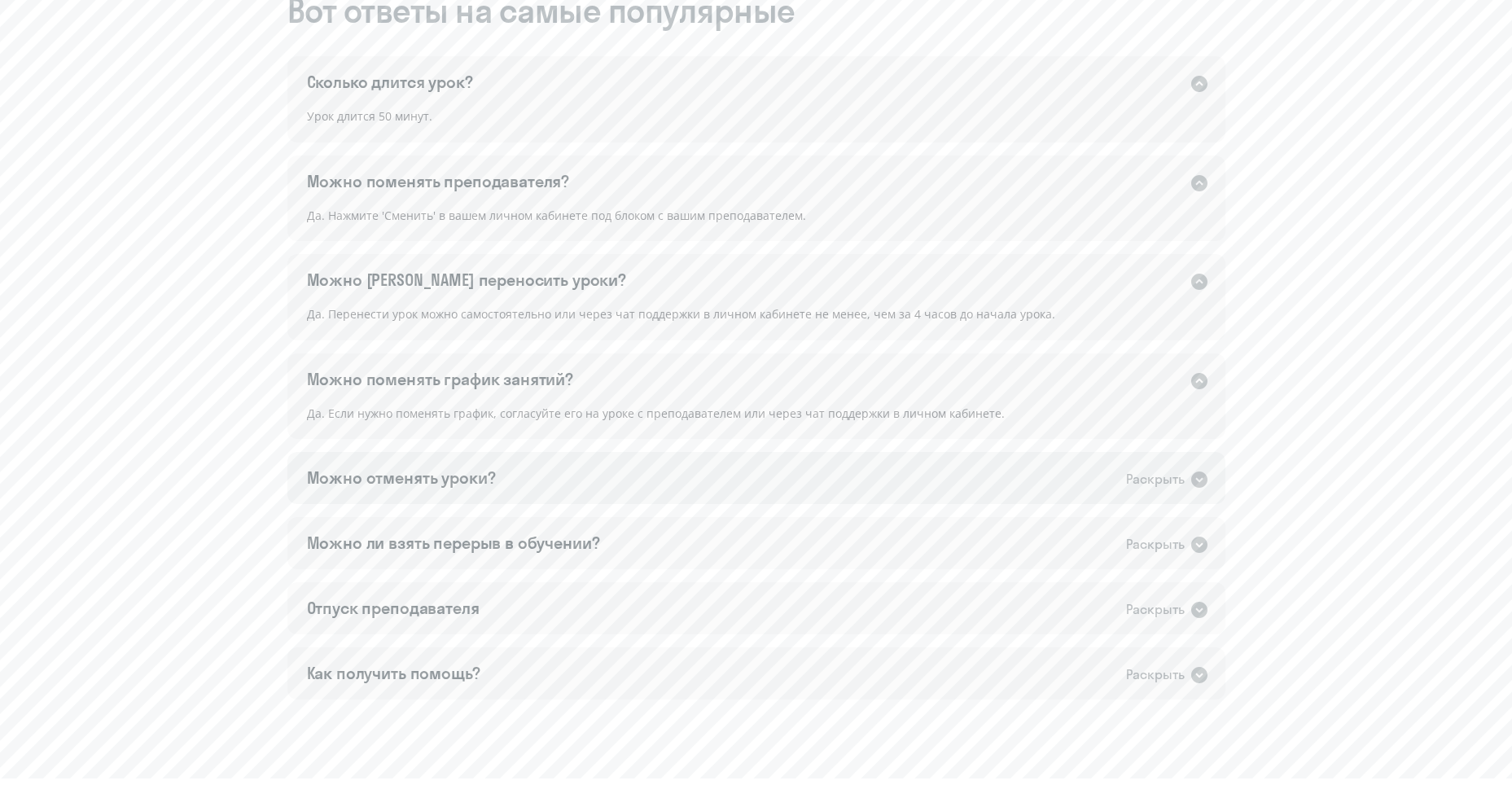
click at [751, 484] on div "Можно отменять уроки? Раскрыть" at bounding box center [756, 478] width 938 height 52
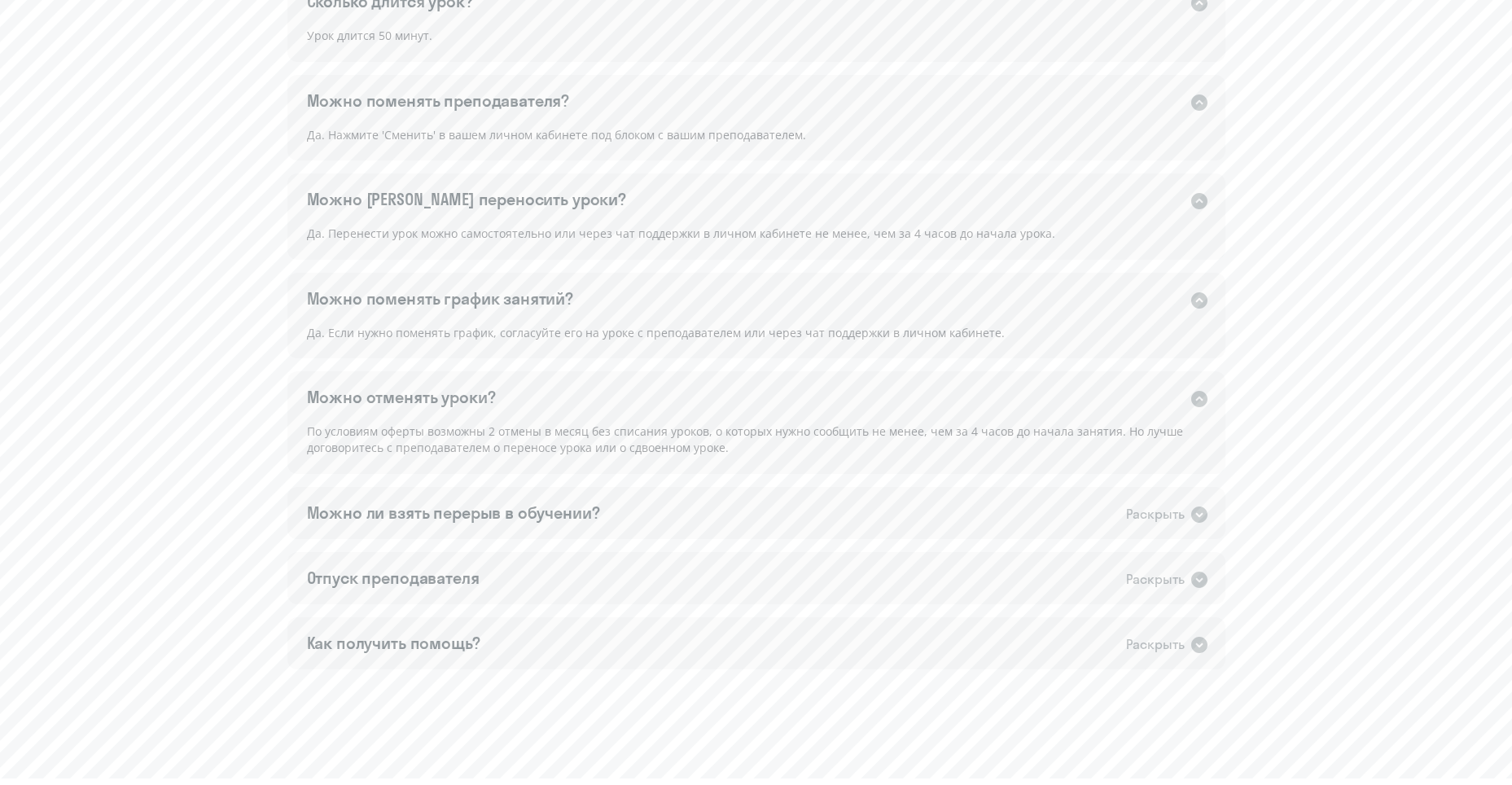
scroll to position [1059, 0]
drag, startPoint x: 516, startPoint y: 423, endPoint x: 783, endPoint y: 444, distance: 267.8
click at [783, 444] on div "По условиям оферты возможны 2 отмены в месяц без списания уроков, о которых нуж…" at bounding box center [756, 447] width 938 height 51
drag, startPoint x: 1075, startPoint y: 424, endPoint x: 1105, endPoint y: 425, distance: 30.0
click at [1076, 424] on div "По условиям оферты возможны 2 отмены в месяц без списания уроков, о которых нуж…" at bounding box center [756, 447] width 938 height 51
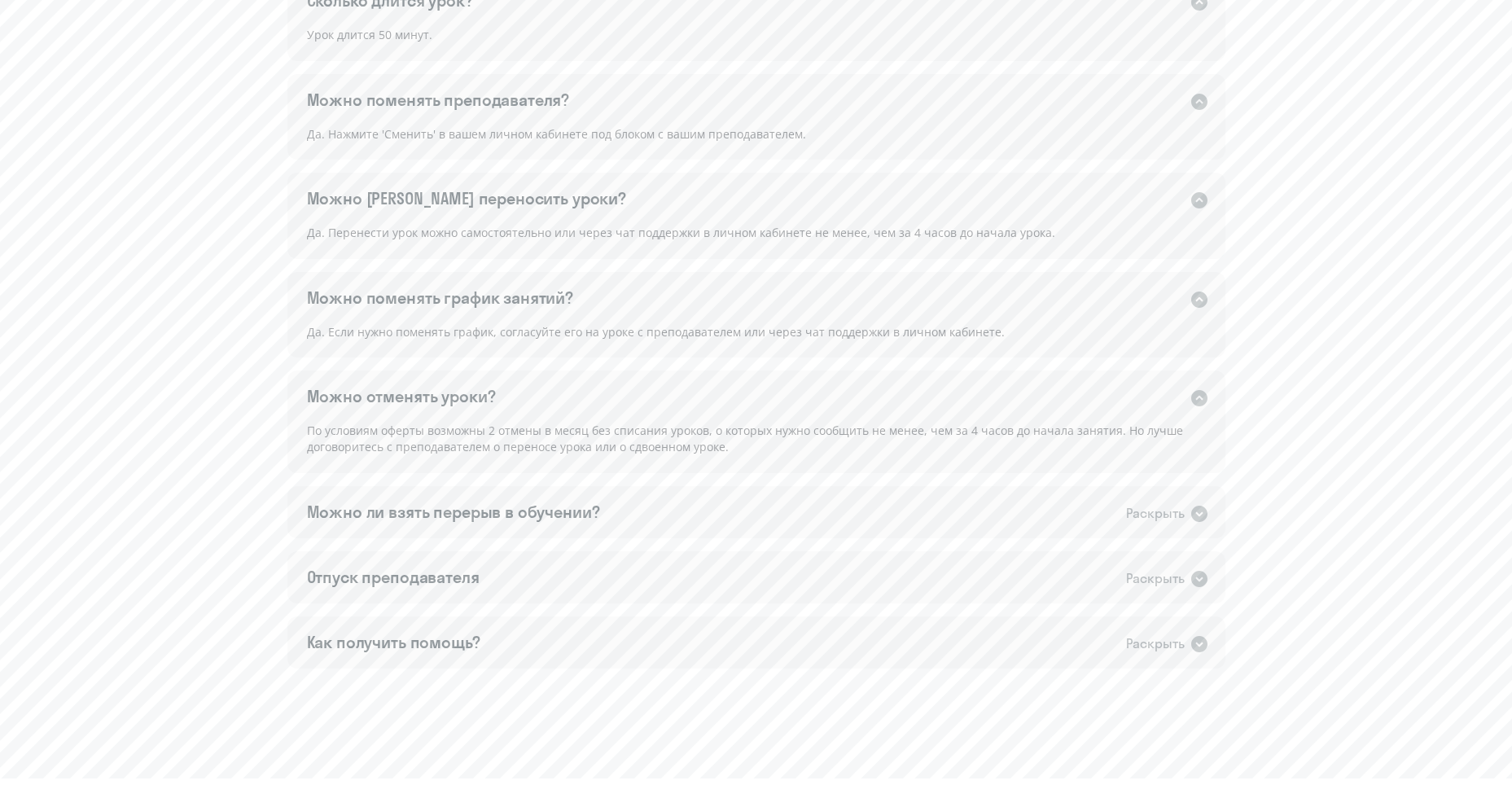
click at [1127, 434] on div "По условиям оферты возможны 2 отмены в месяц без списания уроков, о которых нуж…" at bounding box center [756, 447] width 938 height 51
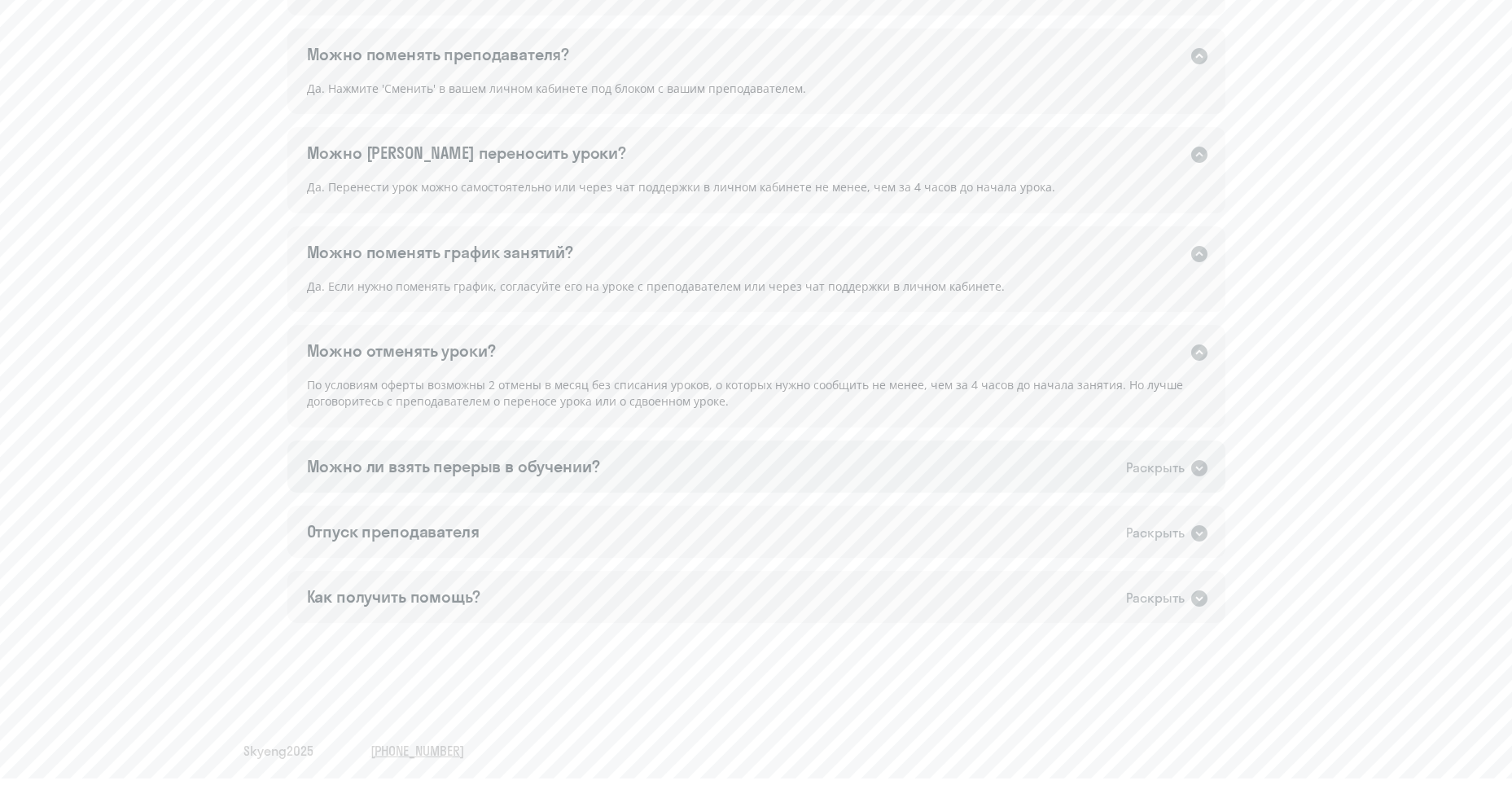
click at [562, 464] on div "Можно ли взять перерыв в обучении?" at bounding box center [453, 467] width 293 height 23
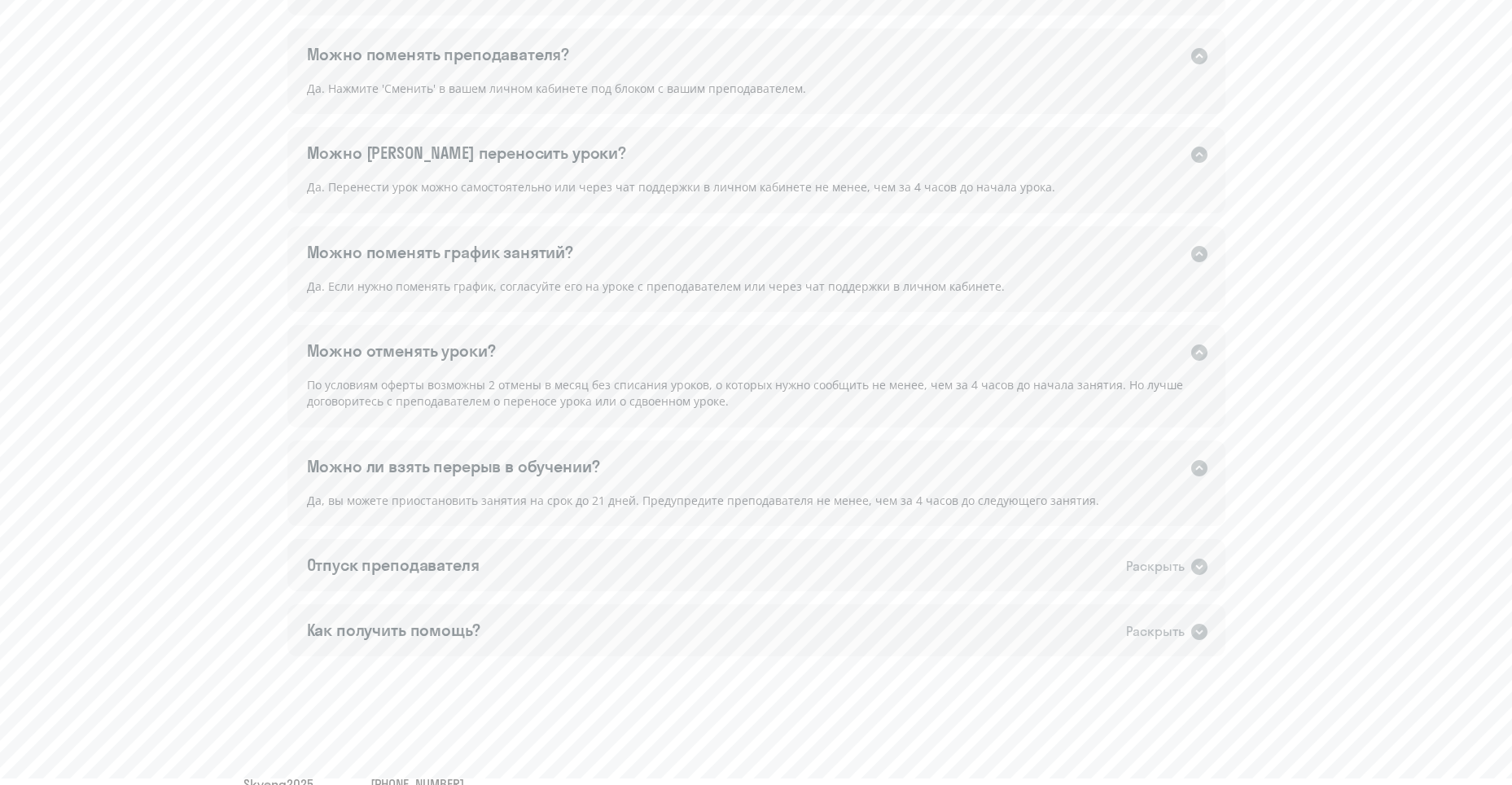
drag, startPoint x: 364, startPoint y: 511, endPoint x: 1091, endPoint y: 495, distance: 727.2
click at [1091, 495] on div "Да, вы можете приостановить занятия на срок до 21 дней. Предупредите преподават…" at bounding box center [756, 508] width 938 height 36
click at [379, 573] on div "Отпуск преподавателя" at bounding box center [392, 565] width 173 height 23
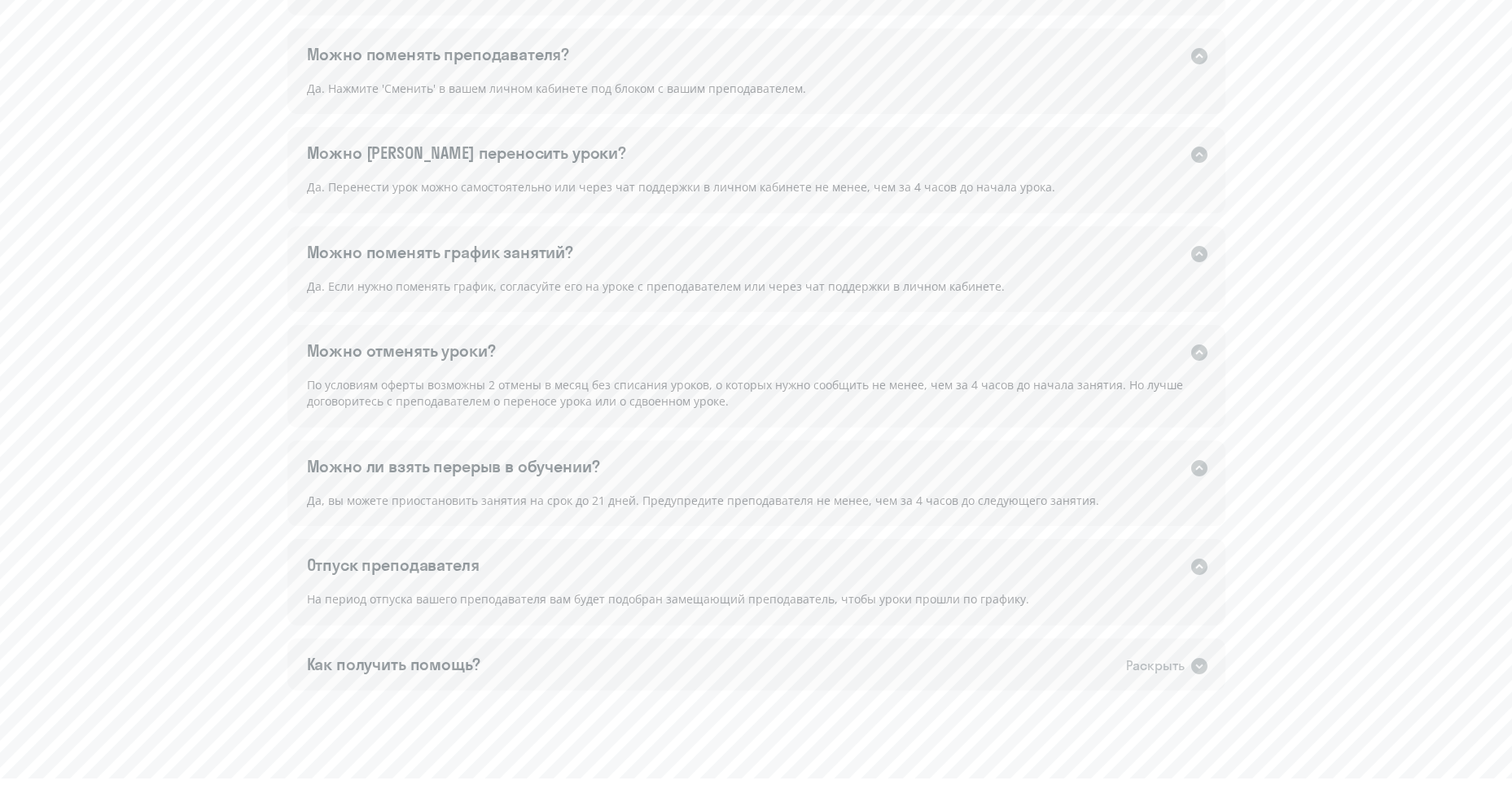
scroll to position [1172, 0]
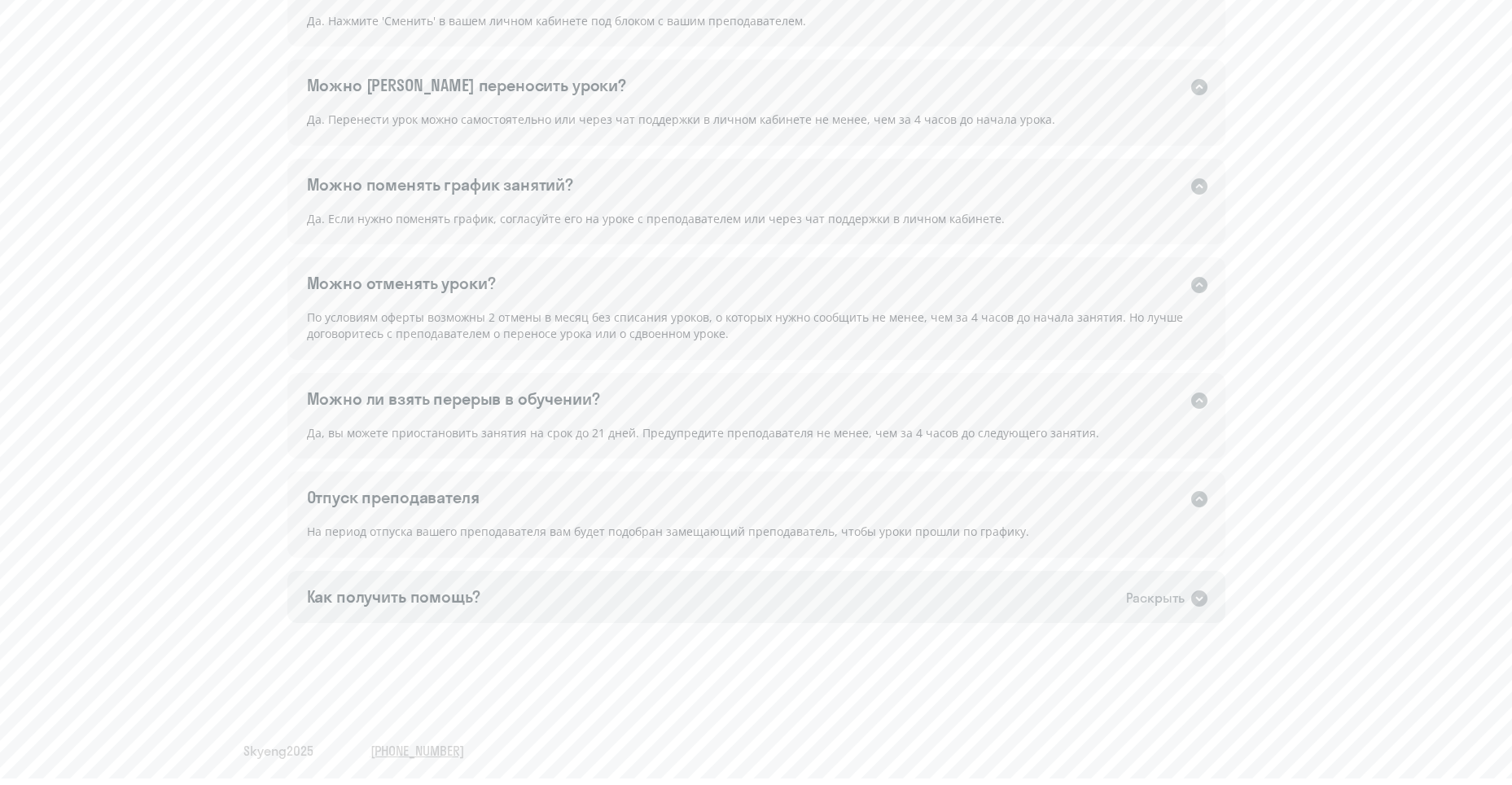
click at [477, 597] on div "Как получить помощь?" at bounding box center [393, 597] width 174 height 23
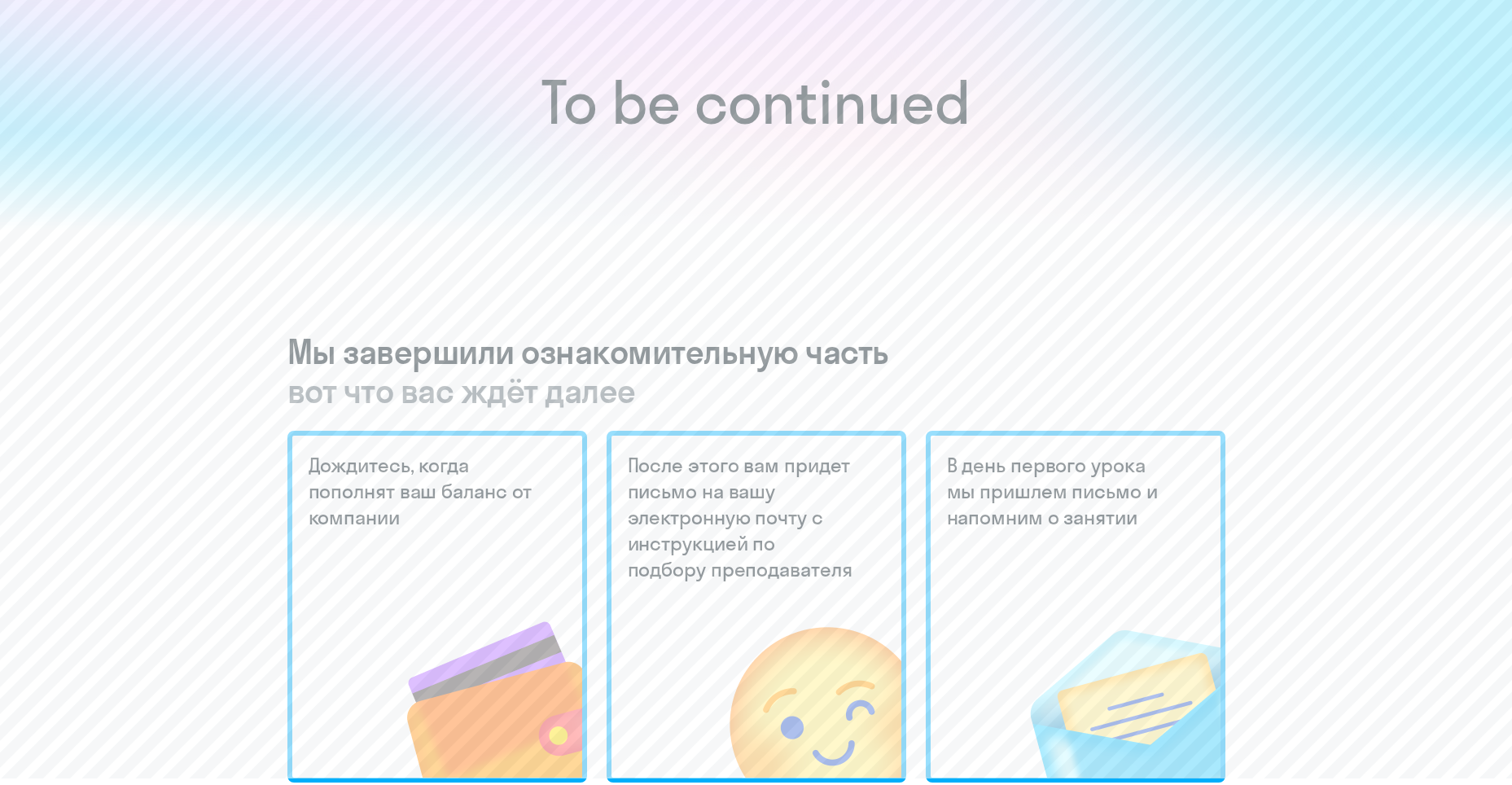
scroll to position [0, 0]
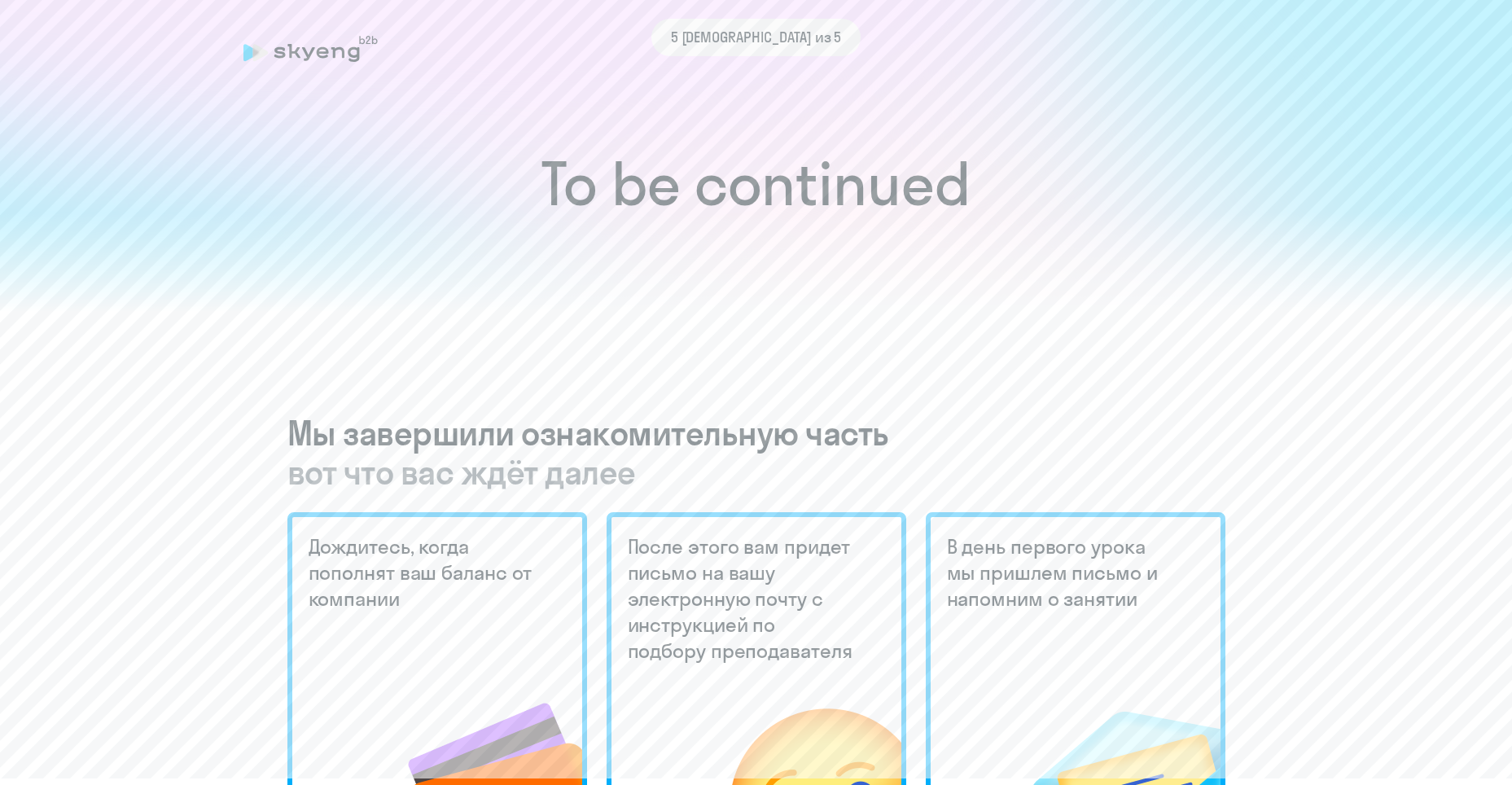
click at [795, 55] on div "5 [DEMOGRAPHIC_DATA] из 5" at bounding box center [757, 37] width 210 height 38
drag, startPoint x: 970, startPoint y: 262, endPoint x: 993, endPoint y: 338, distance: 79.4
click at [974, 271] on div at bounding box center [756, 261] width 1512 height 99
drag, startPoint x: 967, startPoint y: 552, endPoint x: 971, endPoint y: 576, distance: 24.3
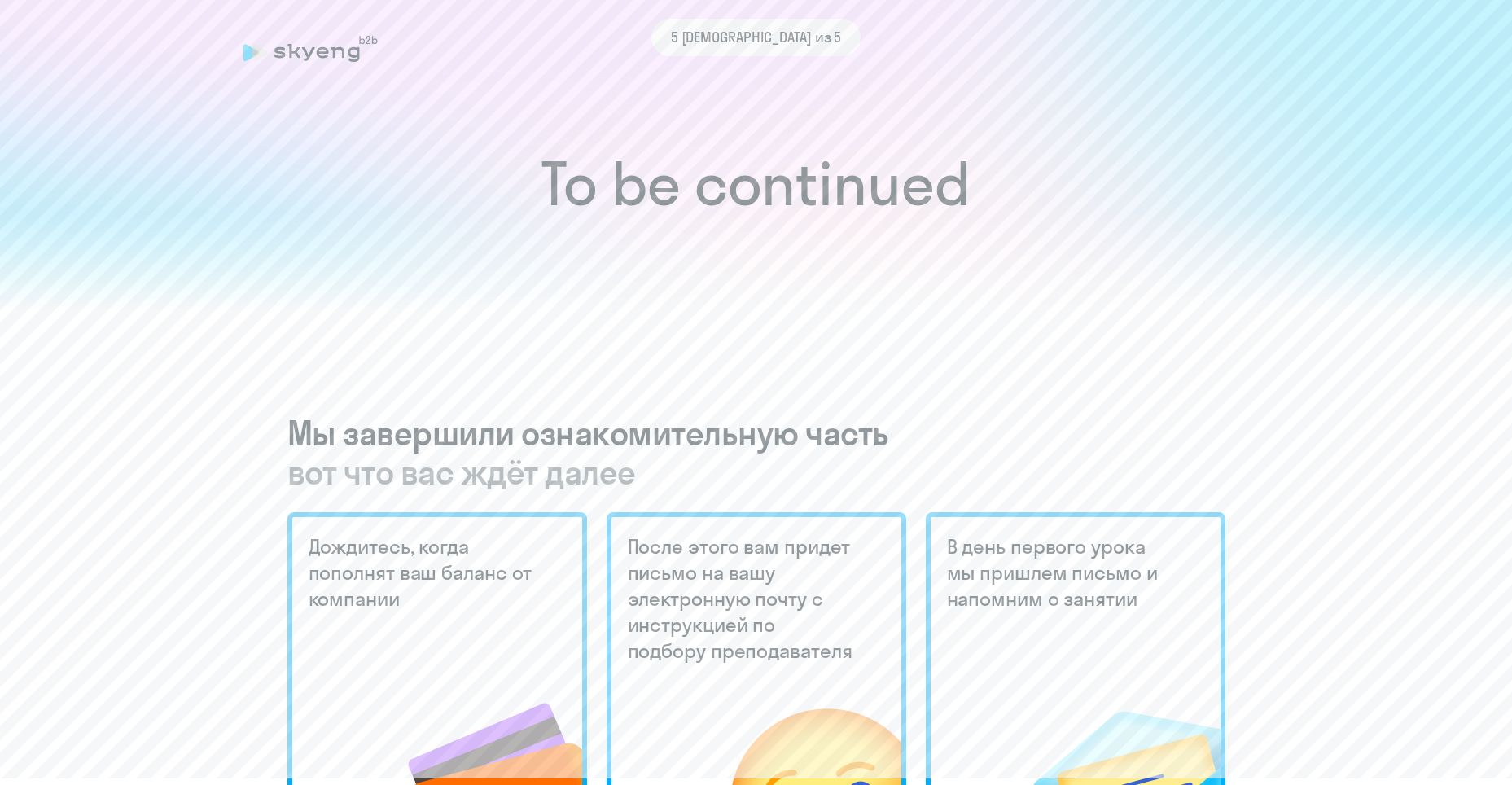
click at [969, 557] on h5 "В день первого урока мы пришлем письмо и напомним о занятии" at bounding box center [1062, 572] width 230 height 78
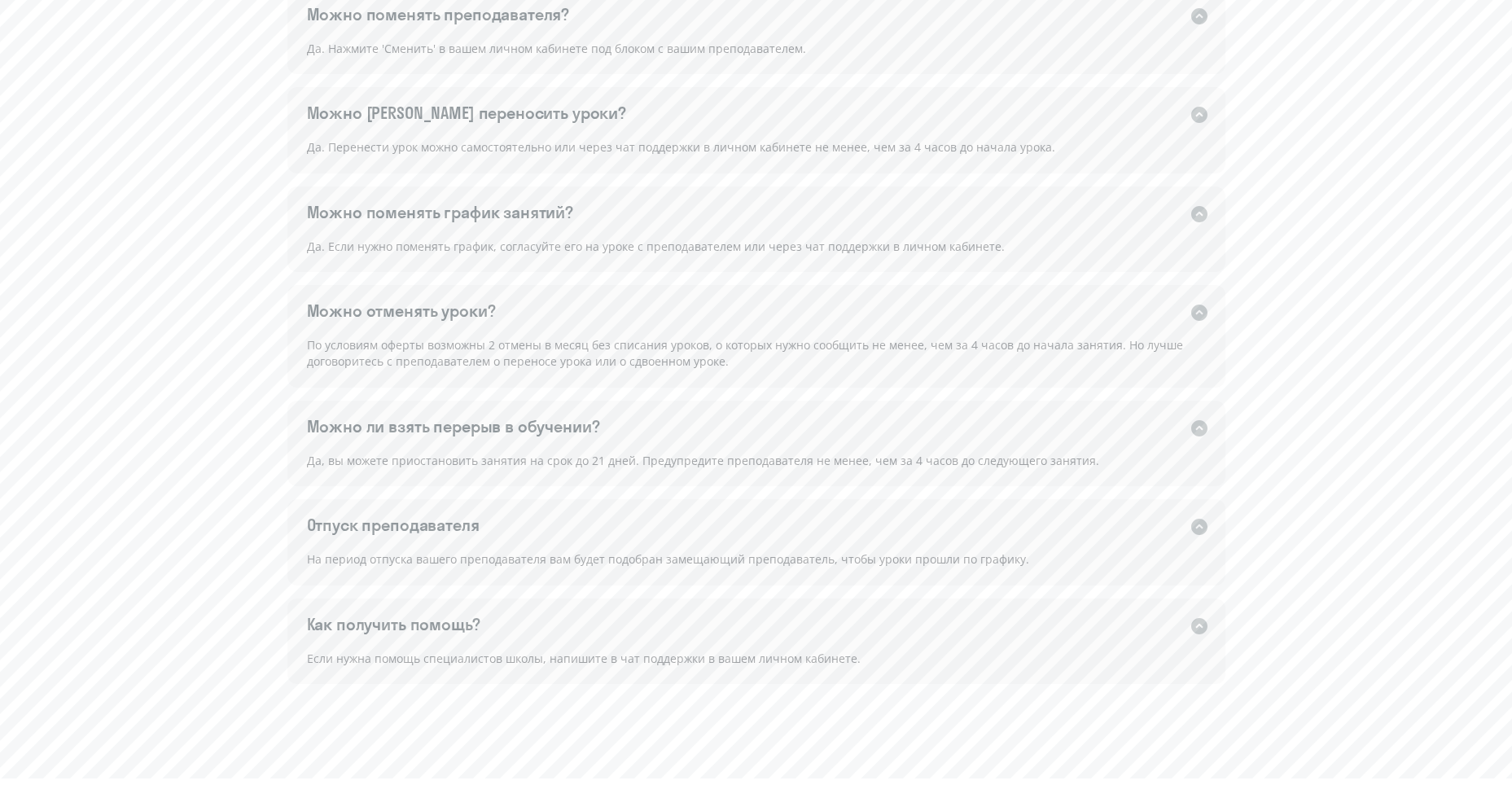
scroll to position [1205, 0]
